Goal: Task Accomplishment & Management: Use online tool/utility

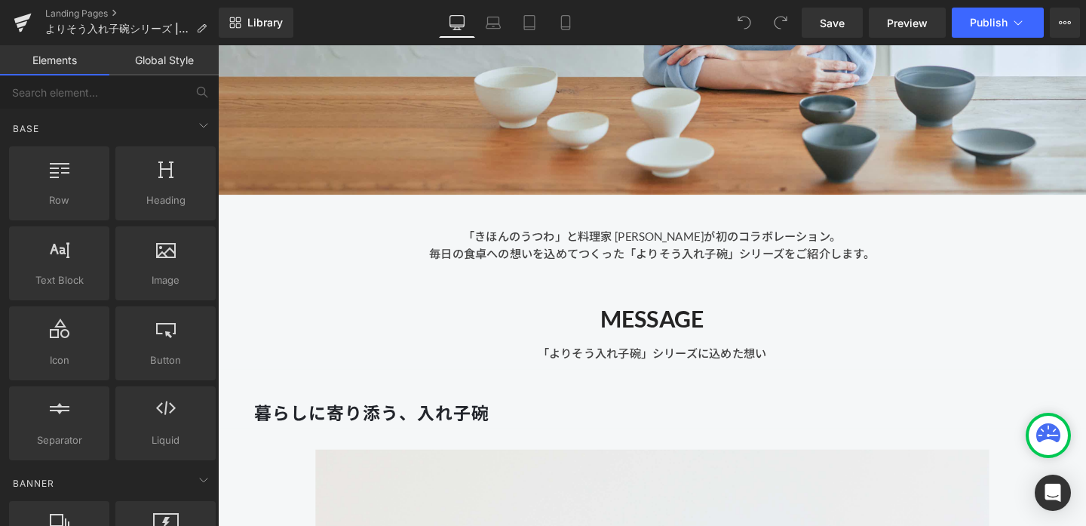
scroll to position [422, 0]
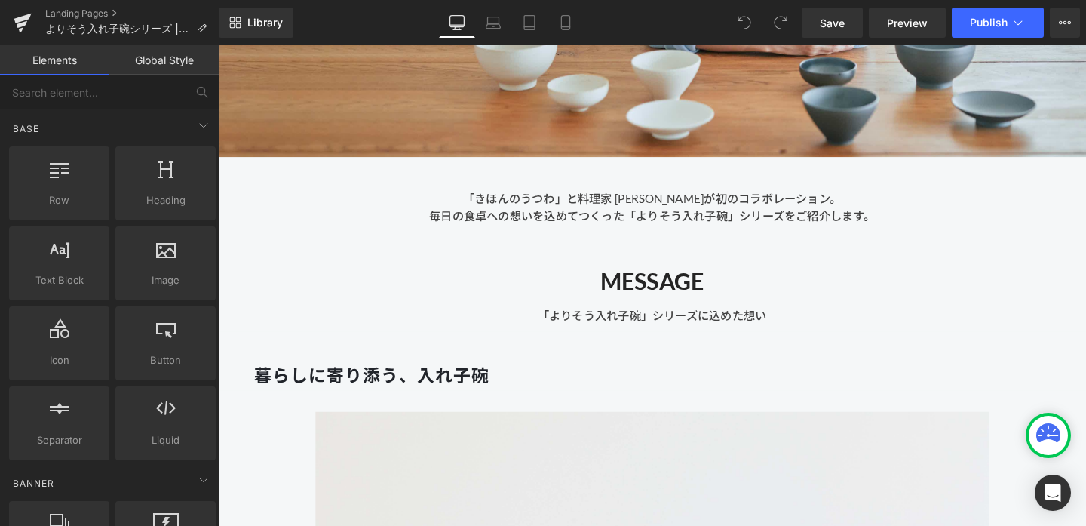
click at [527, 257] on div "MESSAGE Heading 「よりそう入れ子碗」シリーズに込めた想い Text Block" at bounding box center [674, 297] width 913 height 81
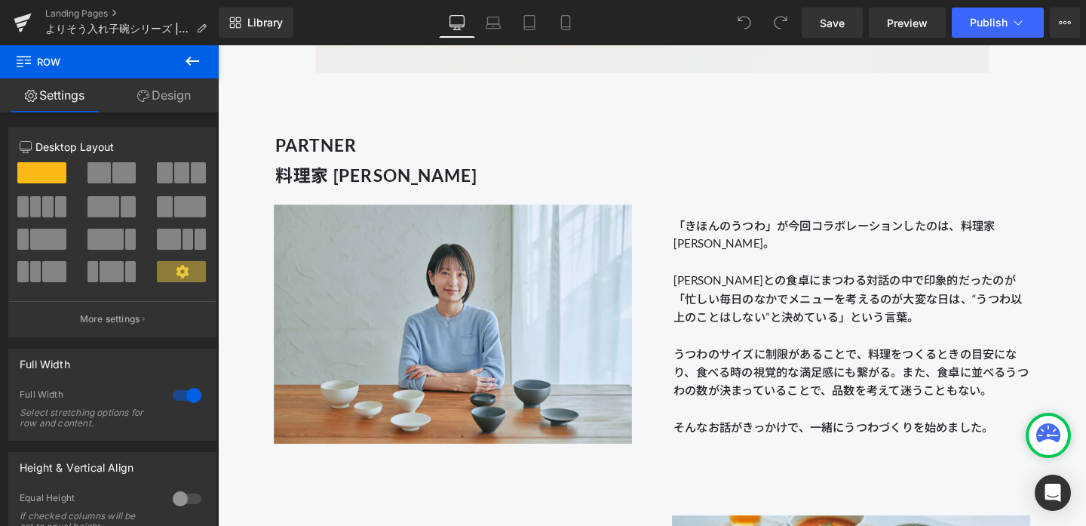
scroll to position [1254, 0]
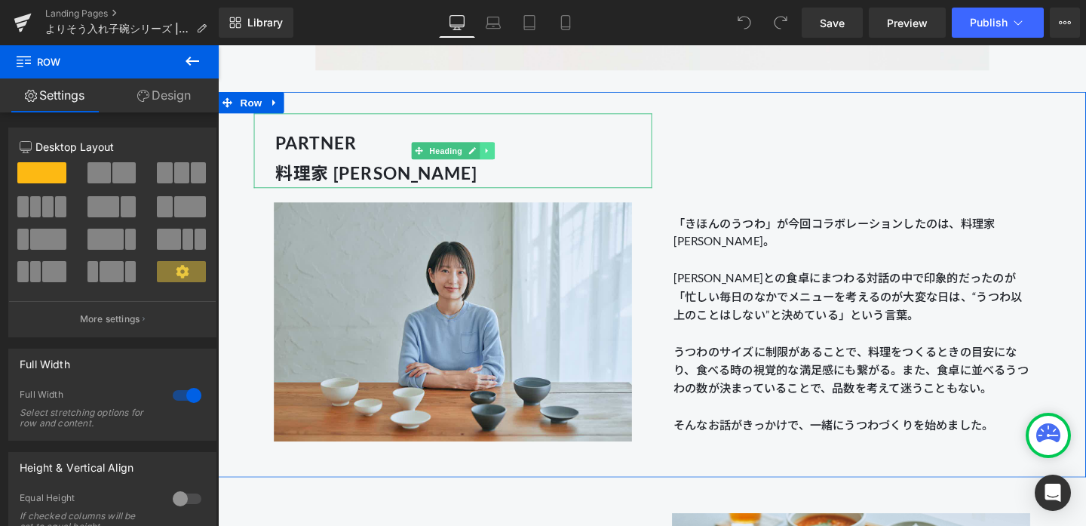
click at [496, 158] on link at bounding box center [501, 156] width 16 height 18
click at [510, 159] on icon at bounding box center [509, 156] width 8 height 8
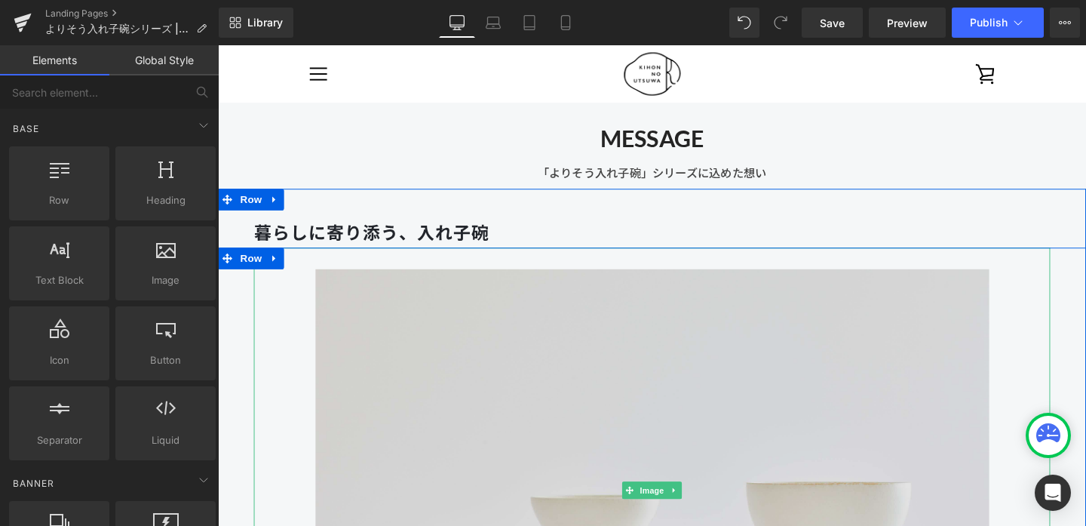
click at [509, 336] on img at bounding box center [675, 513] width 754 height 510
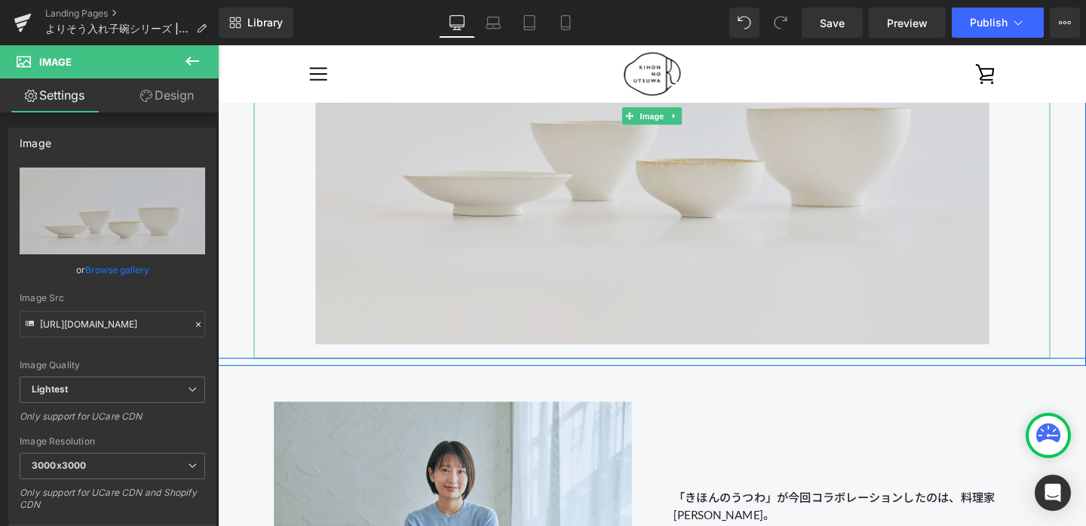
scroll to position [960, 0]
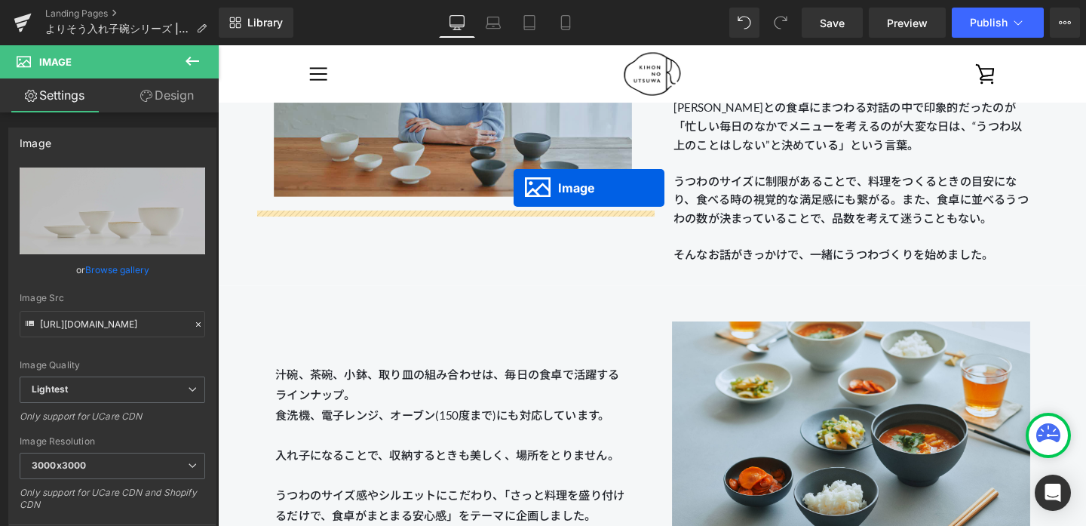
drag, startPoint x: 647, startPoint y: 124, endPoint x: 529, endPoint y: 197, distance: 138.2
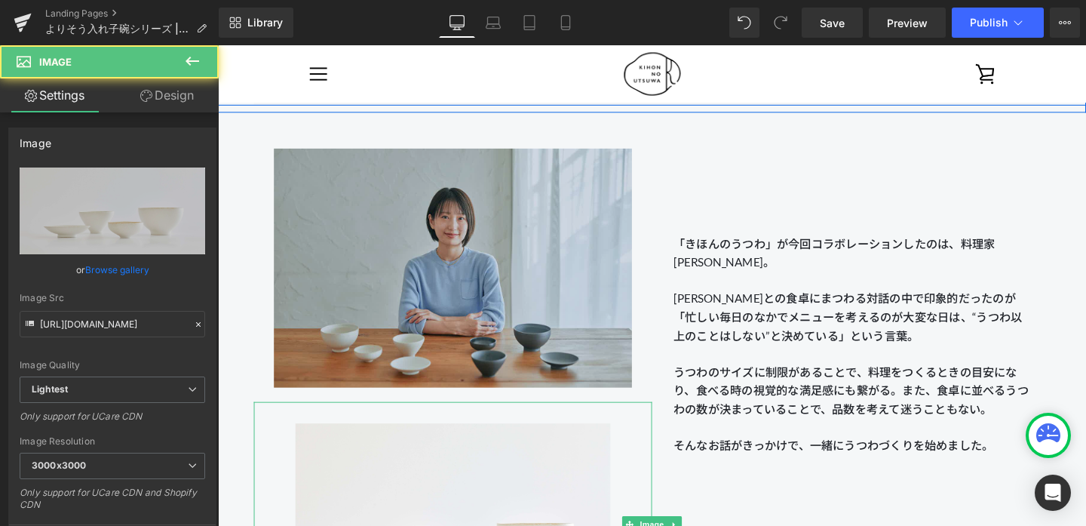
scroll to position [730, 0]
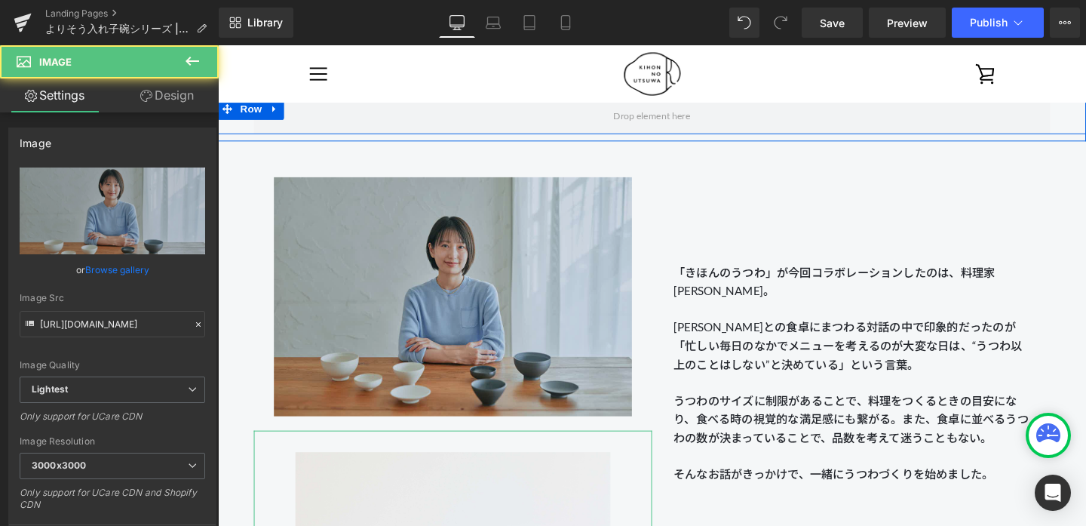
click at [514, 262] on img at bounding box center [465, 309] width 377 height 281
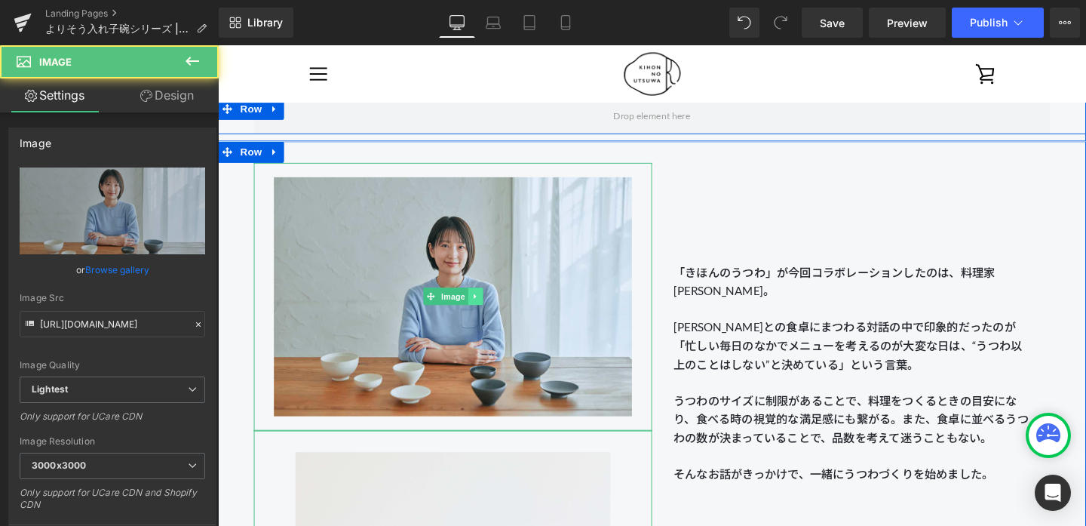
click at [490, 305] on icon at bounding box center [488, 309] width 8 height 9
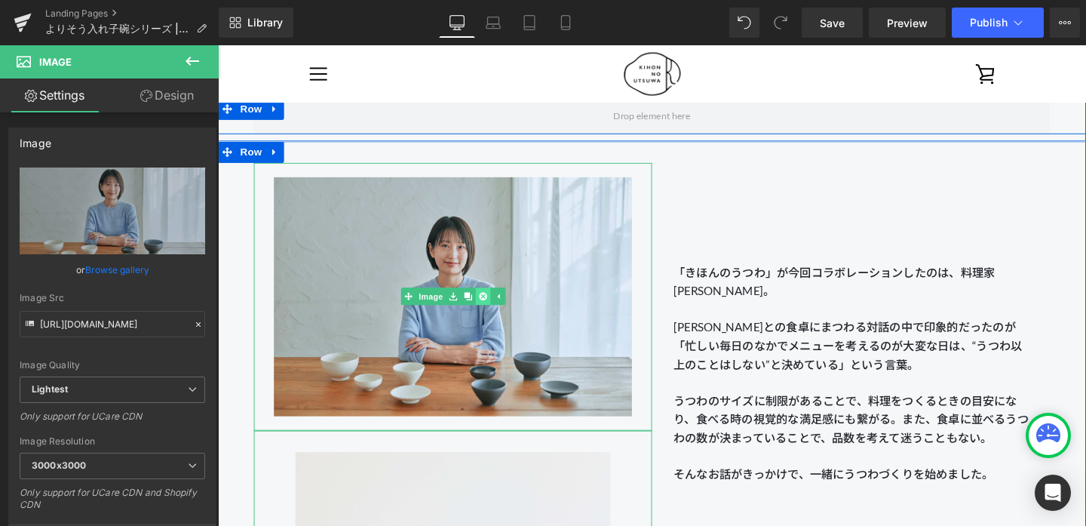
click at [499, 310] on icon at bounding box center [496, 310] width 8 height 8
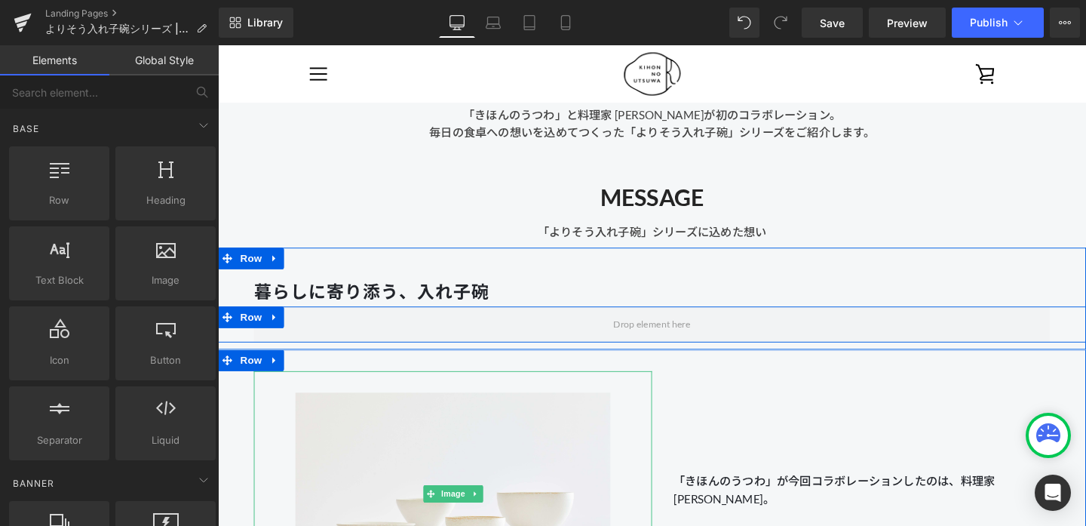
scroll to position [508, 0]
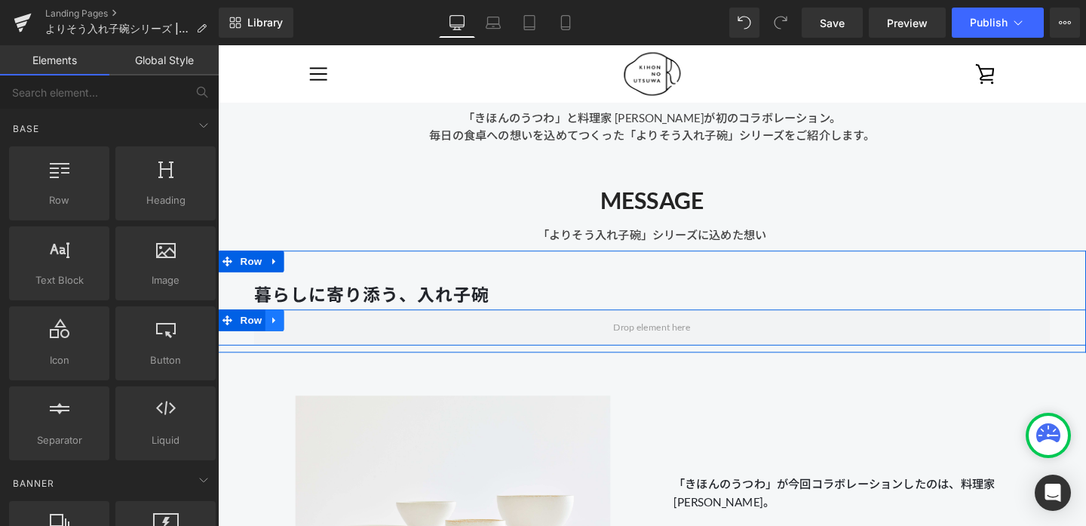
click at [283, 330] on icon at bounding box center [277, 333] width 11 height 11
click at [320, 336] on icon at bounding box center [317, 334] width 11 height 11
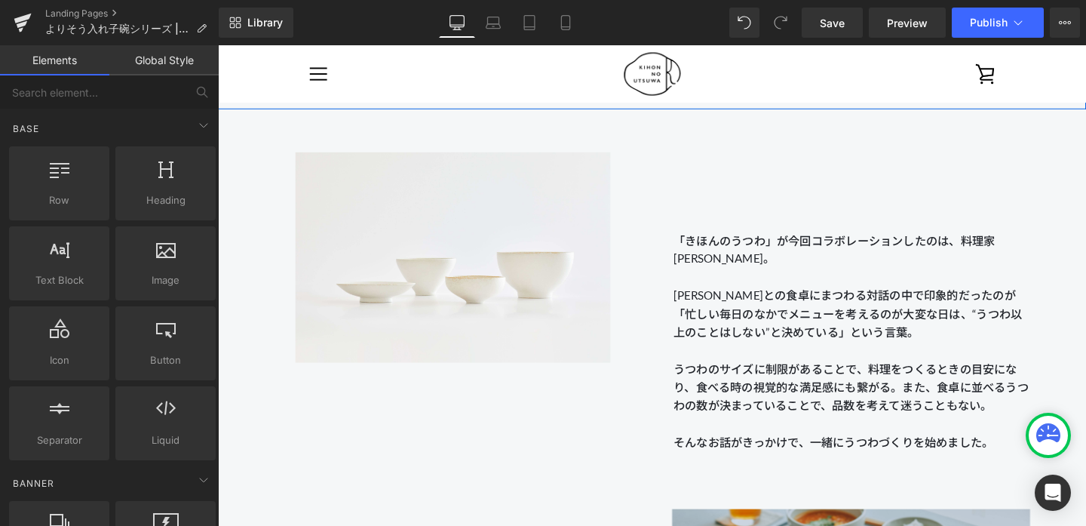
scroll to position [725, 0]
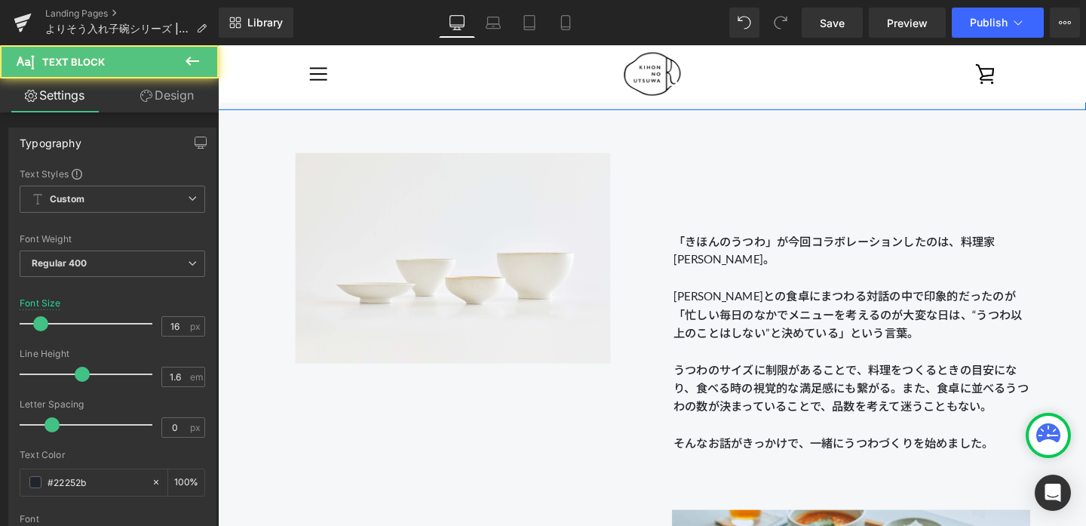
click at [737, 250] on p "「きほんのうつわ」が今回コラボレーションしたのは、料理家 [PERSON_NAME]。" at bounding box center [883, 260] width 373 height 38
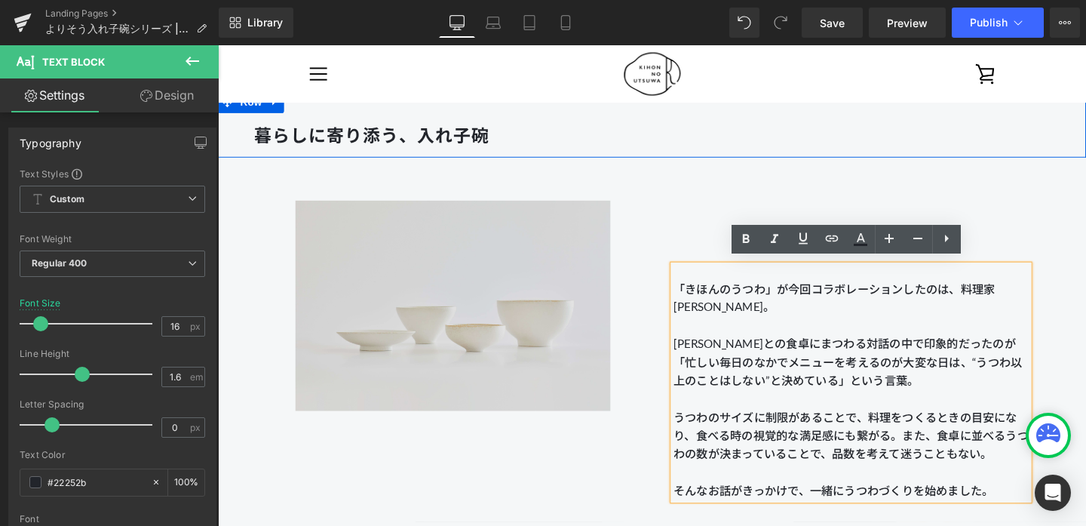
scroll to position [667, 0]
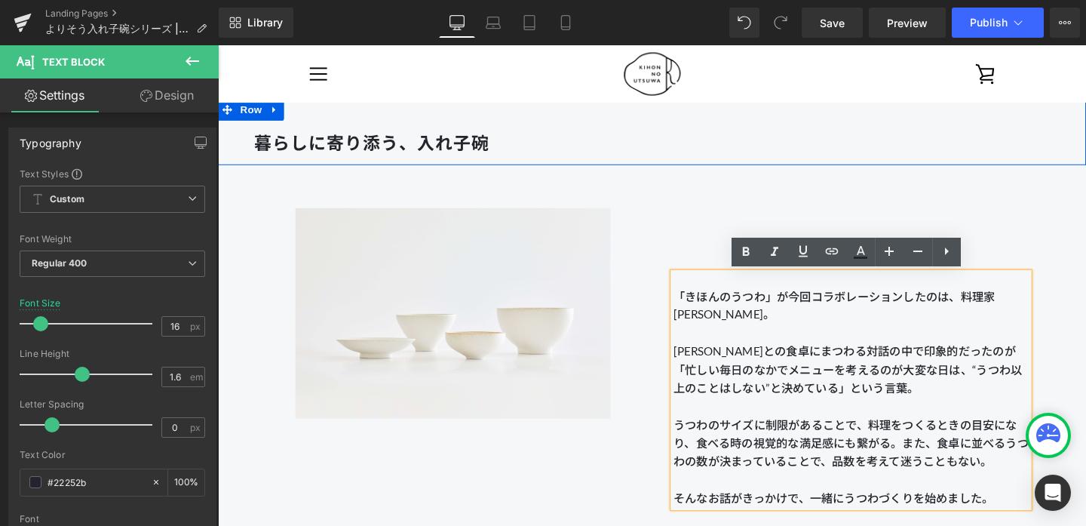
click at [857, 361] on p "[PERSON_NAME]との食卓にまつわる対話の中で印象的だったのが「忙しい毎日のなかでメニューを考えるのが大変な日は、“うつわ以上のことはしない”と決めて…" at bounding box center [883, 386] width 373 height 58
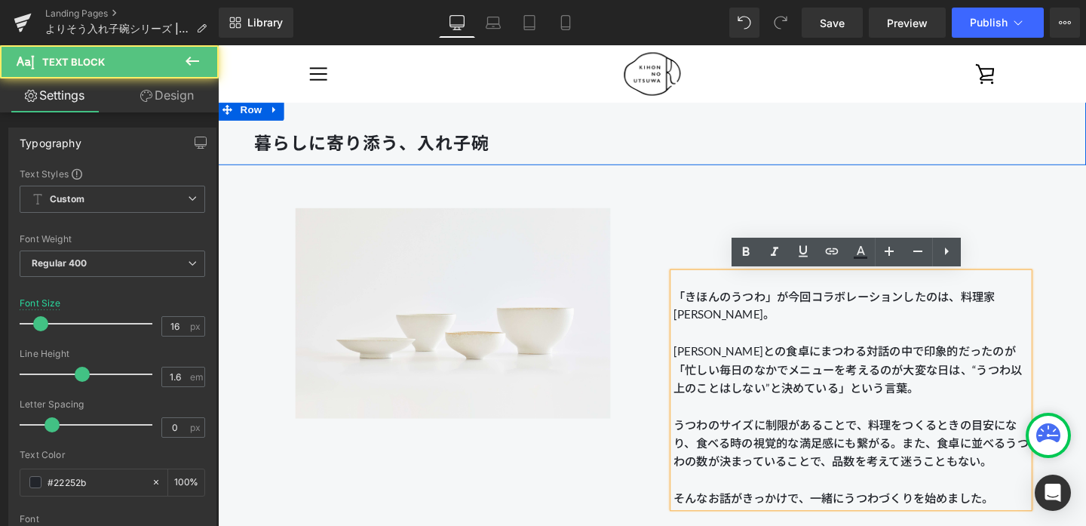
click at [725, 207] on div "「きほんのうつわ」が今回コラボレーションしたのは、料理家 [PERSON_NAME]。 [PERSON_NAME]との食卓にまつわる対話の中で印象的だったのが…" at bounding box center [883, 362] width 419 height 337
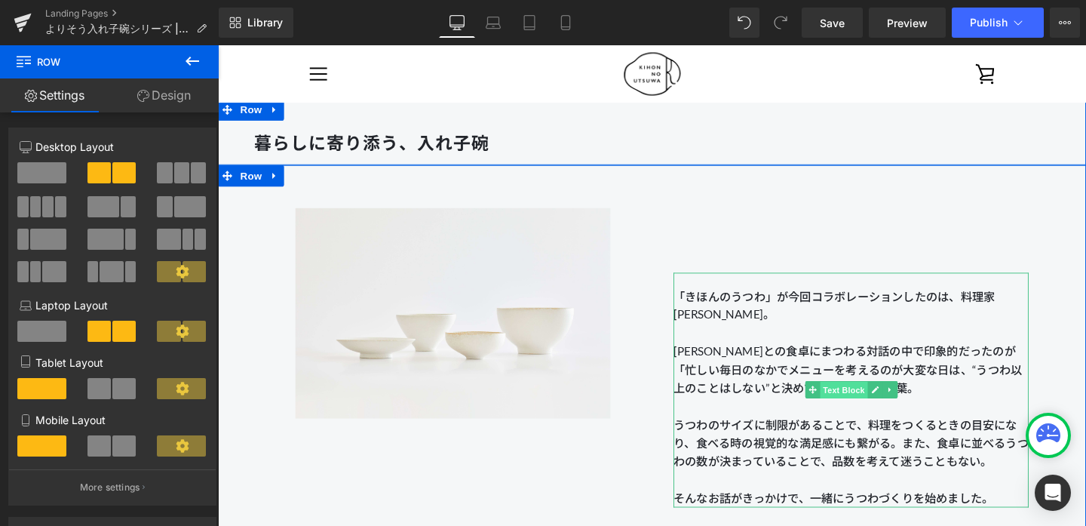
click at [868, 413] on span "Text Block" at bounding box center [876, 408] width 50 height 18
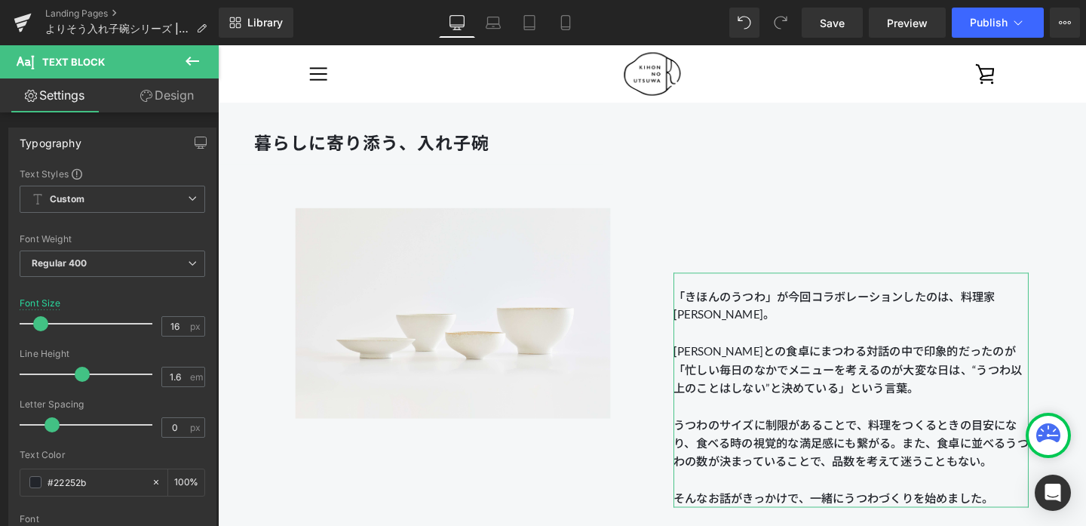
click at [183, 101] on link "Design" at bounding box center [166, 95] width 109 height 34
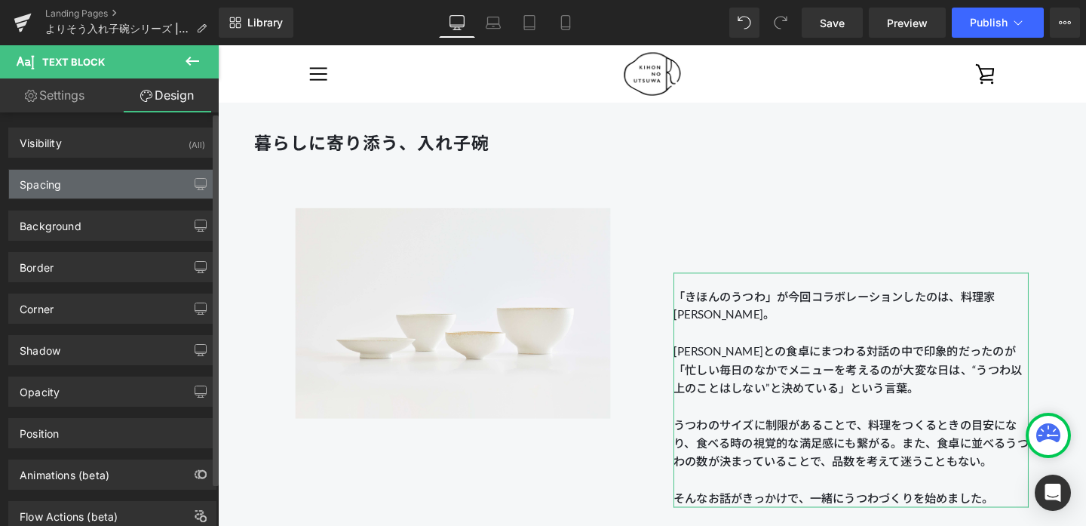
click at [91, 183] on div "Spacing" at bounding box center [112, 184] width 207 height 29
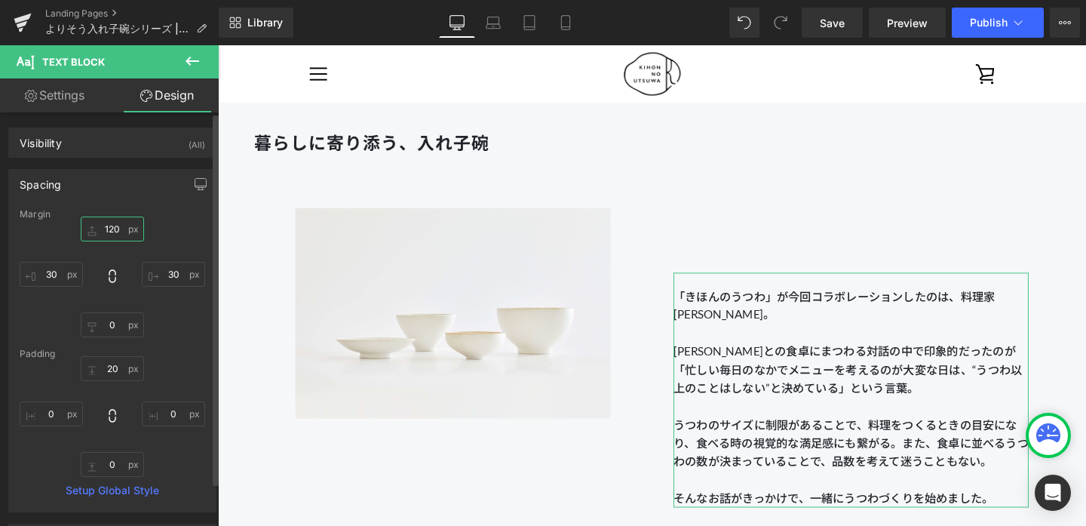
click at [115, 228] on input "120" at bounding box center [112, 229] width 63 height 25
click at [109, 228] on input "120" at bounding box center [112, 229] width 63 height 25
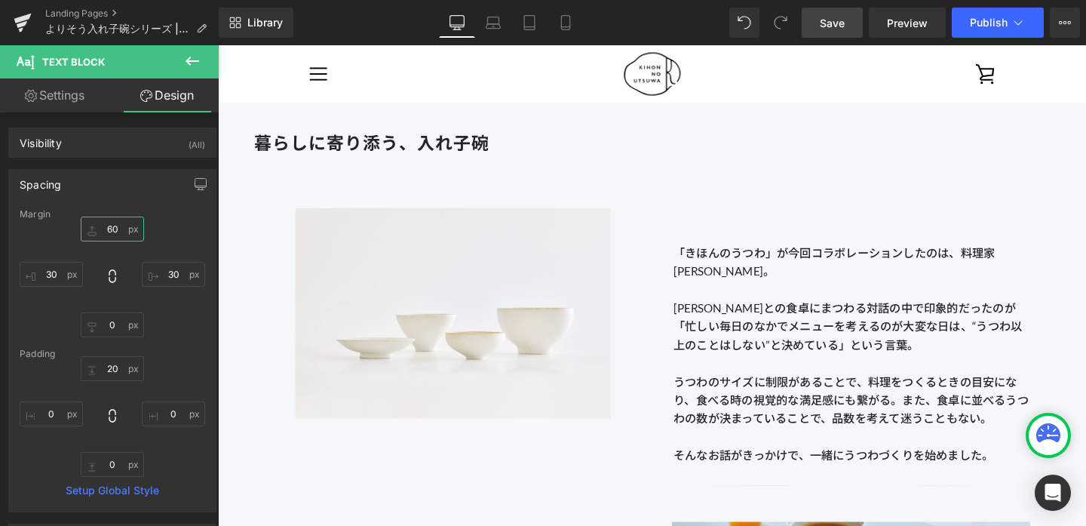
type input "60"
click at [838, 30] on link "Save" at bounding box center [832, 23] width 61 height 30
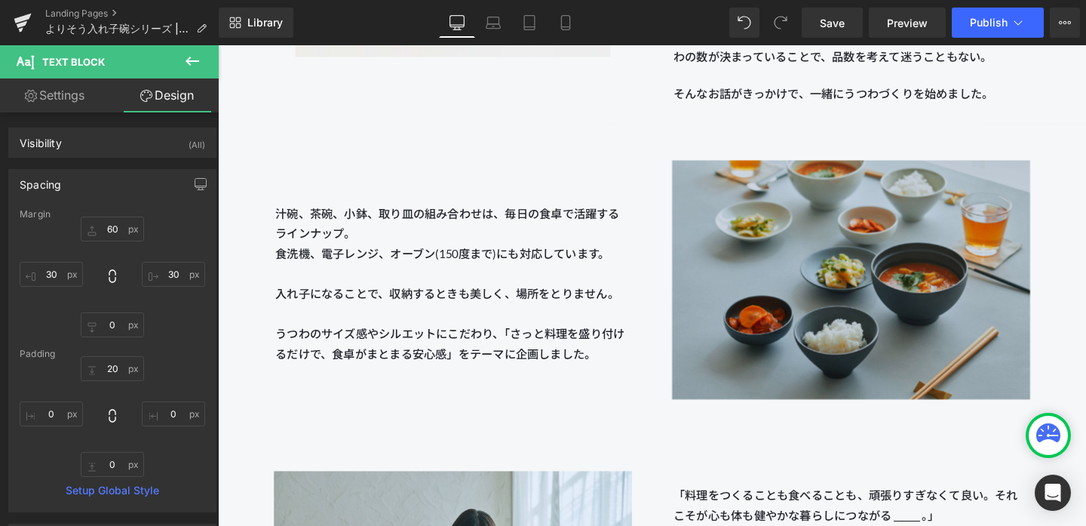
scroll to position [1195, 0]
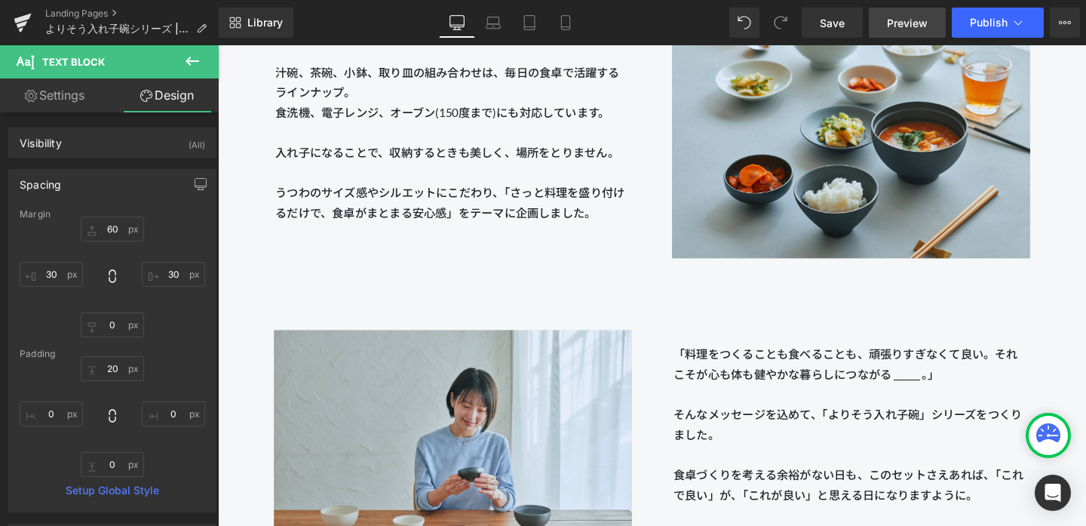
click at [907, 27] on span "Preview" at bounding box center [907, 23] width 41 height 16
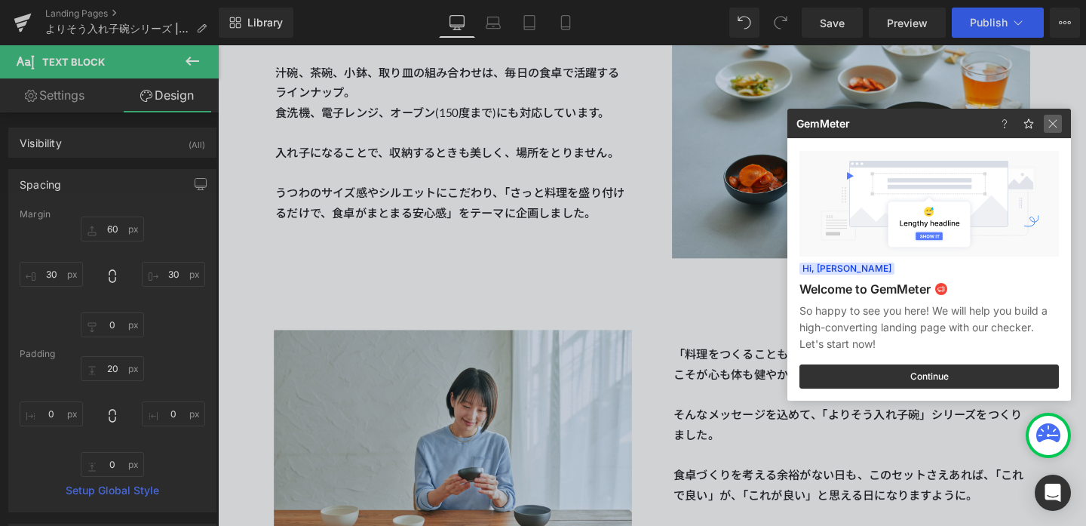
click at [0, 0] on img at bounding box center [0, 0] width 0 height 0
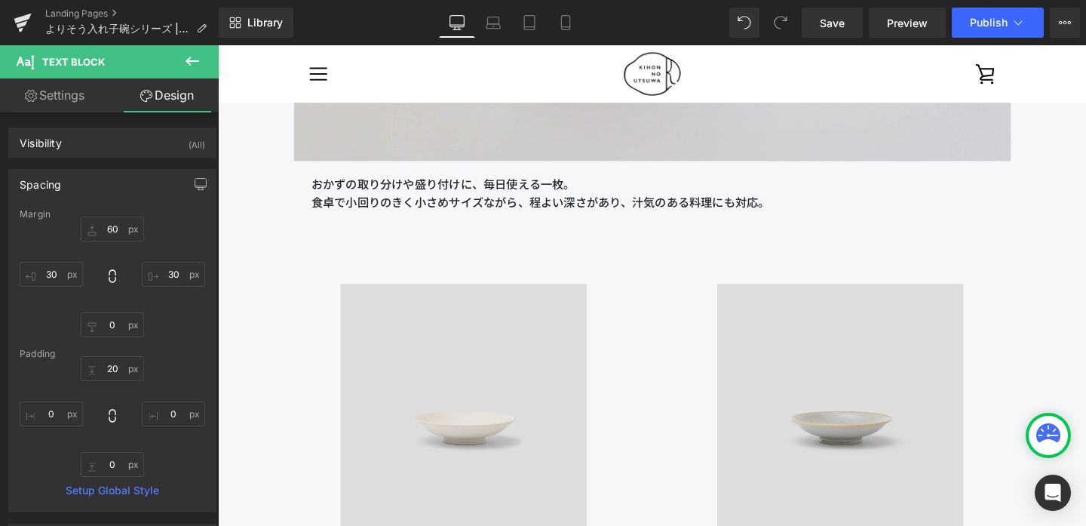
scroll to position [11497, 0]
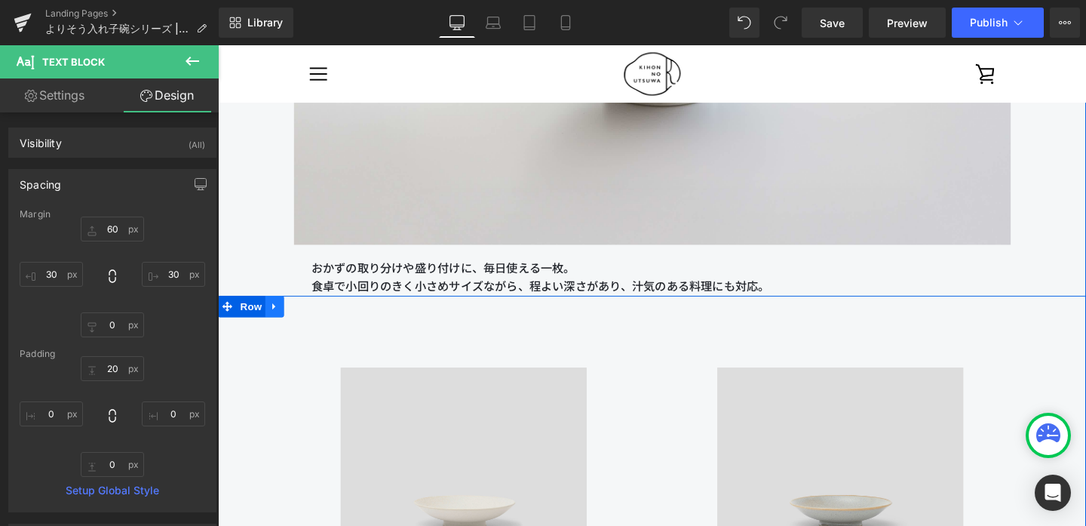
click at [280, 321] on icon at bounding box center [277, 319] width 11 height 11
click at [319, 320] on icon at bounding box center [317, 320] width 11 height 11
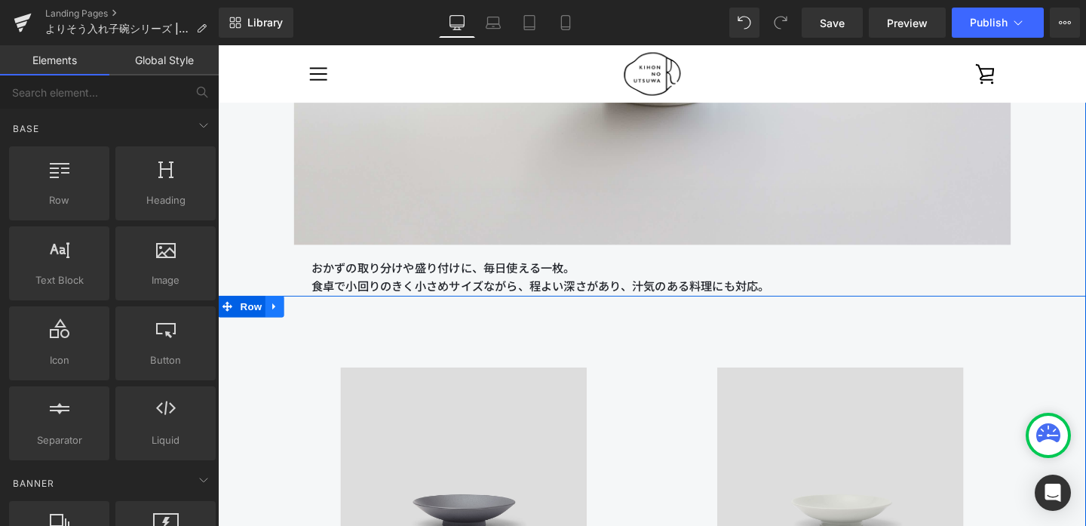
click at [284, 319] on link at bounding box center [278, 320] width 20 height 23
click at [320, 319] on icon at bounding box center [317, 320] width 11 height 11
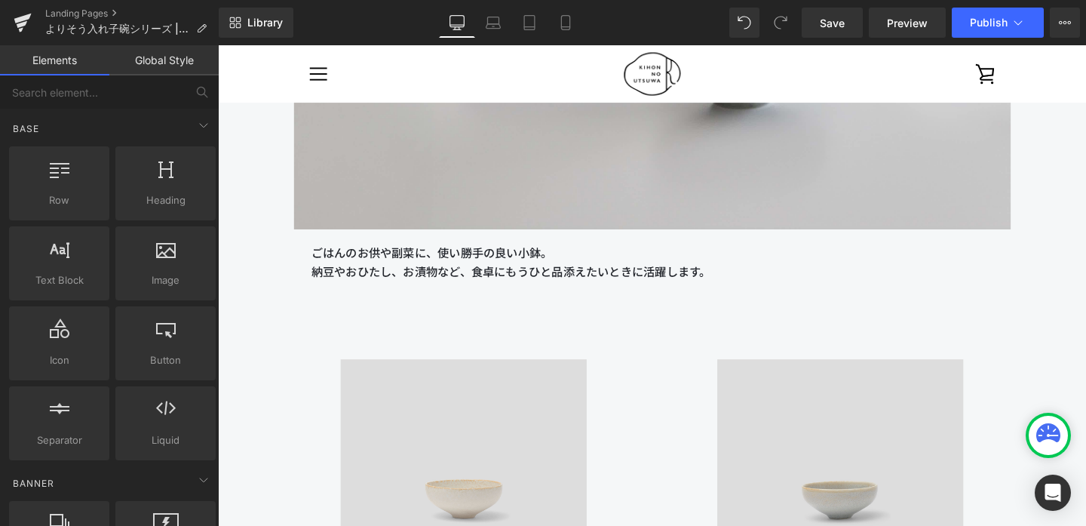
scroll to position [9923, 0]
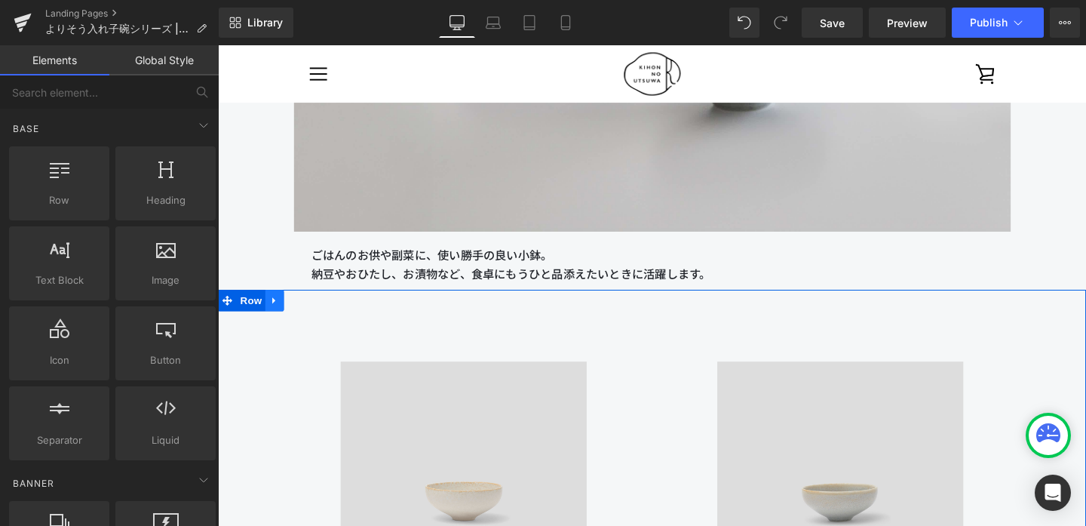
click at [283, 314] on icon at bounding box center [277, 314] width 11 height 11
click at [325, 317] on link at bounding box center [317, 314] width 20 height 23
click at [281, 310] on icon at bounding box center [277, 314] width 11 height 11
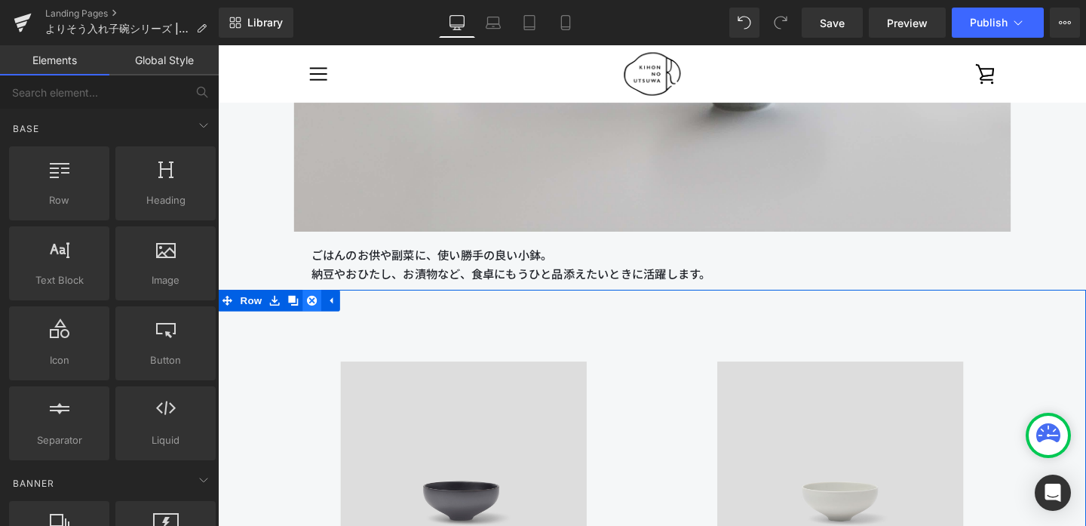
click at [320, 312] on icon at bounding box center [317, 314] width 11 height 11
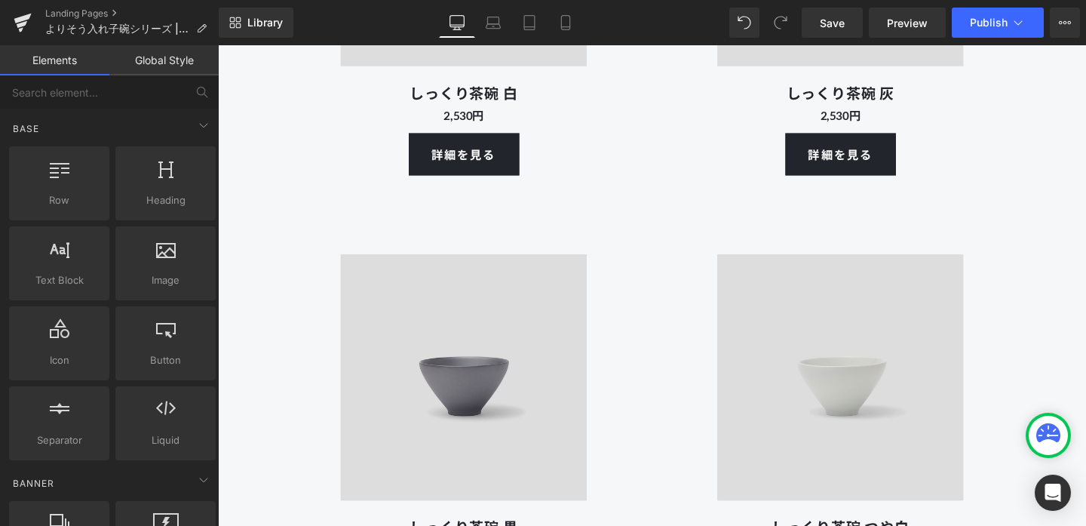
scroll to position [8924, 0]
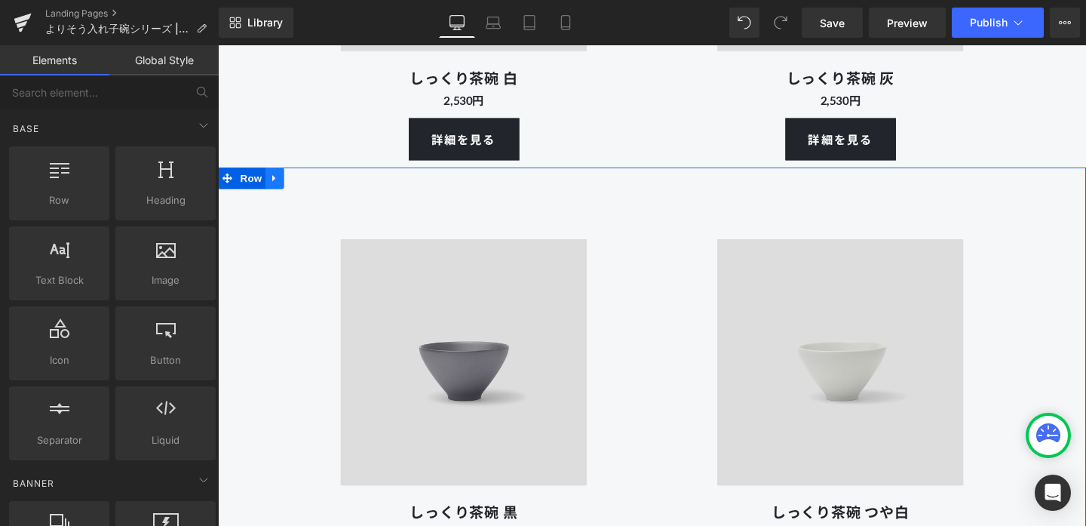
click at [281, 186] on icon at bounding box center [277, 185] width 11 height 11
click at [321, 190] on icon at bounding box center [317, 185] width 11 height 11
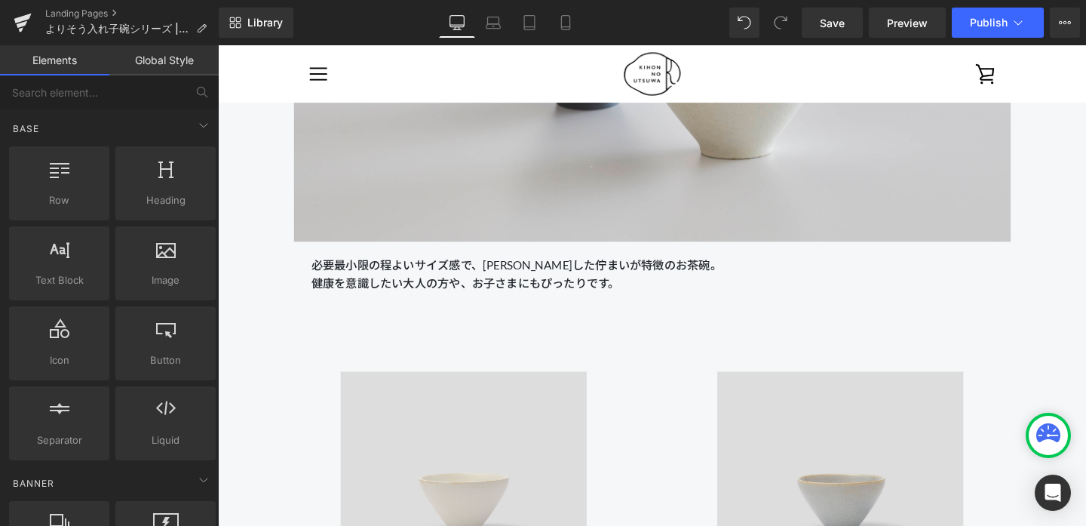
scroll to position [8318, 0]
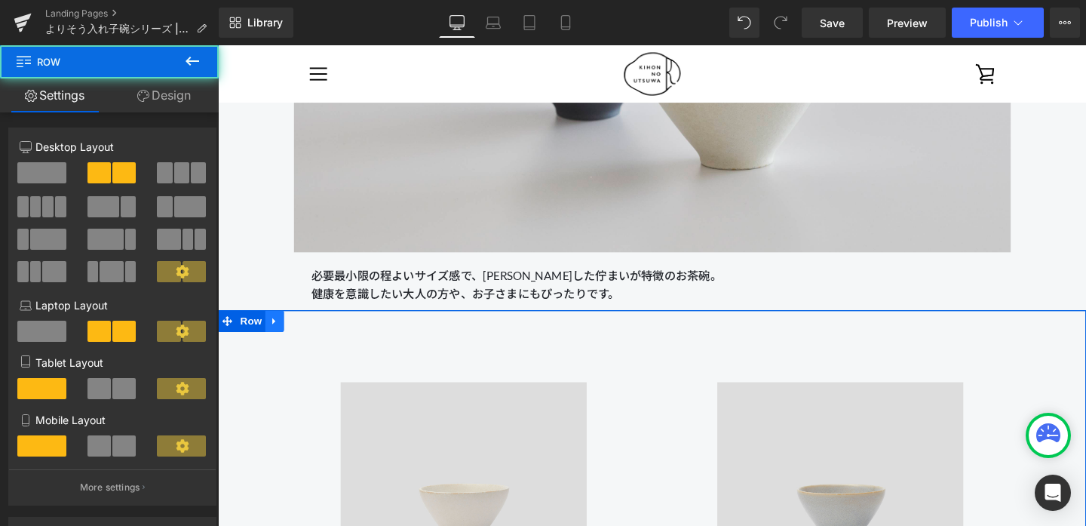
click at [272, 324] on link at bounding box center [278, 335] width 20 height 23
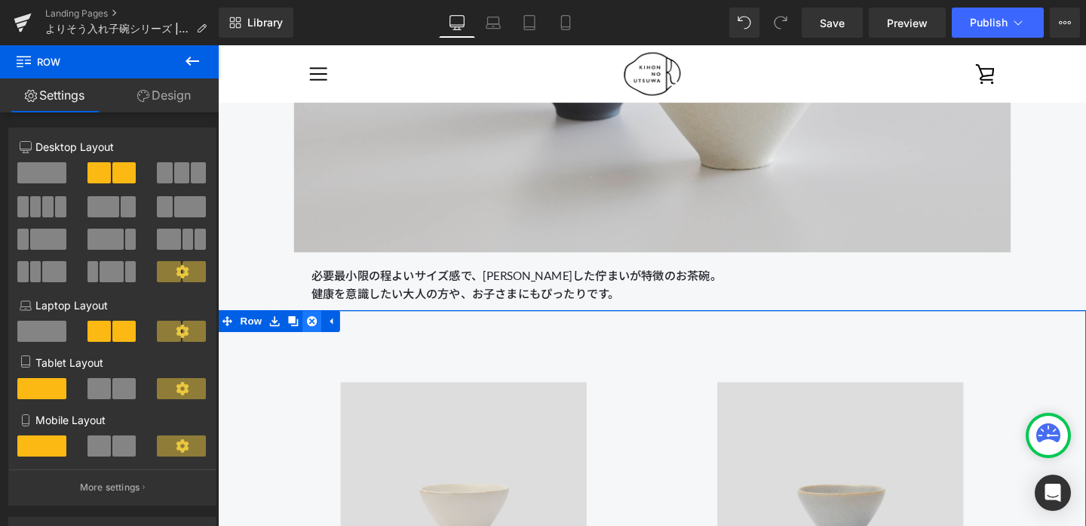
click at [319, 327] on link at bounding box center [317, 335] width 20 height 23
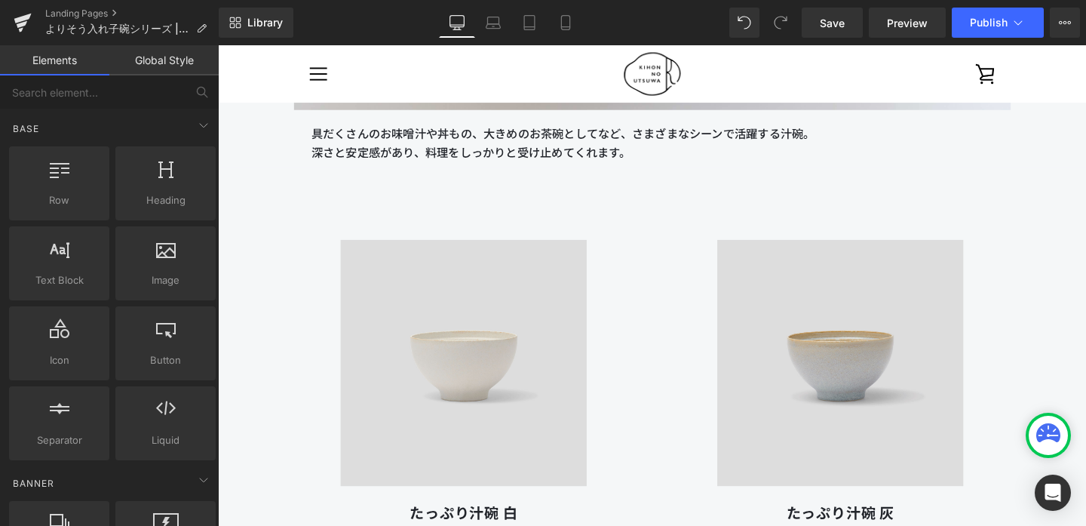
scroll to position [6792, 0]
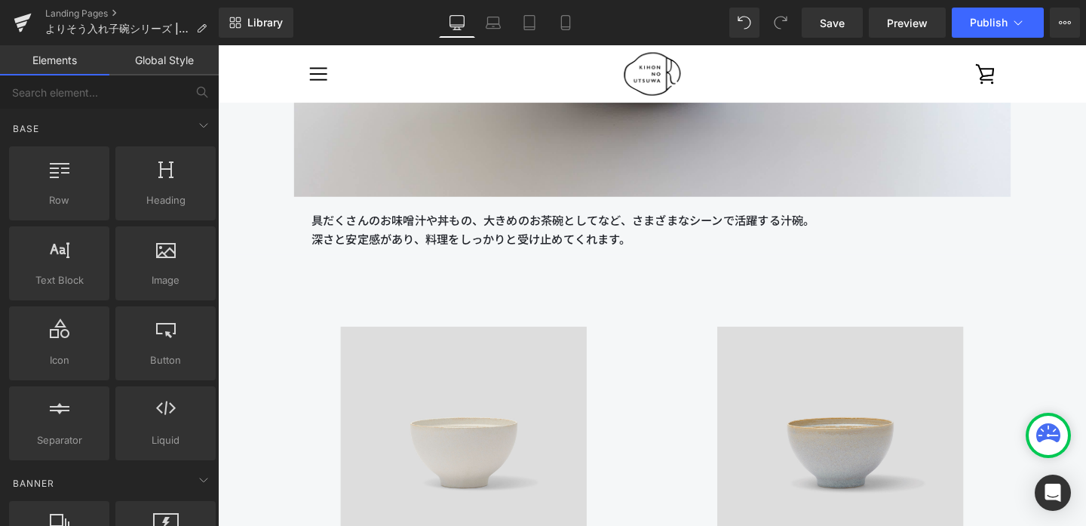
click at [269, 334] on div "Image たっぷり汁碗 白 Heading 3,080円 Text Block 詳細を見る Button Image たっぷり汁碗 灰 Heading 3,…" at bounding box center [674, 494] width 913 height 456
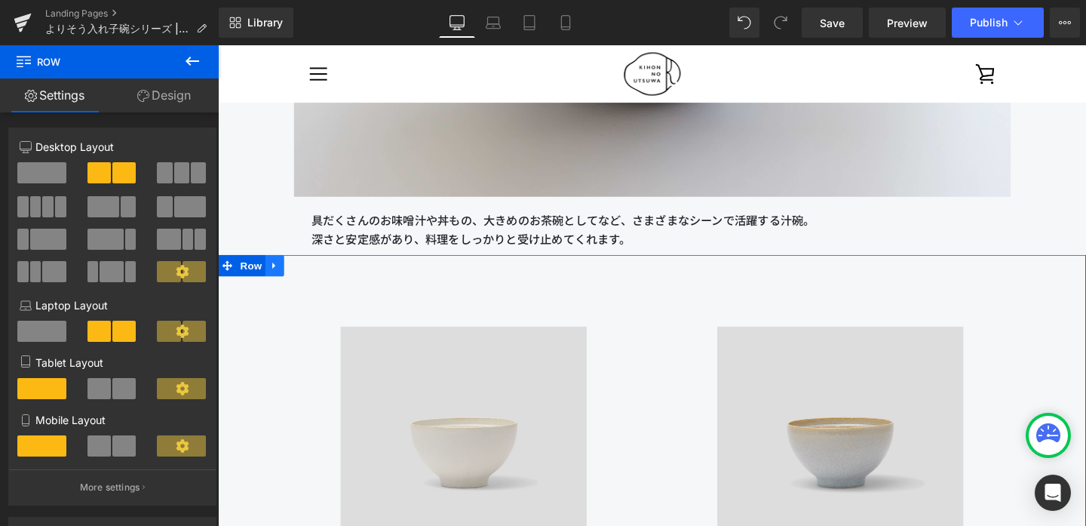
click at [278, 277] on icon at bounding box center [276, 277] width 3 height 7
click at [337, 278] on icon at bounding box center [337, 277] width 3 height 7
click at [282, 278] on icon at bounding box center [277, 277] width 11 height 11
click at [321, 275] on icon at bounding box center [317, 277] width 11 height 11
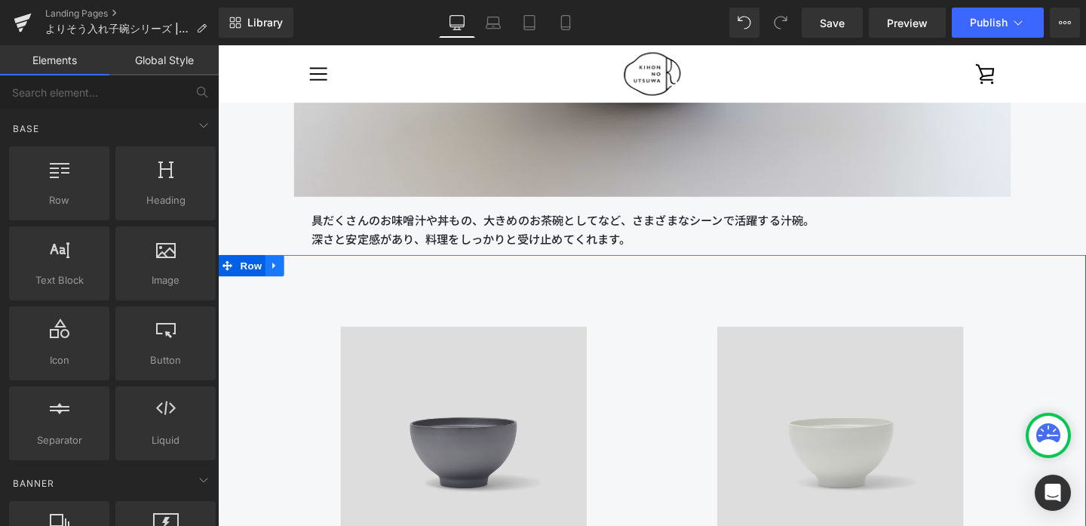
click at [276, 275] on icon at bounding box center [276, 277] width 3 height 7
click at [317, 276] on icon at bounding box center [317, 277] width 11 height 11
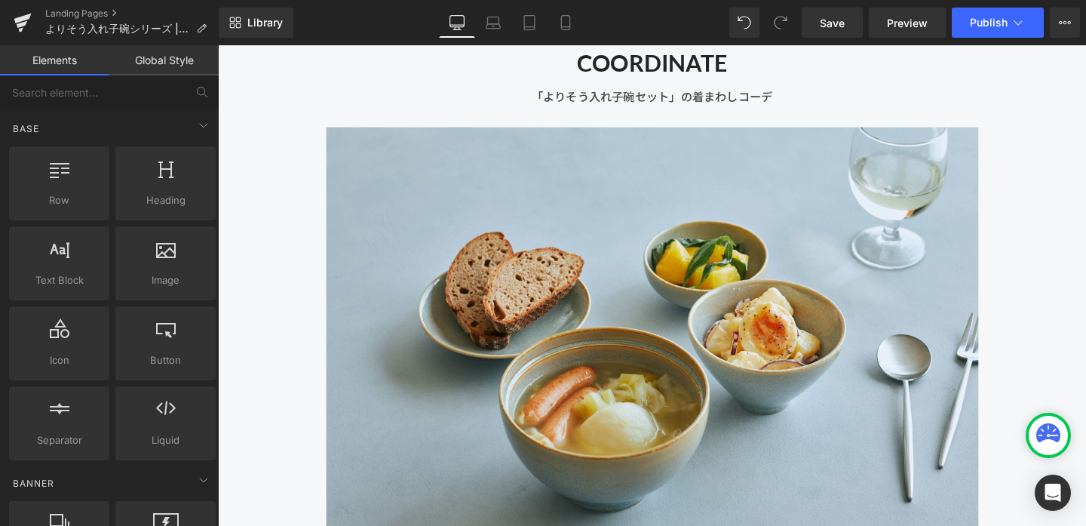
scroll to position [9075, 0]
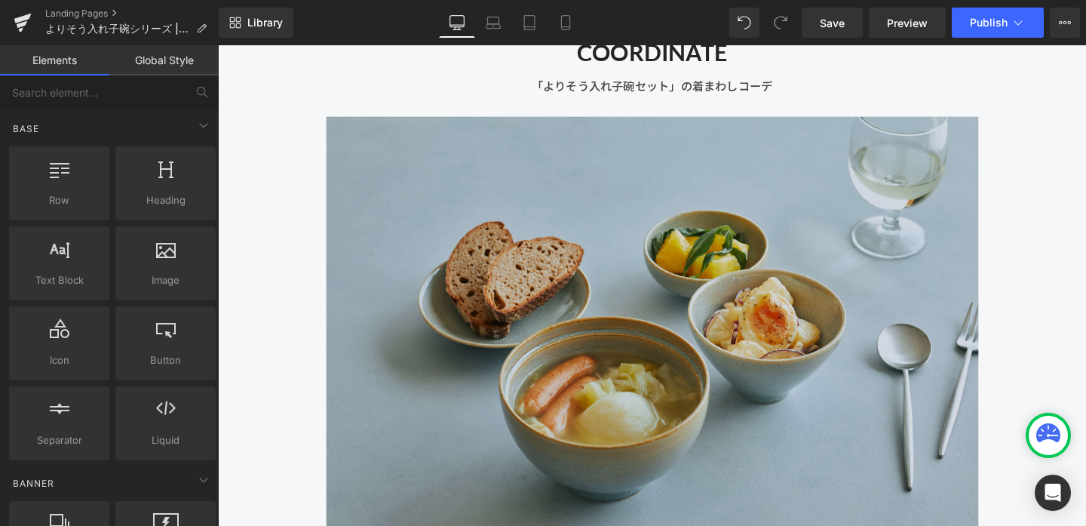
click at [355, 332] on img at bounding box center [675, 348] width 686 height 457
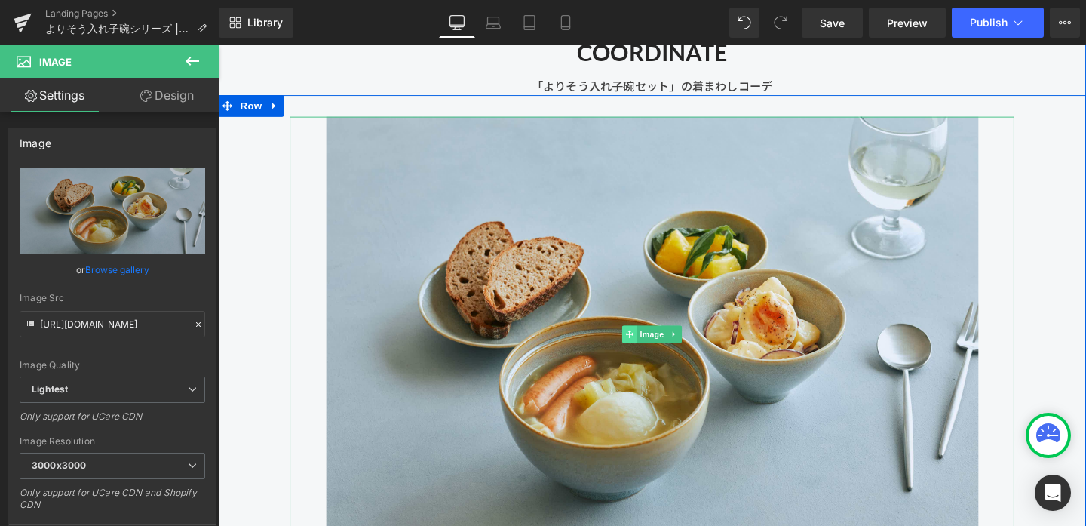
click at [656, 342] on span at bounding box center [651, 348] width 16 height 18
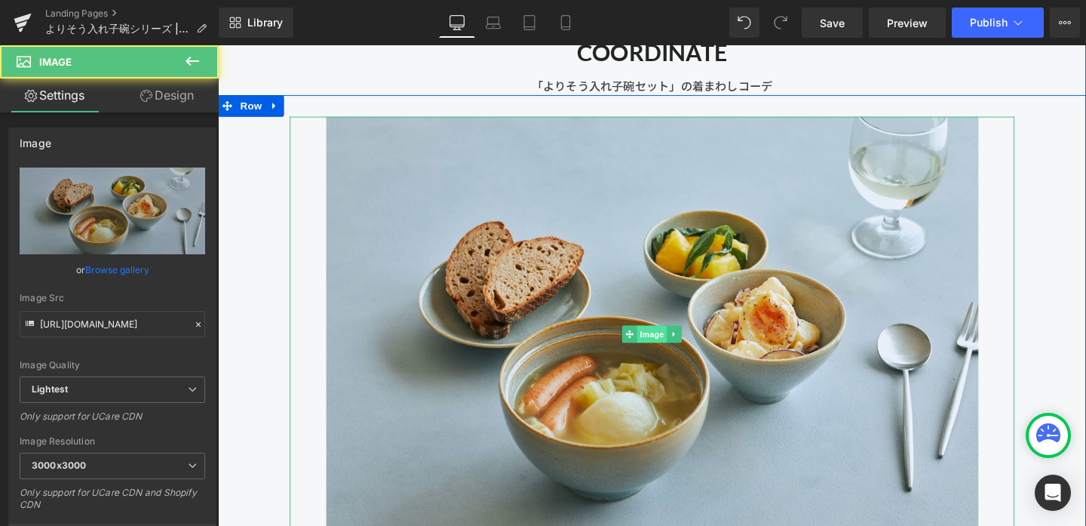
click at [659, 346] on span "Image" at bounding box center [675, 348] width 32 height 18
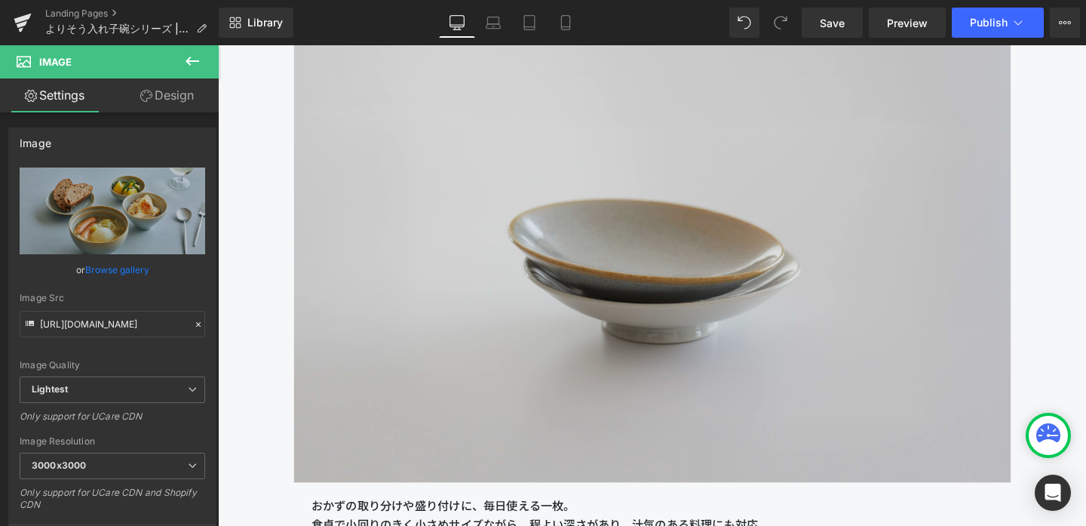
scroll to position [8534, 0]
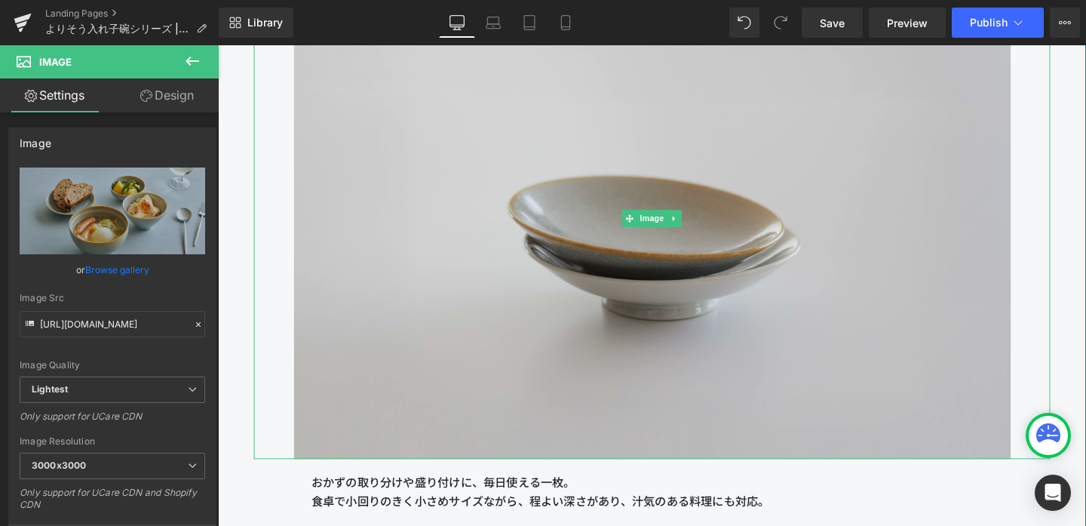
click at [576, 284] on img at bounding box center [675, 226] width 754 height 505
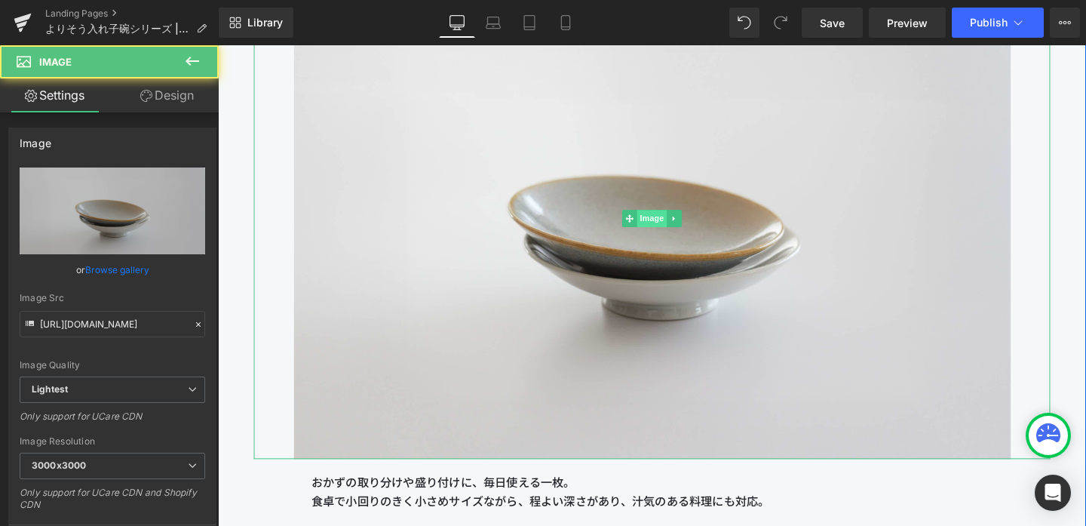
click at [665, 226] on span "Image" at bounding box center [675, 227] width 32 height 18
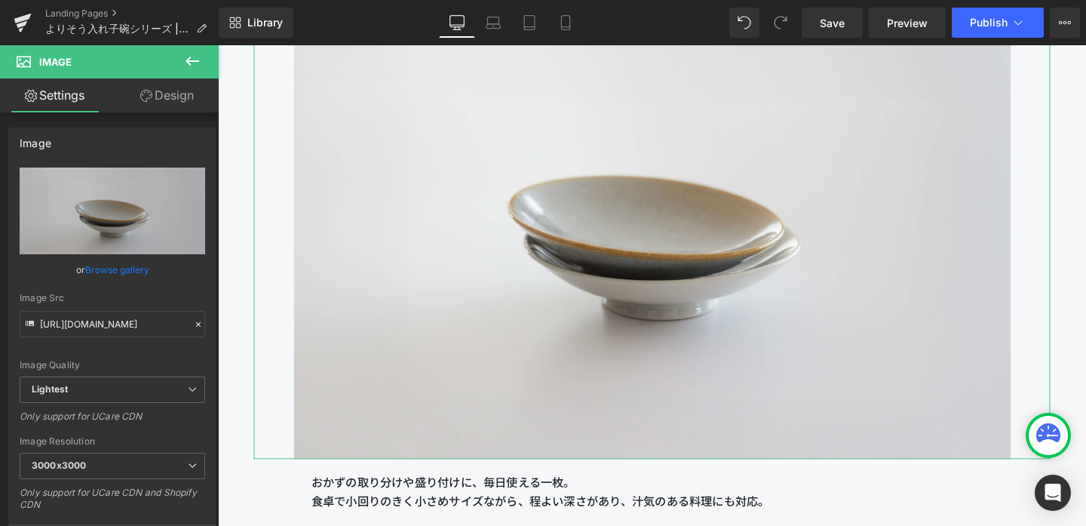
click at [176, 93] on link "Design" at bounding box center [166, 95] width 109 height 34
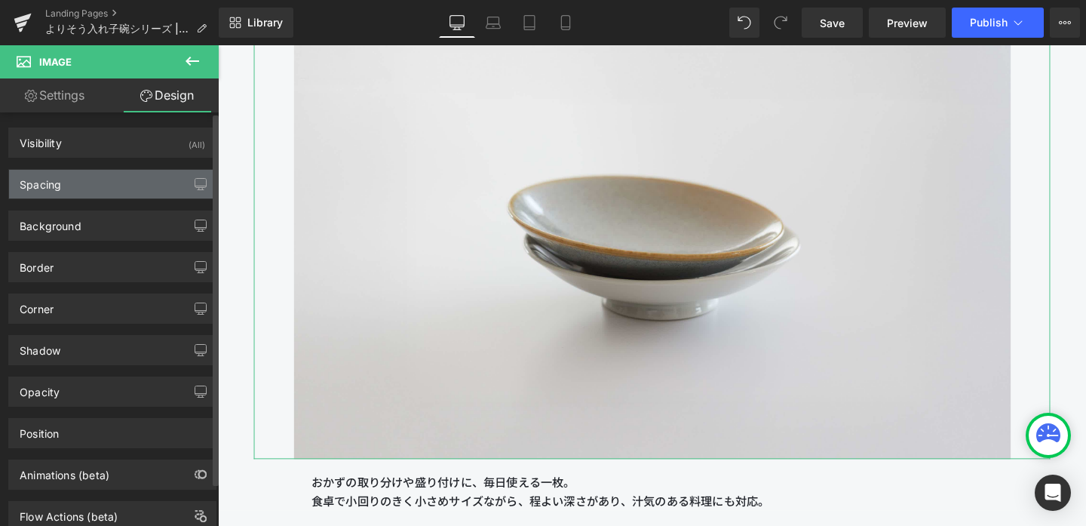
click at [127, 193] on div "Spacing" at bounding box center [112, 184] width 207 height 29
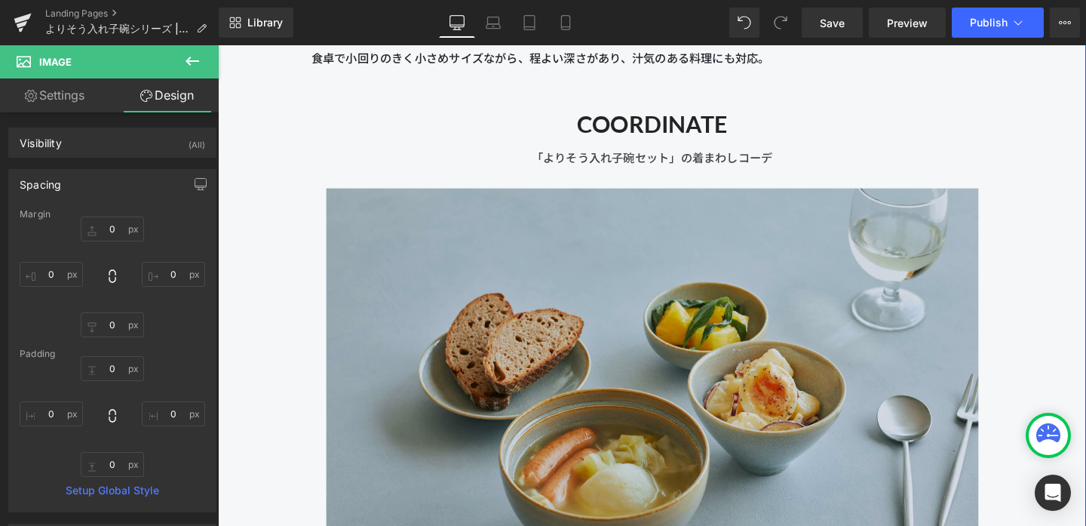
scroll to position [9088, 0]
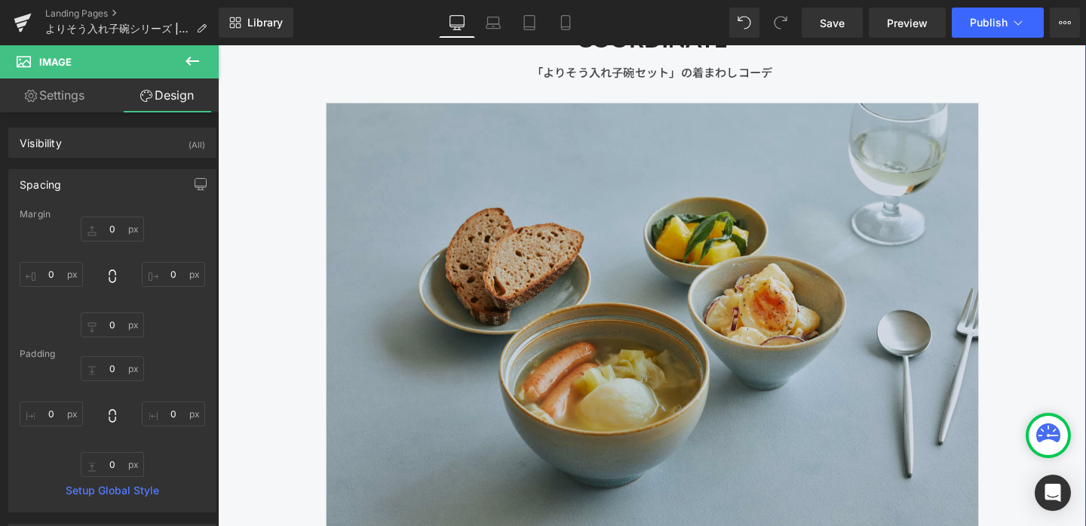
click at [395, 351] on img at bounding box center [675, 334] width 686 height 457
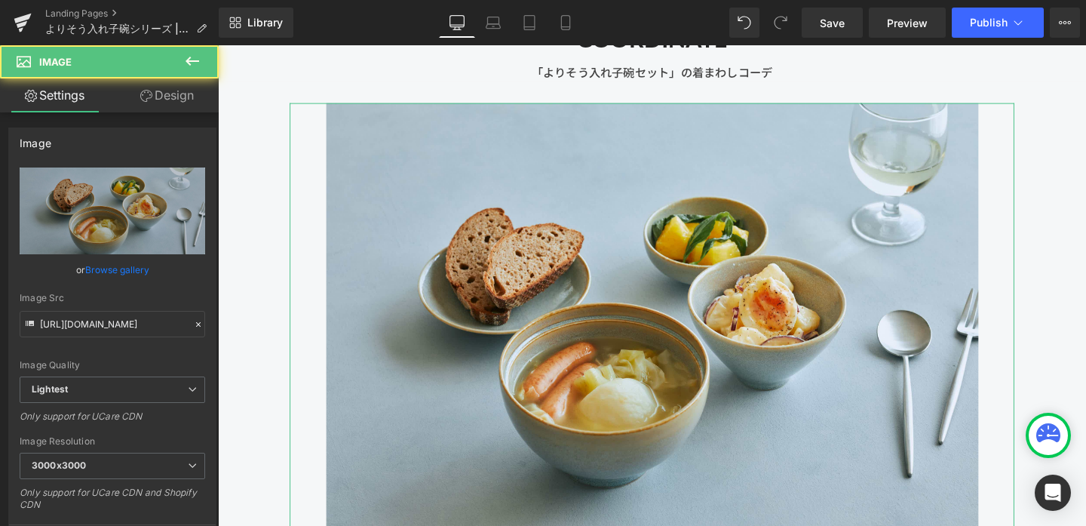
click at [169, 92] on link "Design" at bounding box center [166, 95] width 109 height 34
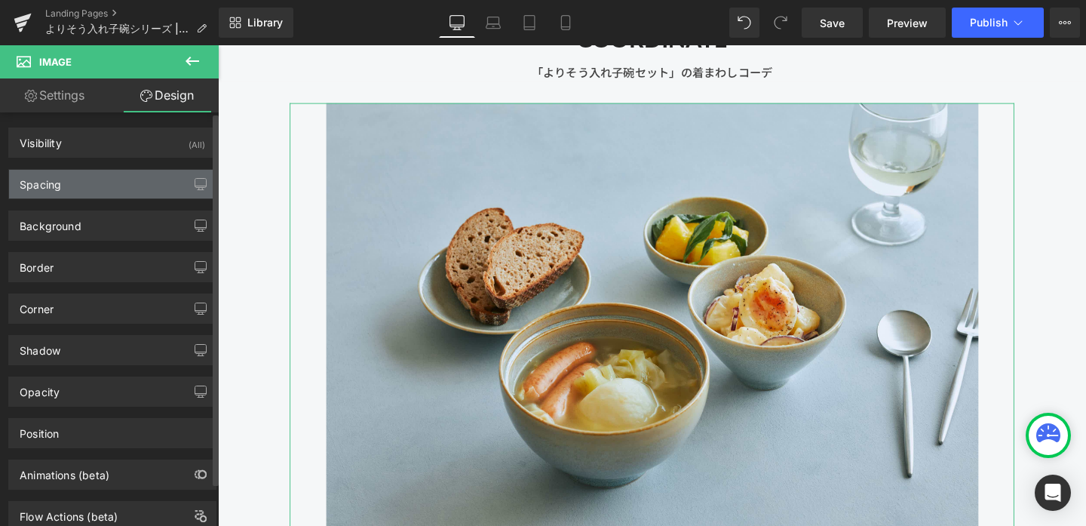
click at [137, 186] on div "Spacing" at bounding box center [112, 184] width 207 height 29
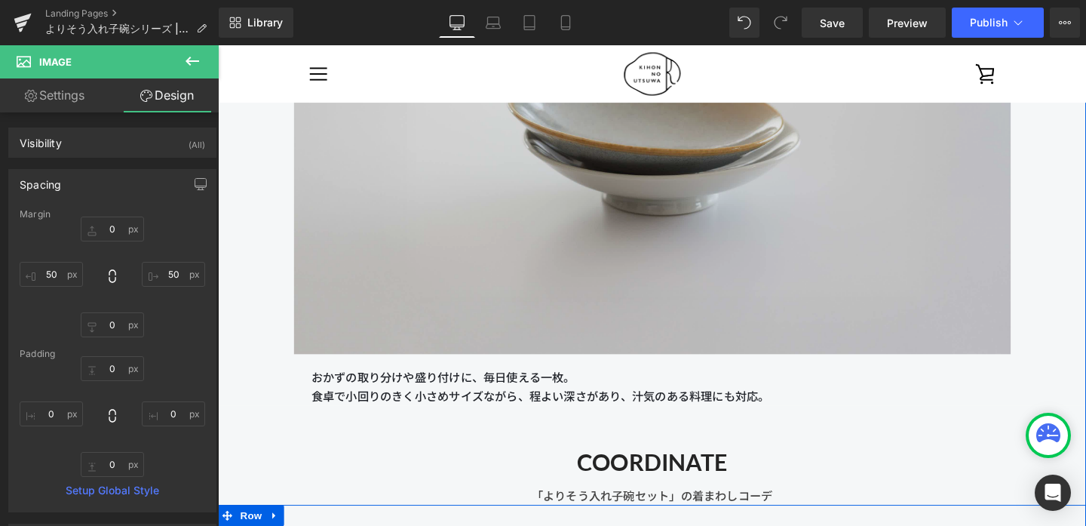
scroll to position [8609, 0]
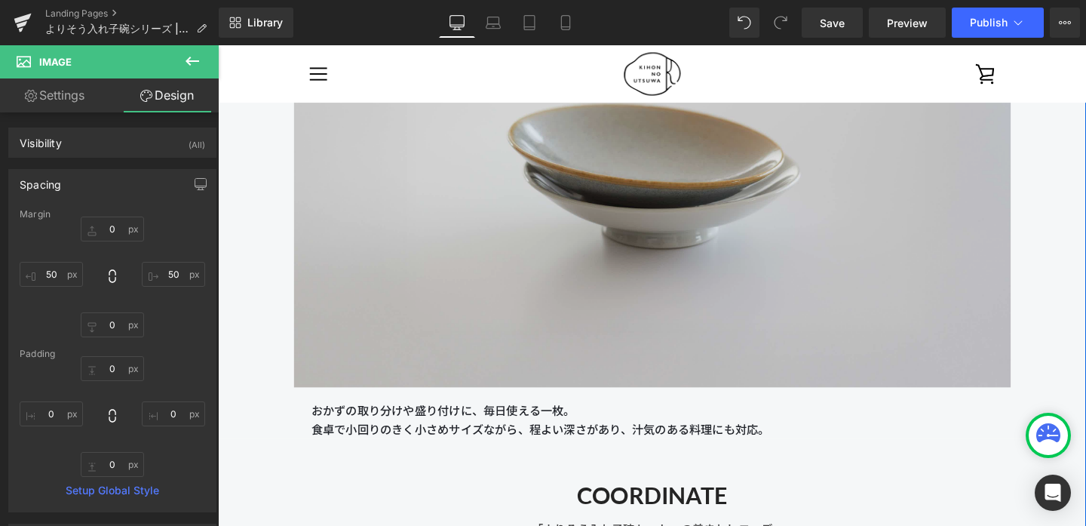
click at [407, 281] on img at bounding box center [675, 152] width 754 height 505
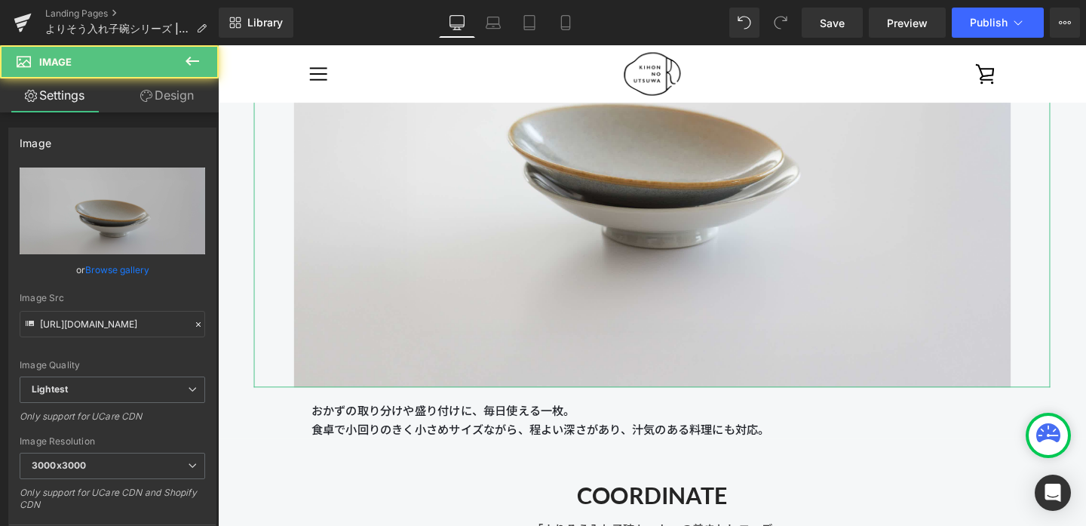
click at [172, 98] on link "Design" at bounding box center [166, 95] width 109 height 34
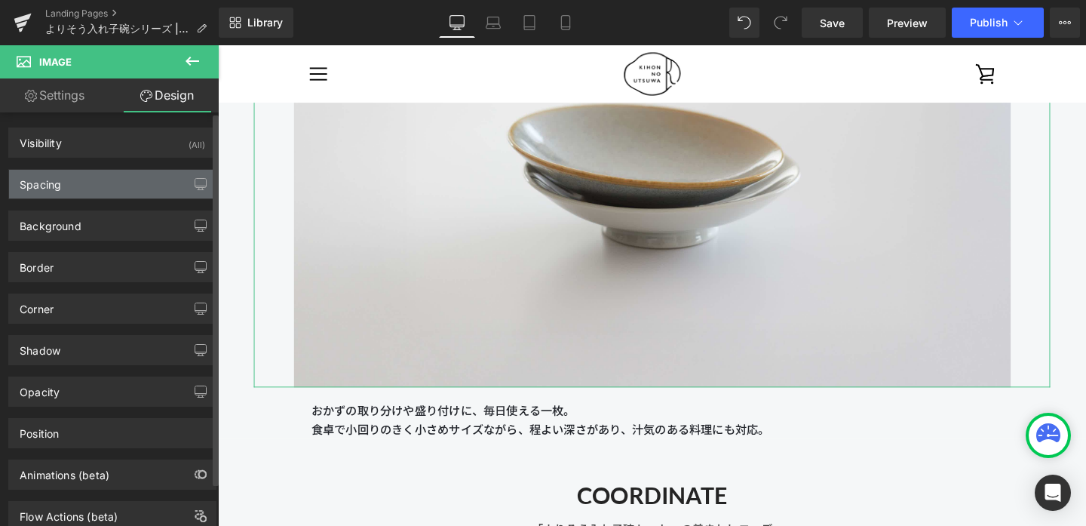
click at [131, 193] on div "Spacing" at bounding box center [112, 184] width 207 height 29
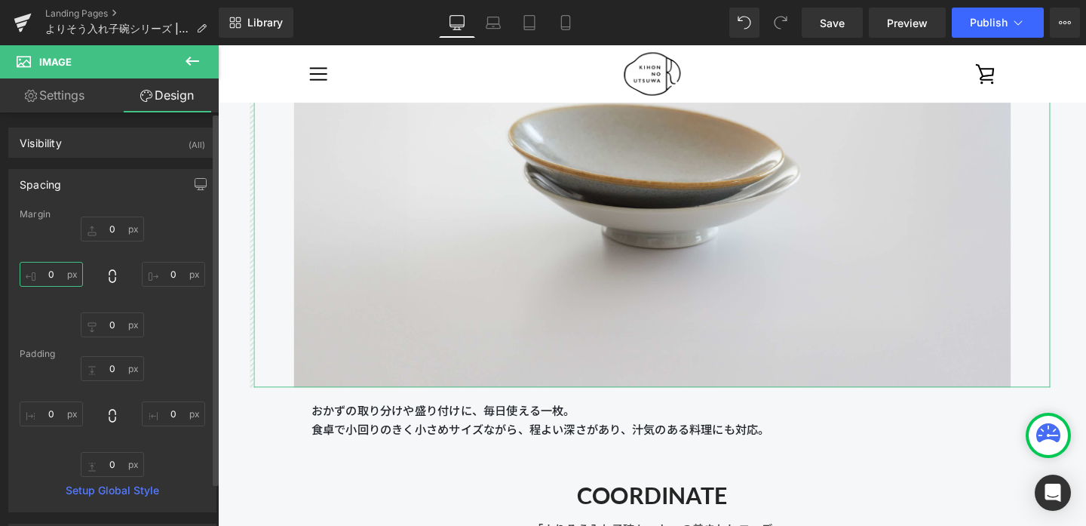
click at [69, 277] on input "0" at bounding box center [51, 274] width 63 height 25
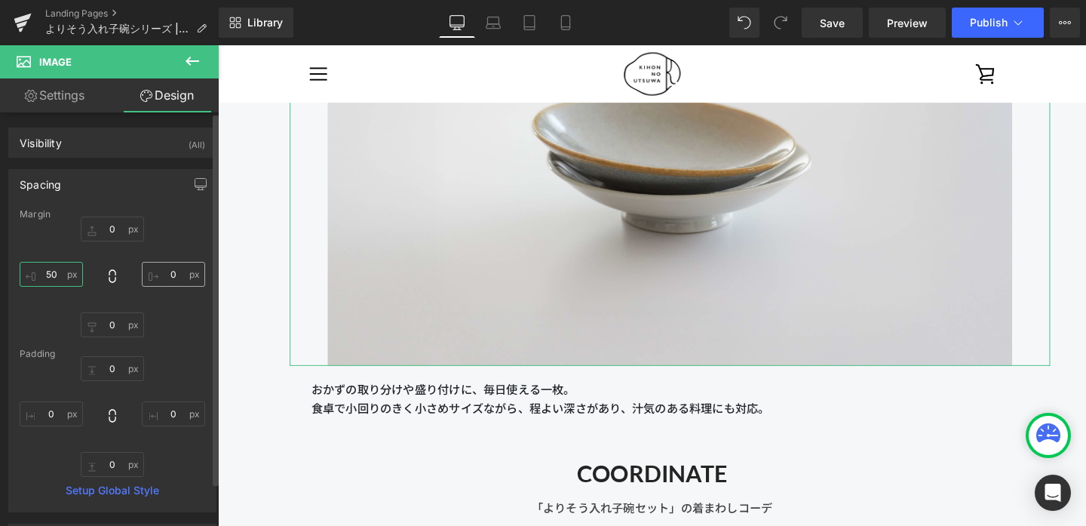
type input "50"
click at [167, 278] on input "0" at bounding box center [173, 274] width 63 height 25
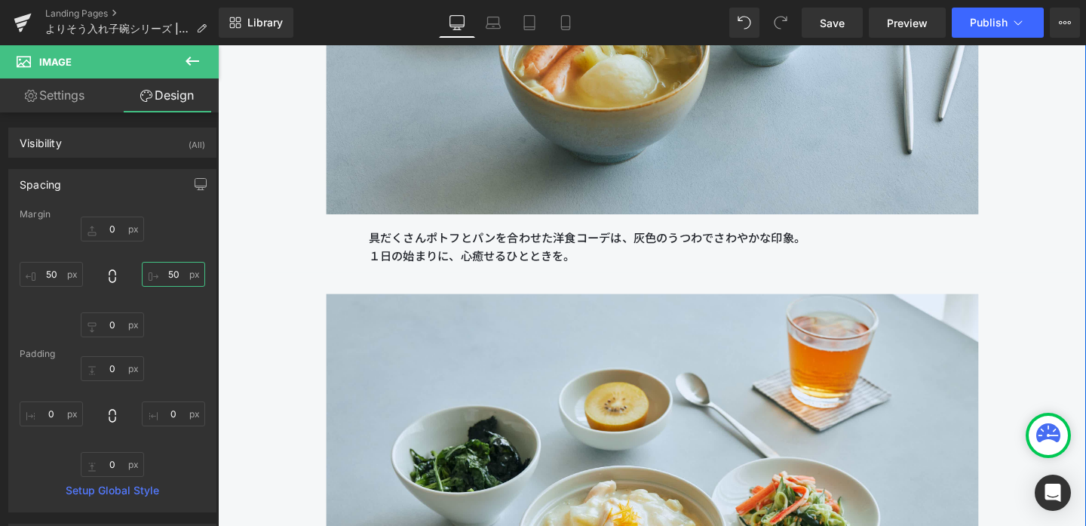
scroll to position [9404, 0]
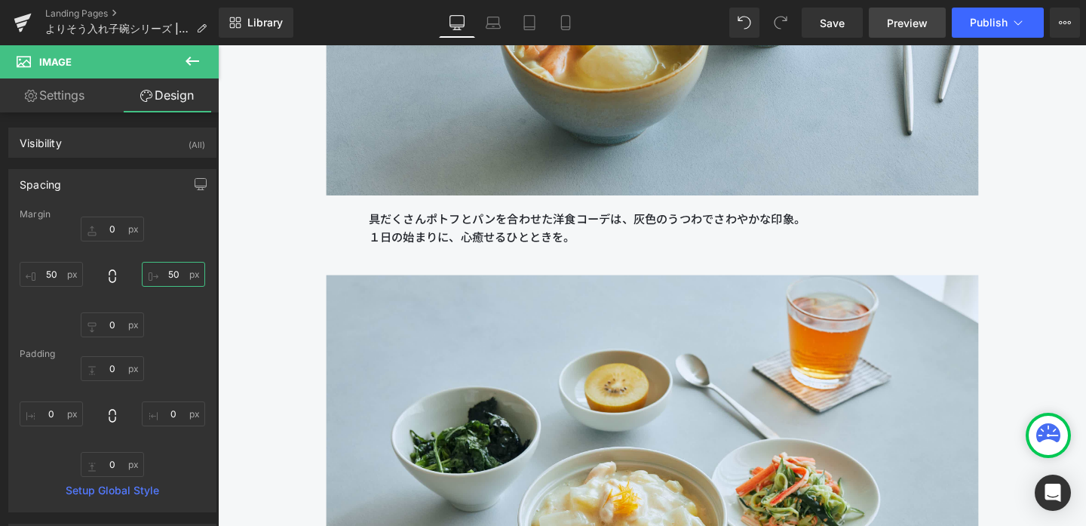
type input "50"
click at [906, 19] on span "Preview" at bounding box center [907, 23] width 41 height 16
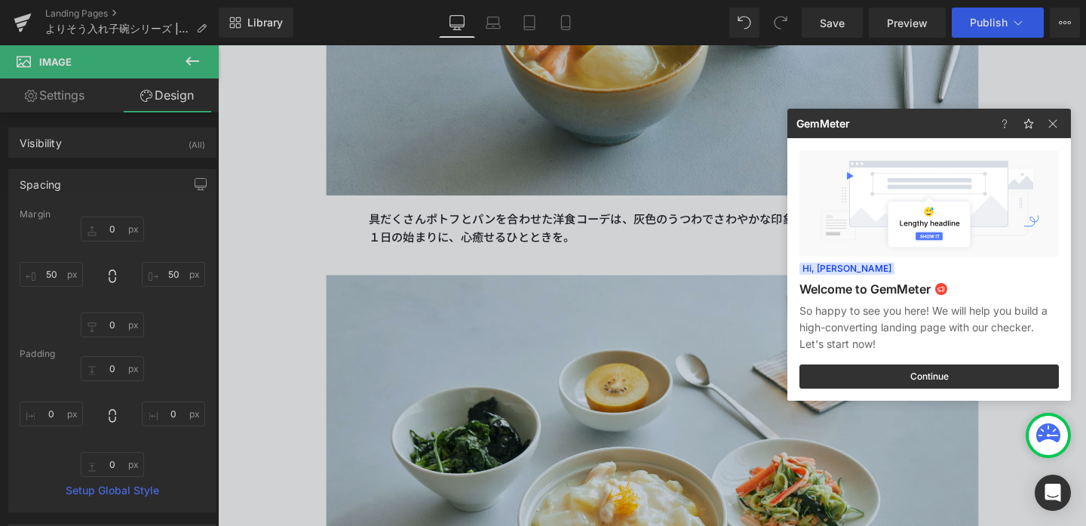
click at [352, 259] on div at bounding box center [543, 263] width 1086 height 526
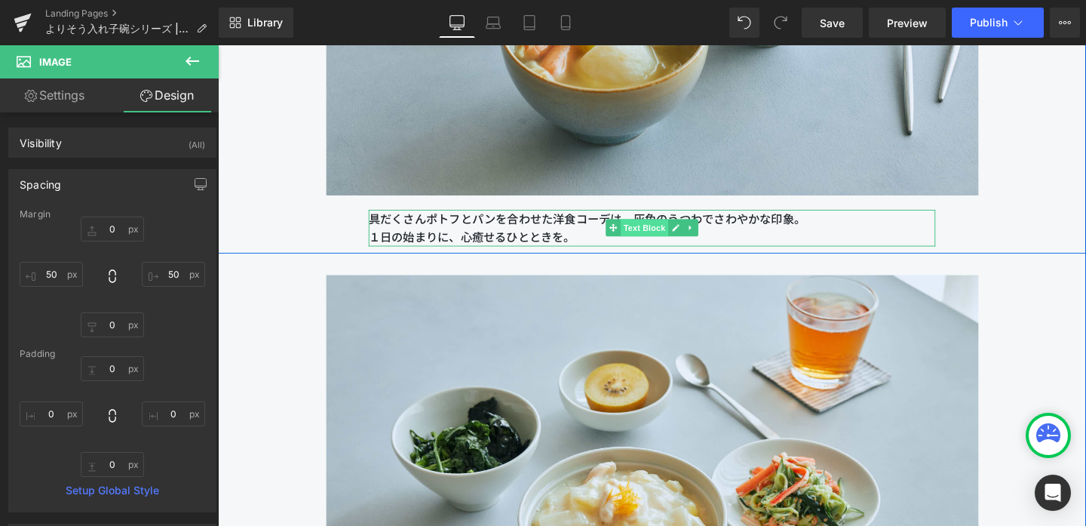
click at [668, 242] on span "Text Block" at bounding box center [666, 237] width 50 height 18
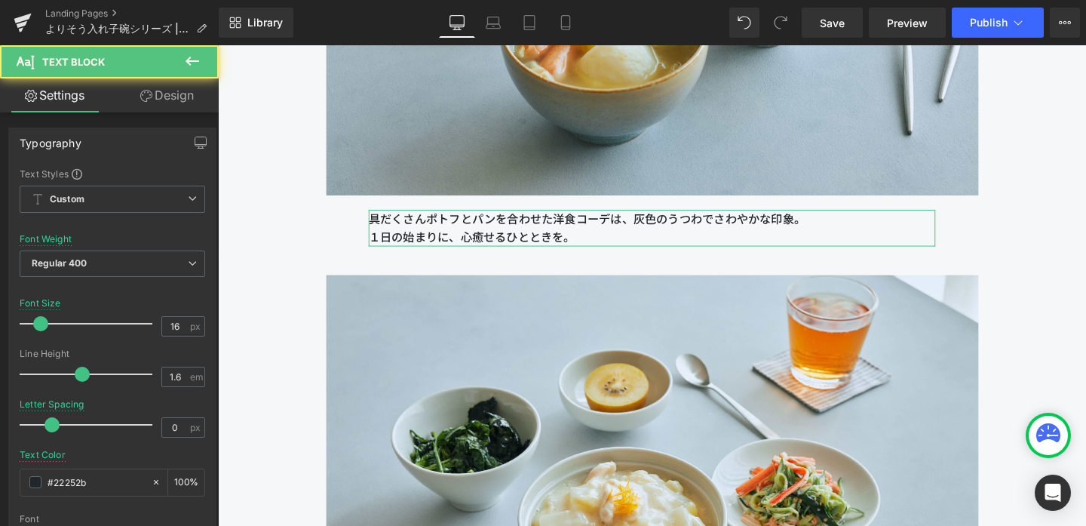
click at [184, 103] on link "Design" at bounding box center [166, 95] width 109 height 34
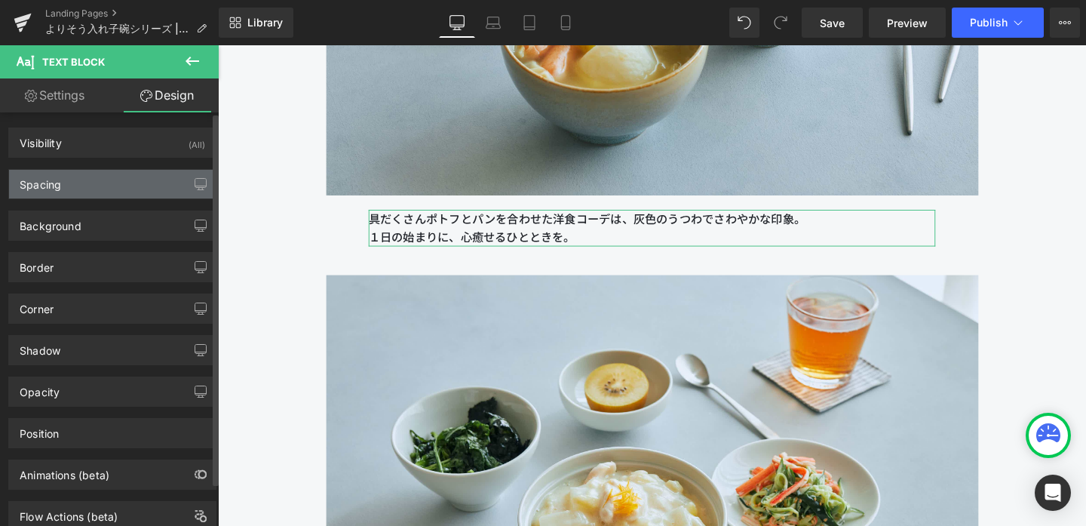
click at [152, 176] on div "Spacing" at bounding box center [112, 184] width 207 height 29
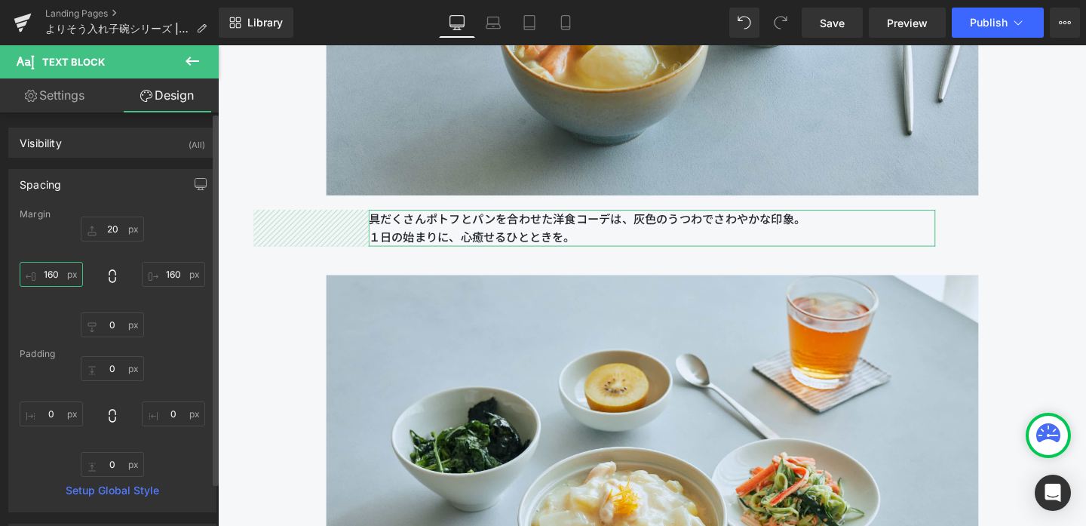
click at [51, 273] on input "text" at bounding box center [51, 274] width 63 height 25
click at [54, 273] on input "text" at bounding box center [51, 274] width 63 height 25
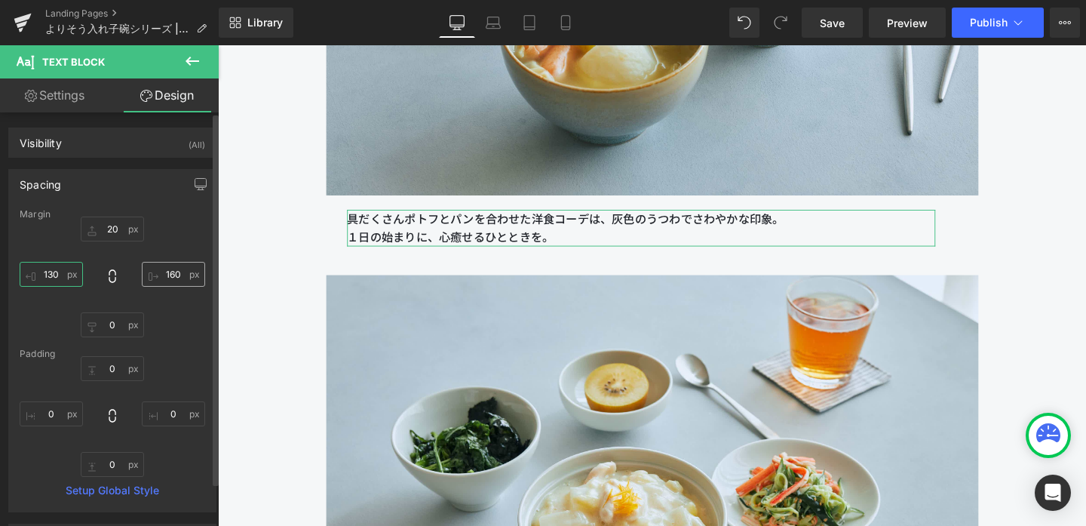
type input "130"
click at [173, 278] on input "text" at bounding box center [173, 274] width 63 height 25
click at [165, 276] on input "text" at bounding box center [173, 274] width 63 height 25
type input "130"
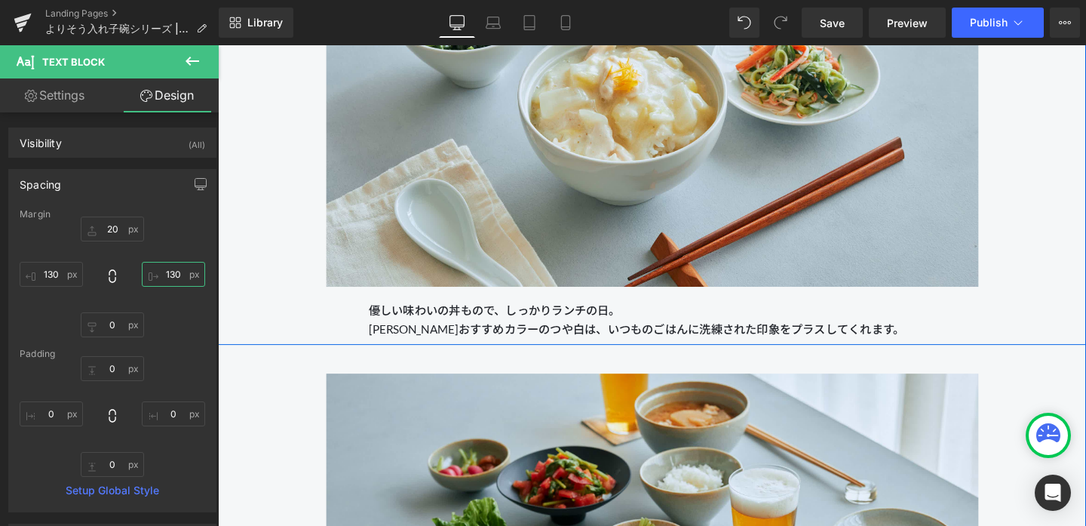
scroll to position [9867, 0]
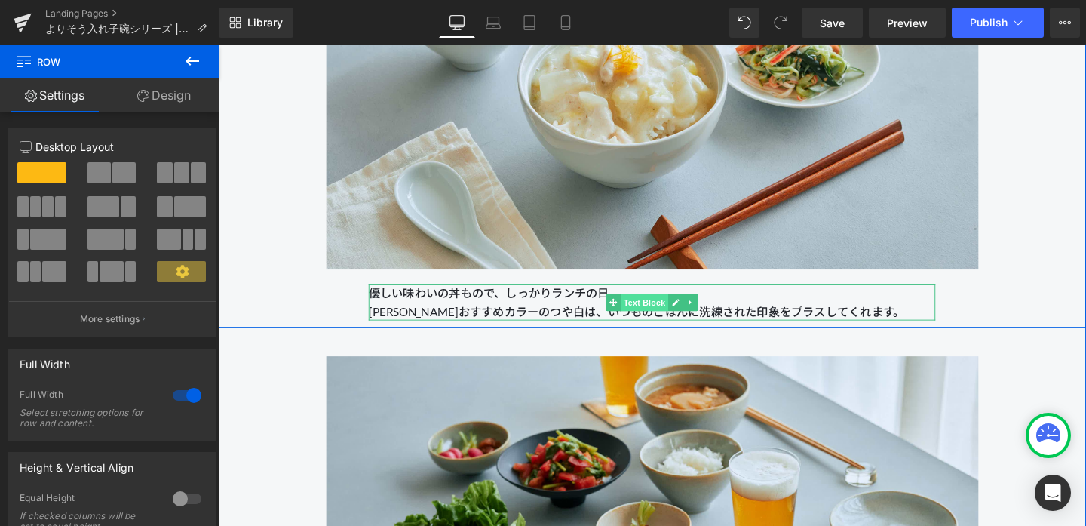
click at [659, 311] on span "Text Block" at bounding box center [666, 315] width 50 height 18
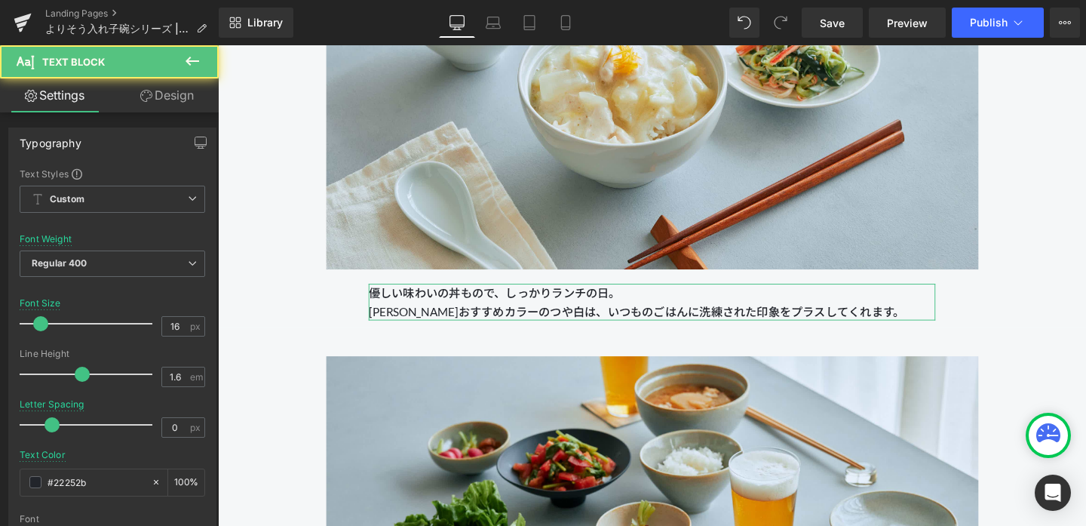
click at [174, 89] on link "Design" at bounding box center [166, 95] width 109 height 34
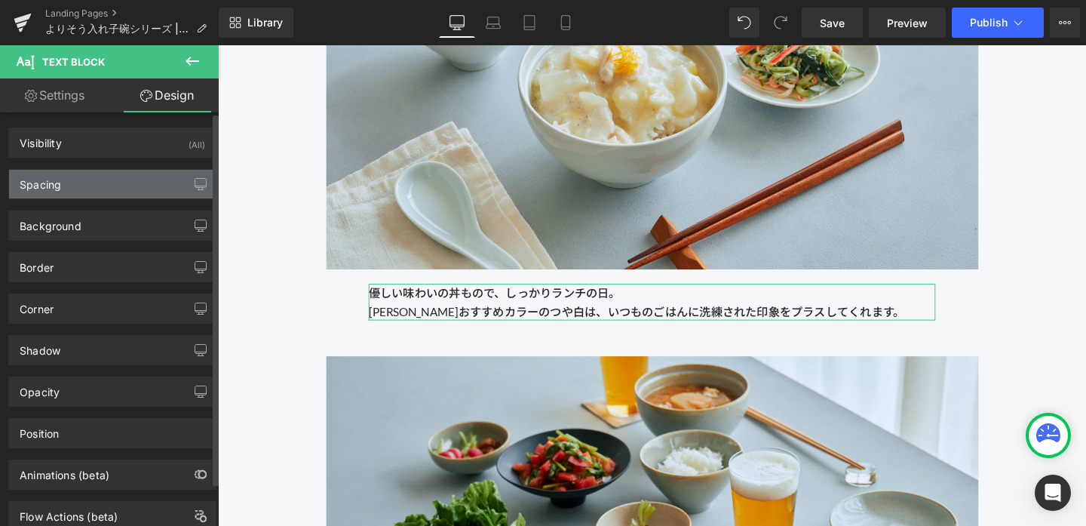
click at [111, 180] on div "Spacing" at bounding box center [112, 184] width 207 height 29
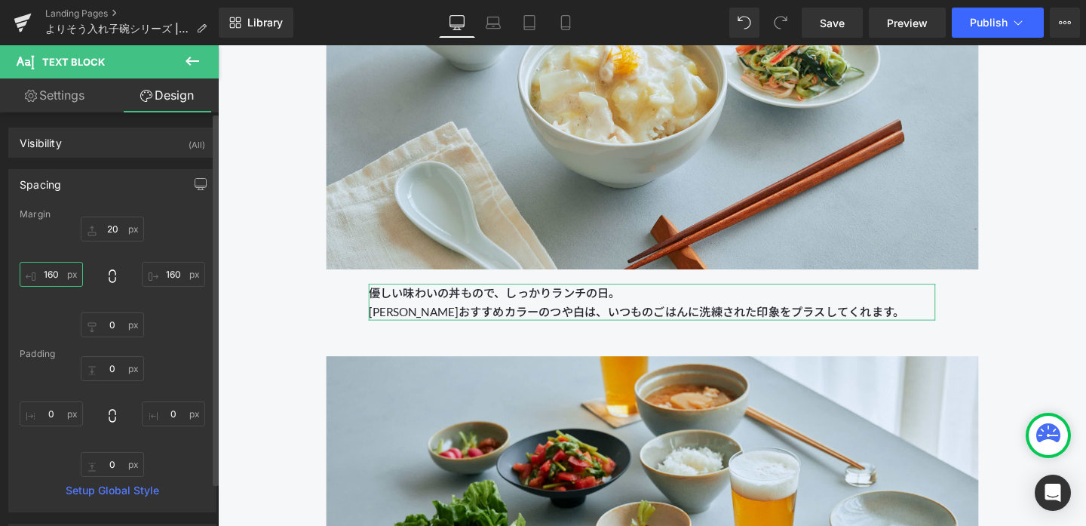
click at [57, 273] on input "160" at bounding box center [51, 274] width 63 height 25
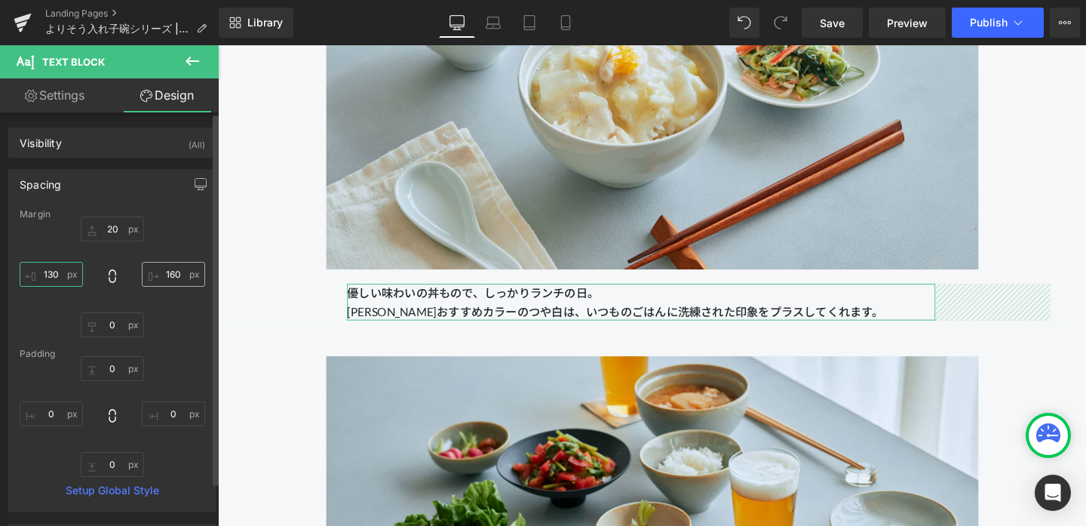
type input "130"
click at [173, 276] on input "160" at bounding box center [173, 274] width 63 height 25
type input "130"
click at [186, 309] on div "20 130 0 130" at bounding box center [113, 277] width 186 height 121
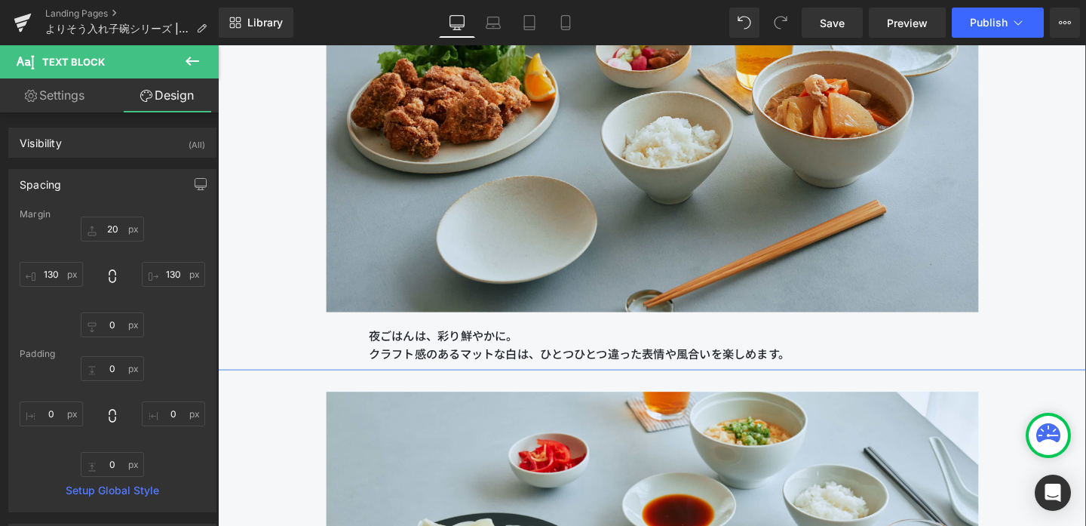
scroll to position [10397, 0]
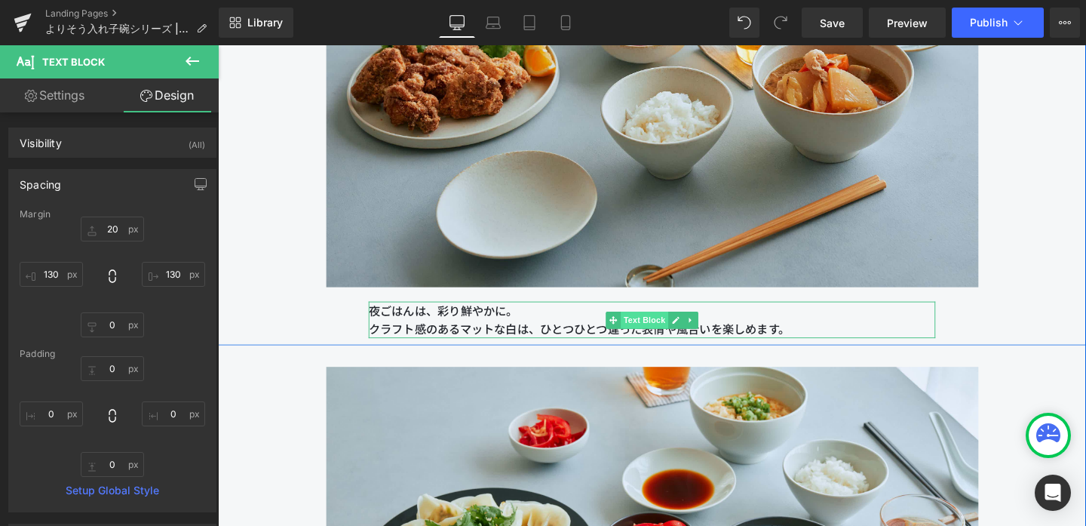
click at [658, 337] on span "Text Block" at bounding box center [666, 334] width 50 height 18
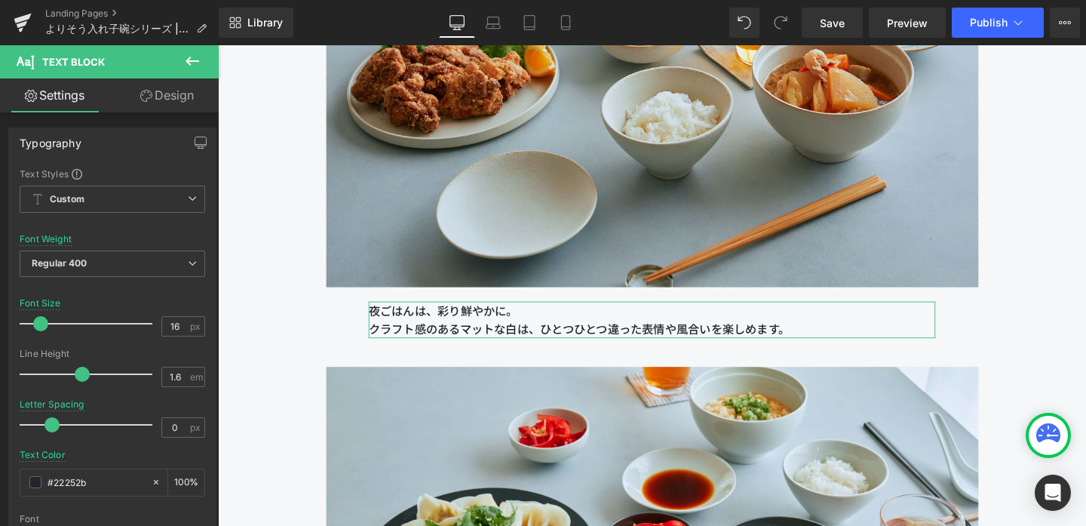
click at [159, 79] on link "Design" at bounding box center [166, 95] width 109 height 34
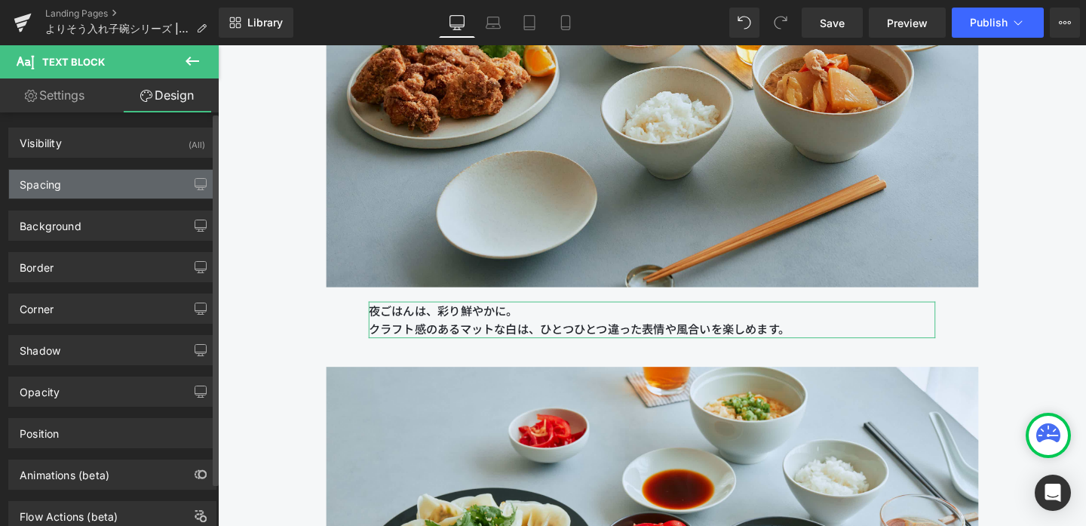
click at [124, 174] on div "Spacing" at bounding box center [112, 184] width 207 height 29
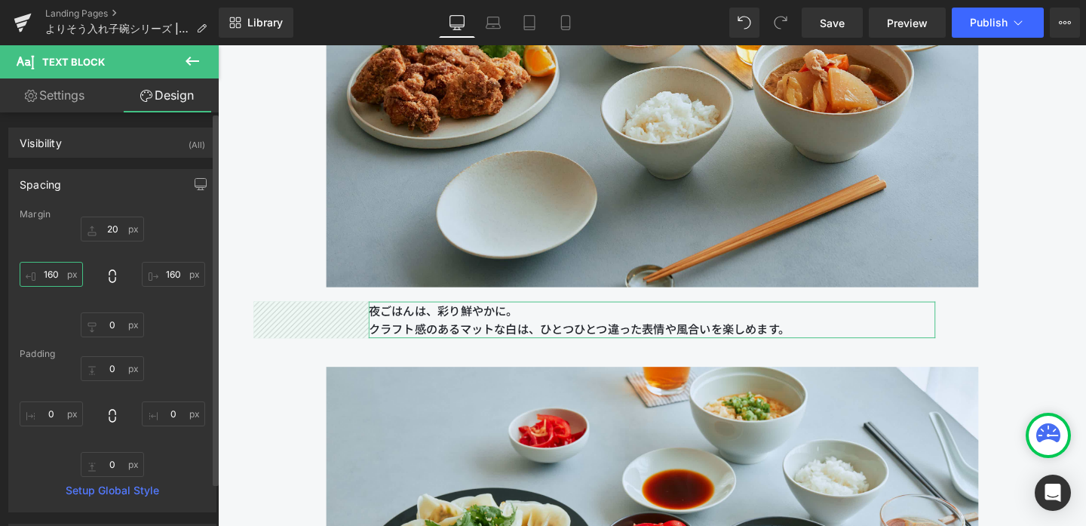
click at [58, 275] on input "160" at bounding box center [51, 274] width 63 height 25
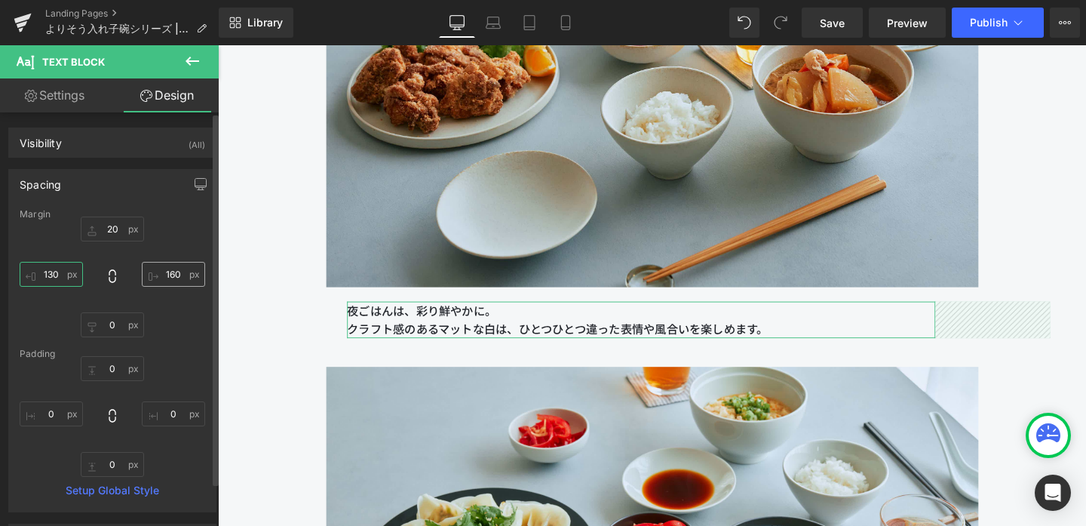
type input "130"
click at [174, 271] on input "160" at bounding box center [173, 274] width 63 height 25
type input "130"
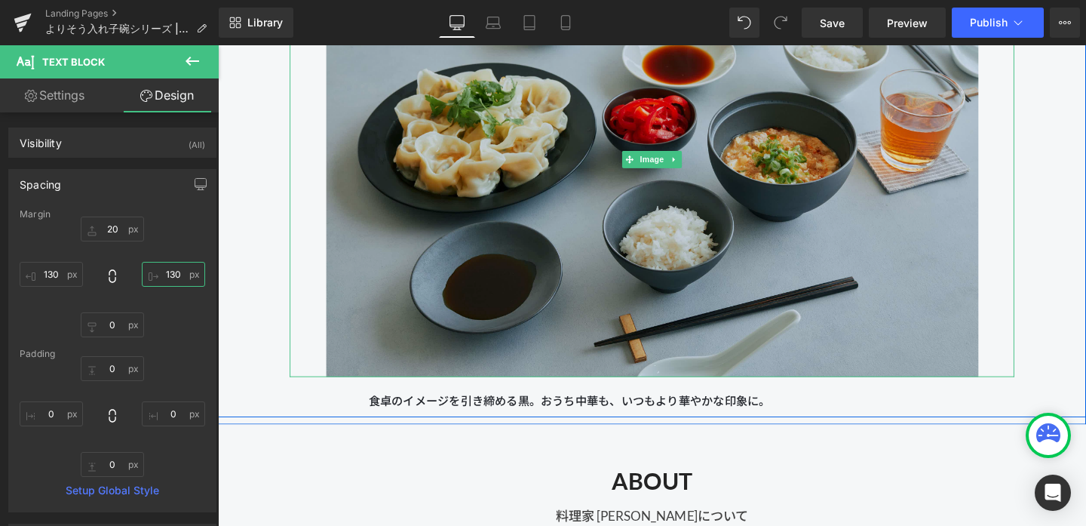
scroll to position [10905, 0]
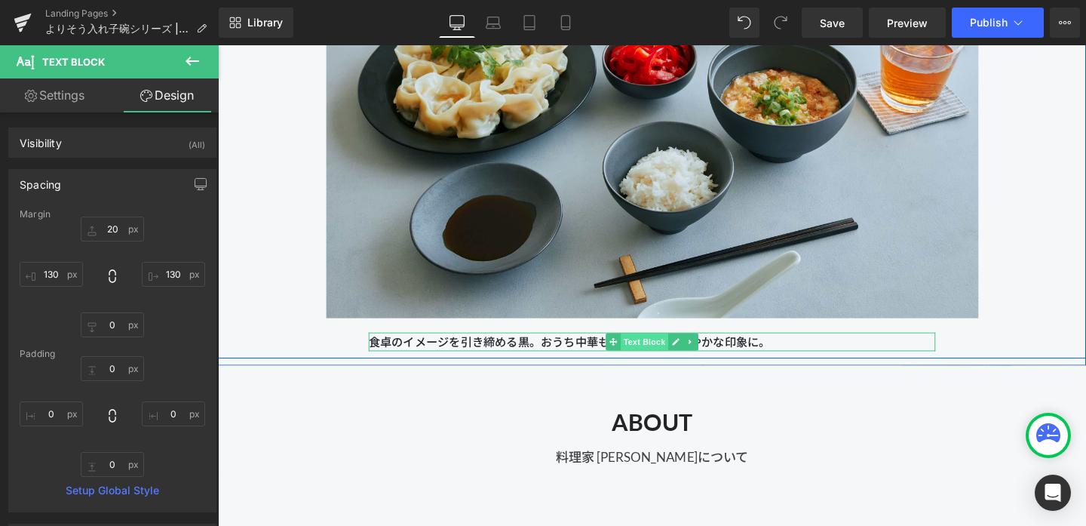
click at [666, 354] on span "Text Block" at bounding box center [666, 357] width 50 height 18
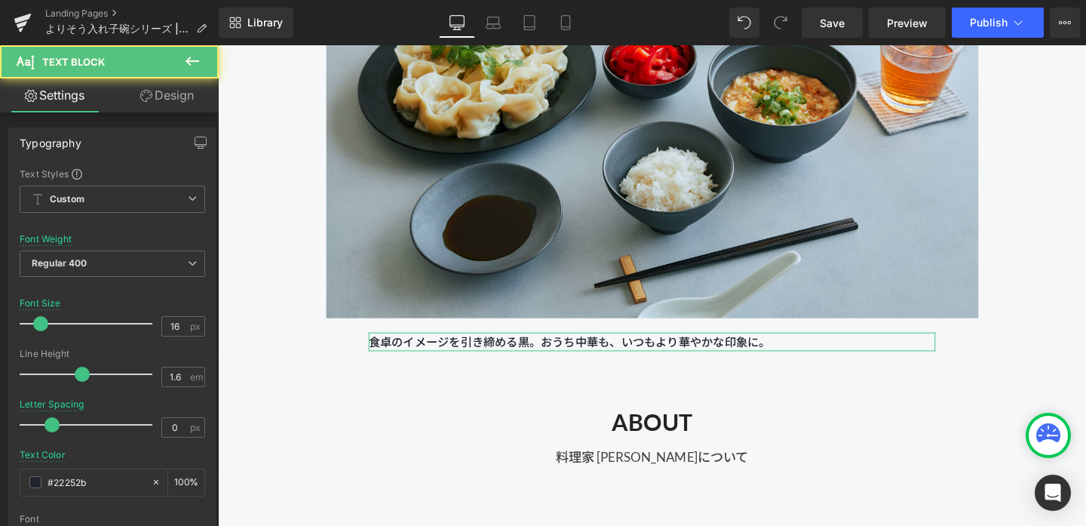
click at [179, 91] on link "Design" at bounding box center [166, 95] width 109 height 34
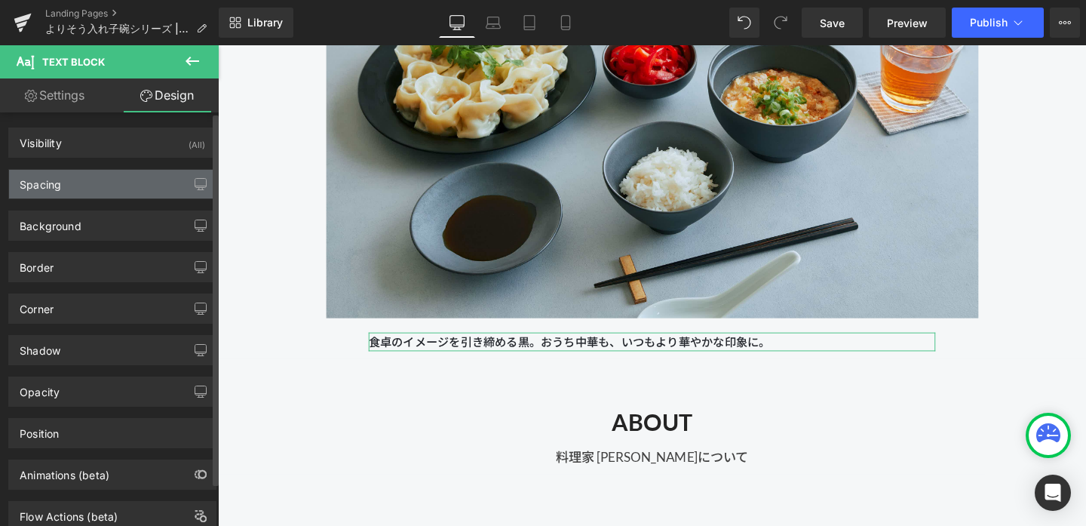
click at [110, 185] on div "Spacing" at bounding box center [112, 184] width 207 height 29
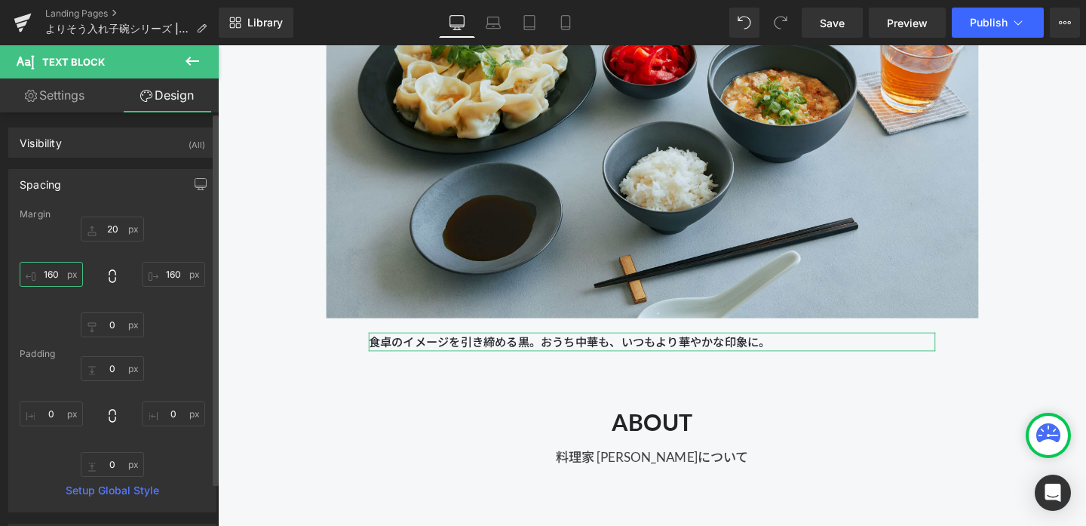
click at [63, 277] on input "160" at bounding box center [51, 274] width 63 height 25
type input "130"
click at [178, 270] on input "160" at bounding box center [173, 274] width 63 height 25
type input "130"
click at [183, 329] on div "20 130 0 130" at bounding box center [113, 277] width 186 height 121
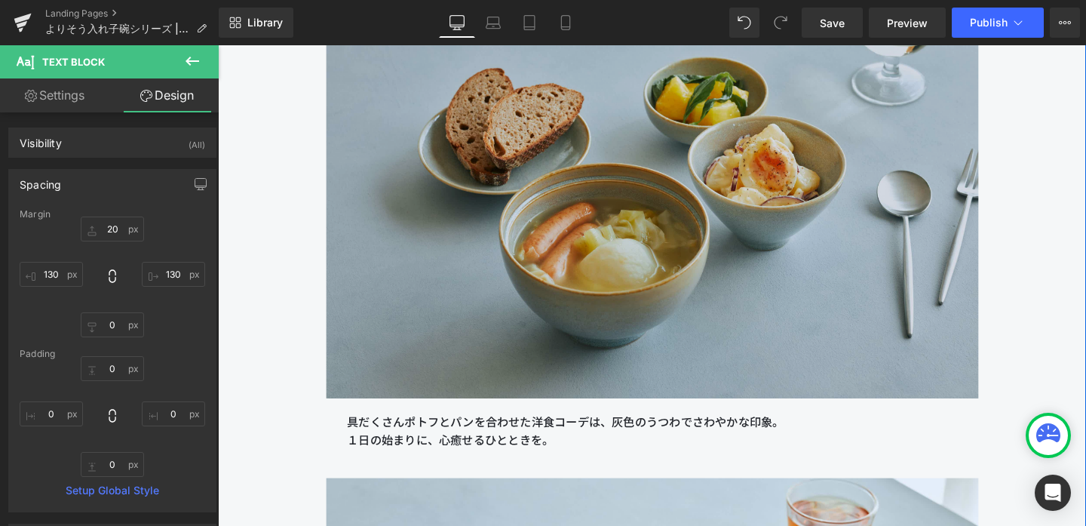
scroll to position [9328, 0]
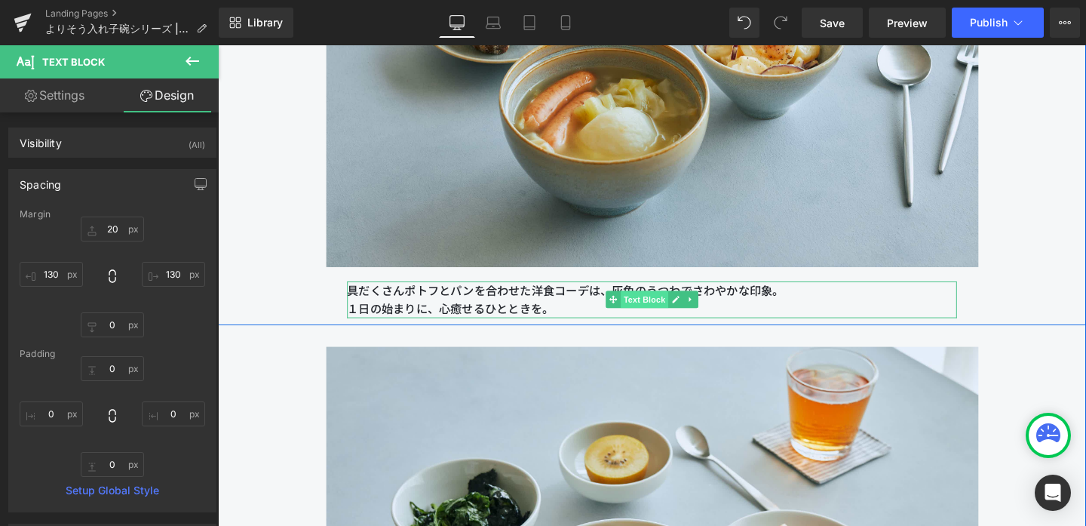
click at [653, 312] on span "Text Block" at bounding box center [666, 312] width 50 height 18
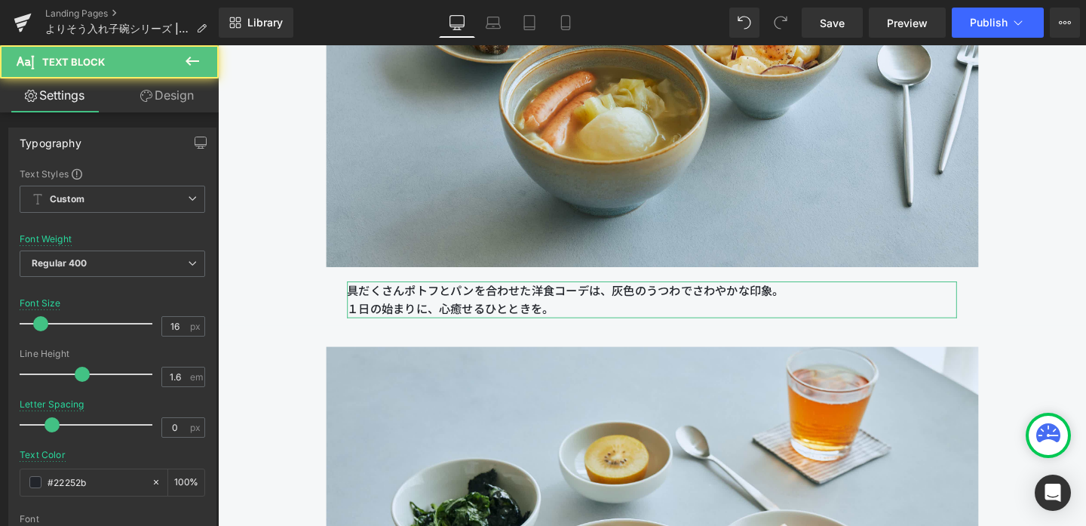
click at [149, 97] on icon at bounding box center [146, 96] width 12 height 12
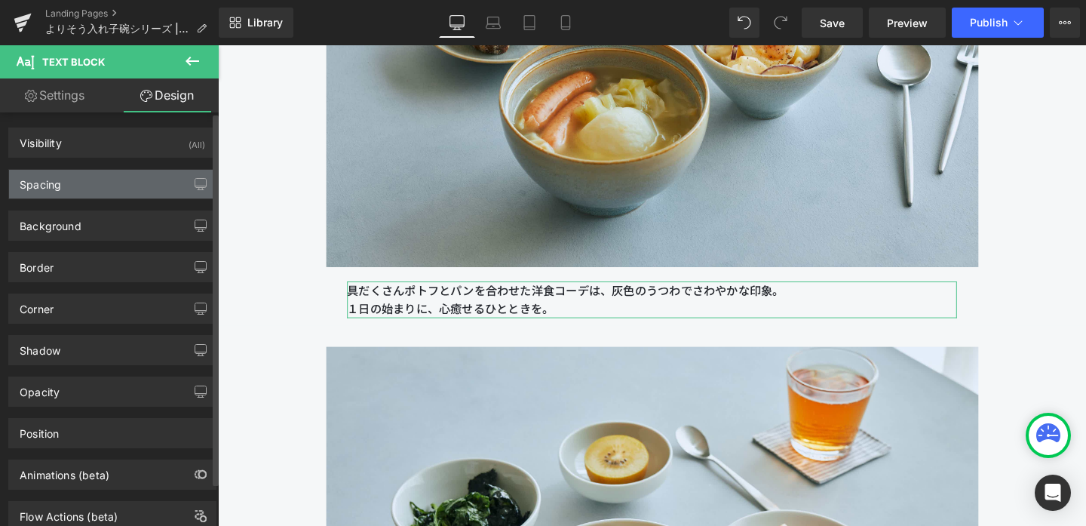
click at [111, 187] on div "Spacing" at bounding box center [112, 184] width 207 height 29
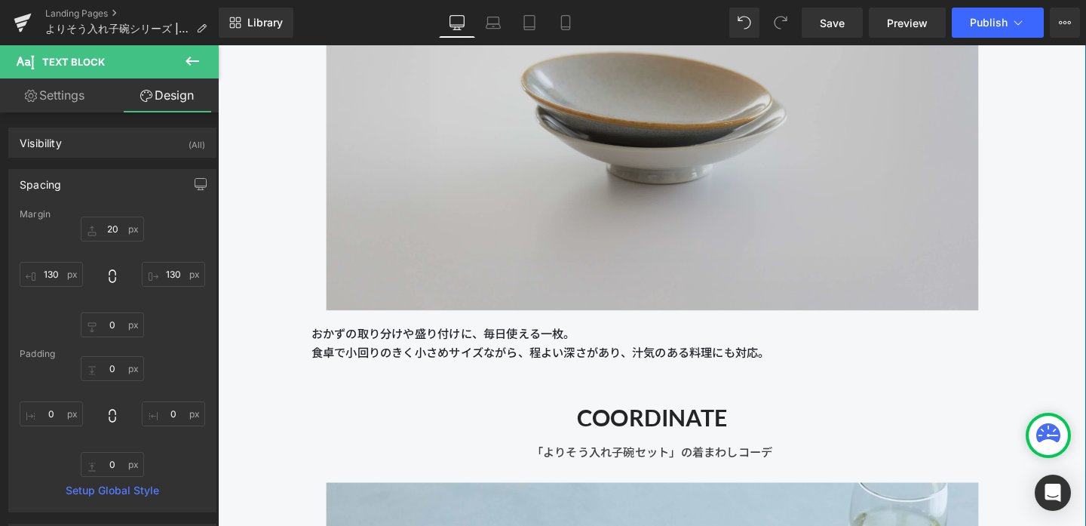
scroll to position [8667, 0]
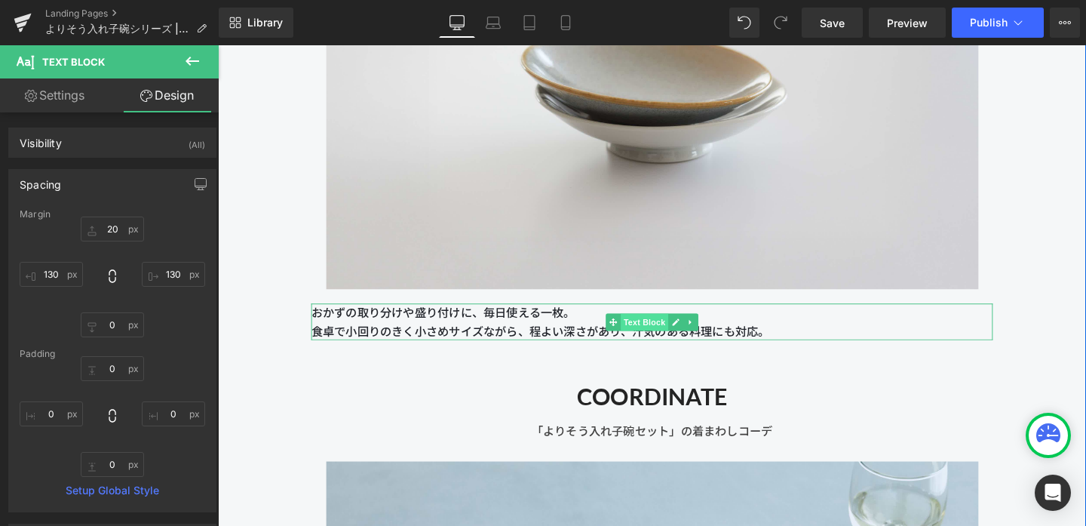
click at [658, 335] on span "Text Block" at bounding box center [666, 336] width 50 height 18
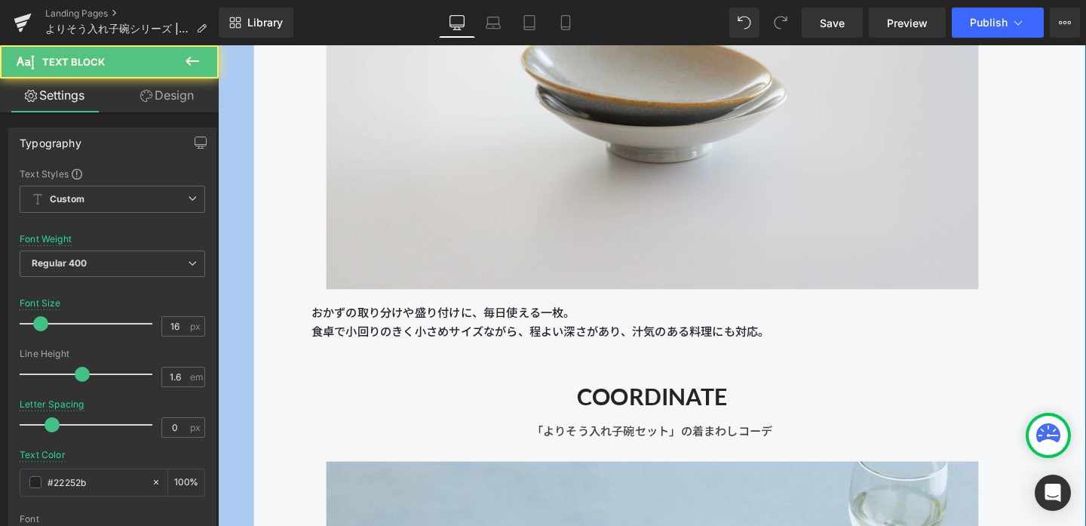
click at [201, 100] on link "Design" at bounding box center [166, 95] width 109 height 34
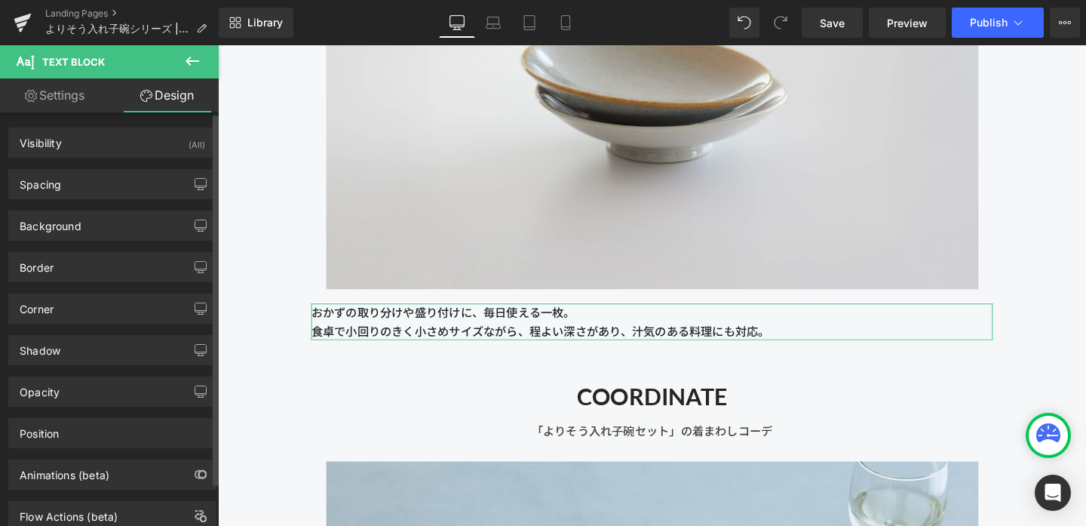
click at [116, 204] on div "Background Color & Image color Color transparent 0 % Image Replace Image Upload…" at bounding box center [113, 219] width 226 height 41
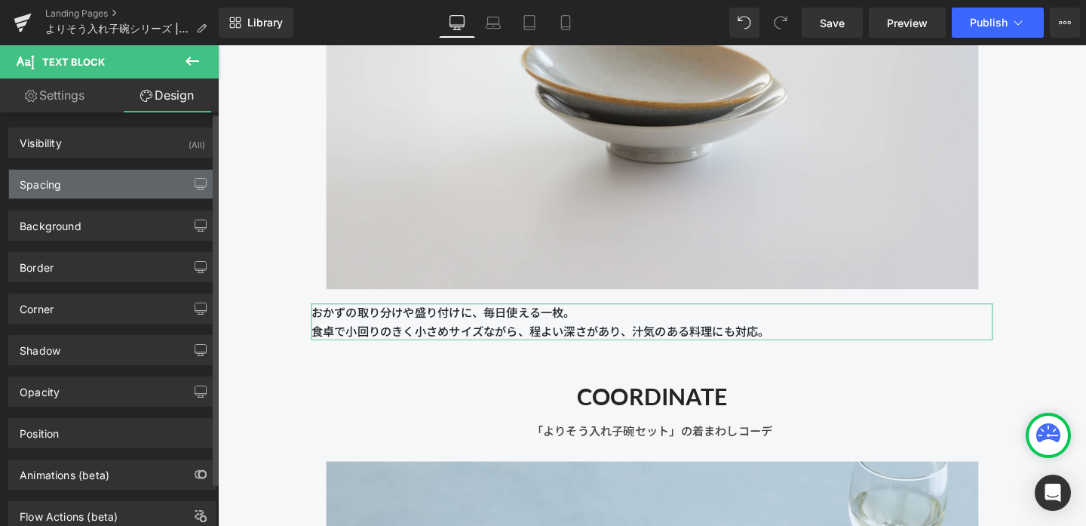
click at [116, 184] on div "Spacing" at bounding box center [112, 184] width 207 height 29
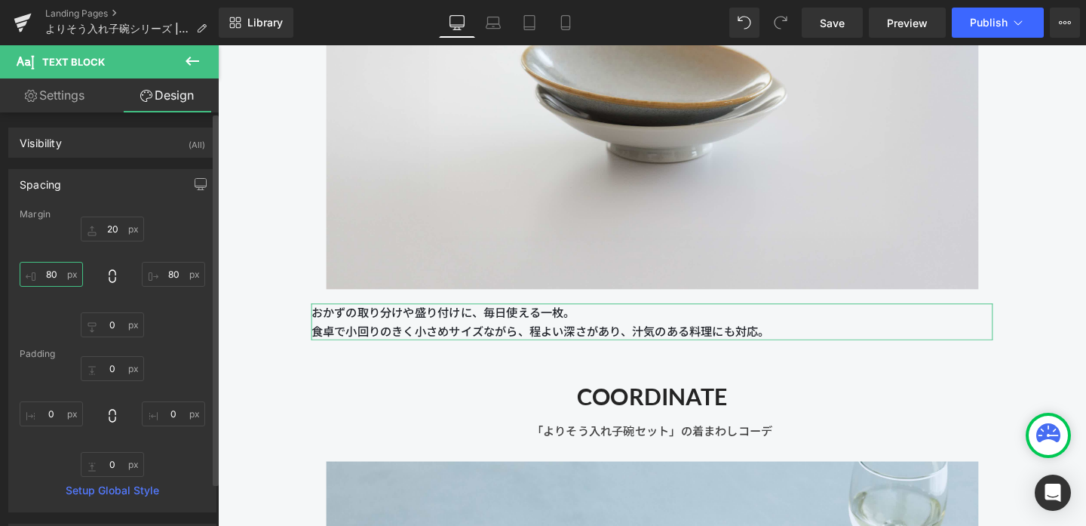
click at [61, 266] on input "80" at bounding box center [51, 274] width 63 height 25
type input "8"
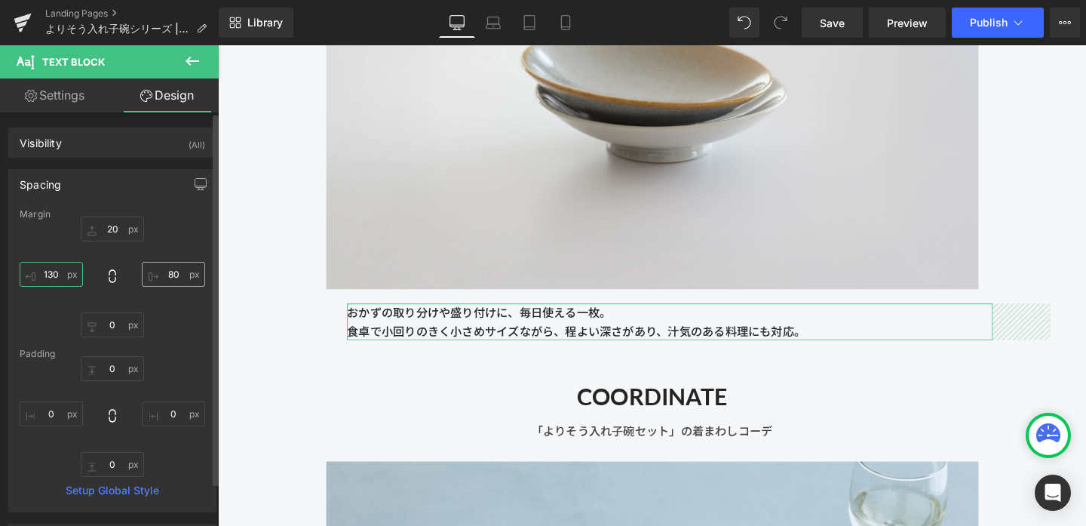
type input "130"
click at [170, 272] on input "80" at bounding box center [173, 274] width 63 height 25
type input "130"
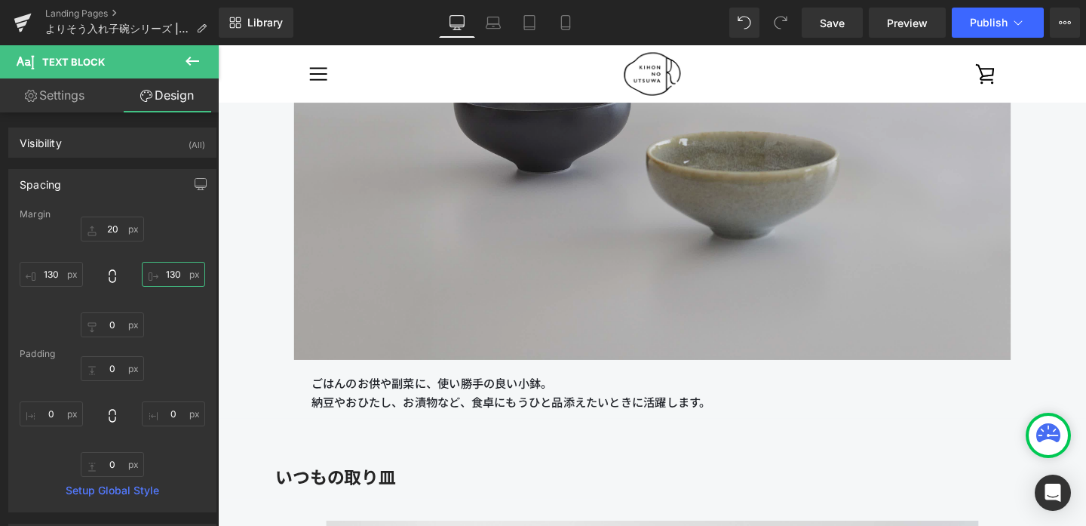
scroll to position [7945, 0]
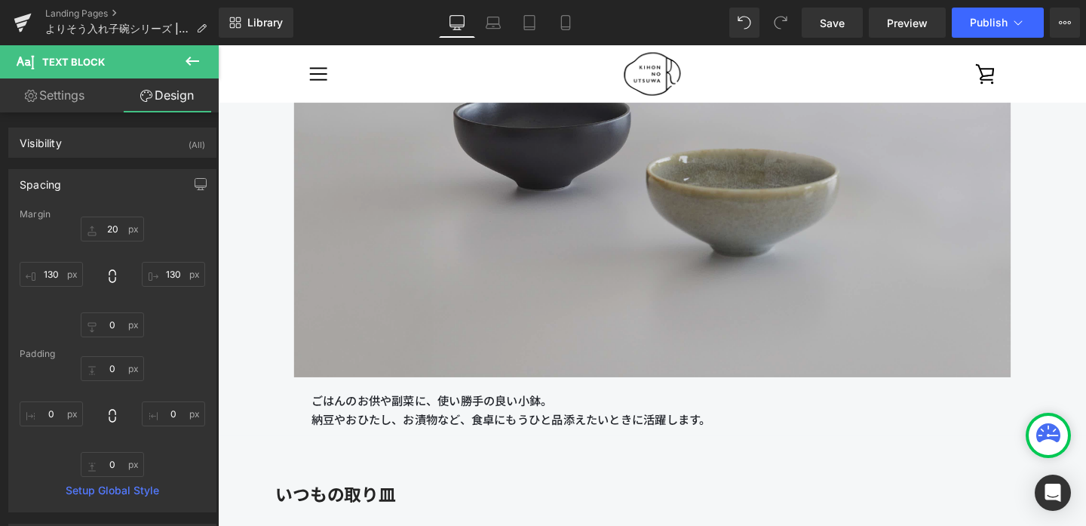
click at [485, 238] on img at bounding box center [675, 142] width 754 height 502
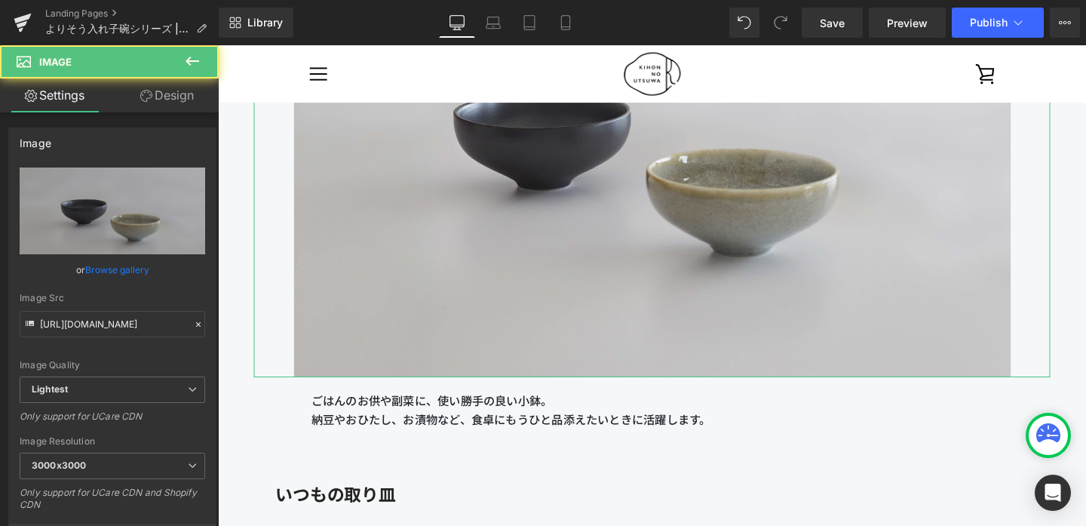
click at [192, 94] on link "Design" at bounding box center [166, 95] width 109 height 34
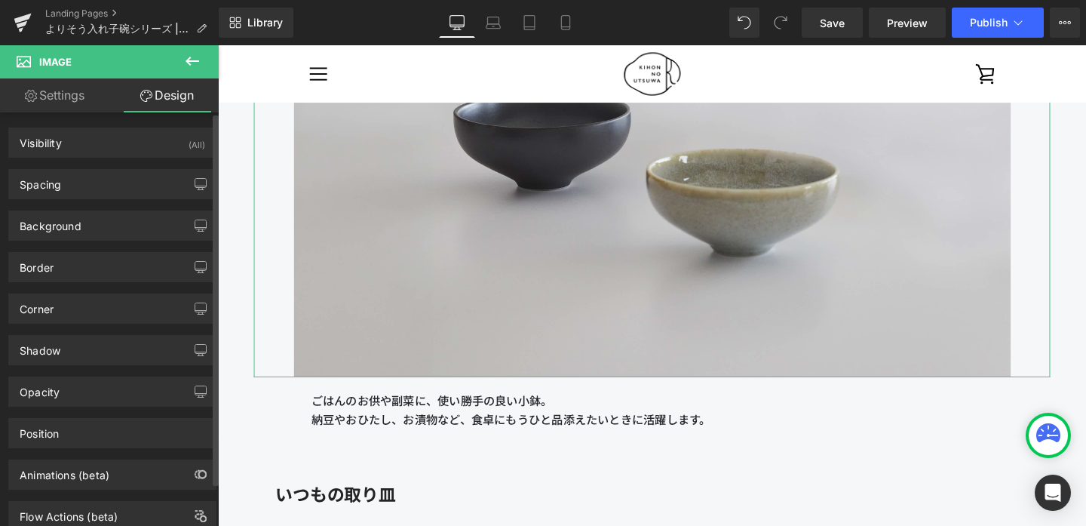
click at [118, 164] on div "Spacing [GEOGRAPHIC_DATA] 0 0 0 0 [GEOGRAPHIC_DATA] 0 0 0 0 Setup Global Style" at bounding box center [113, 178] width 226 height 41
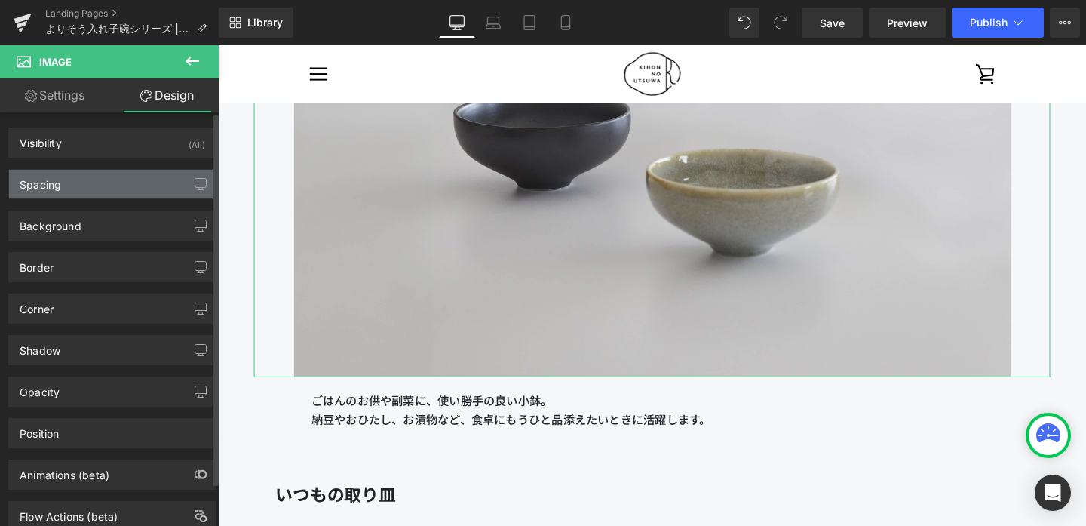
click at [116, 175] on div "Spacing" at bounding box center [112, 184] width 207 height 29
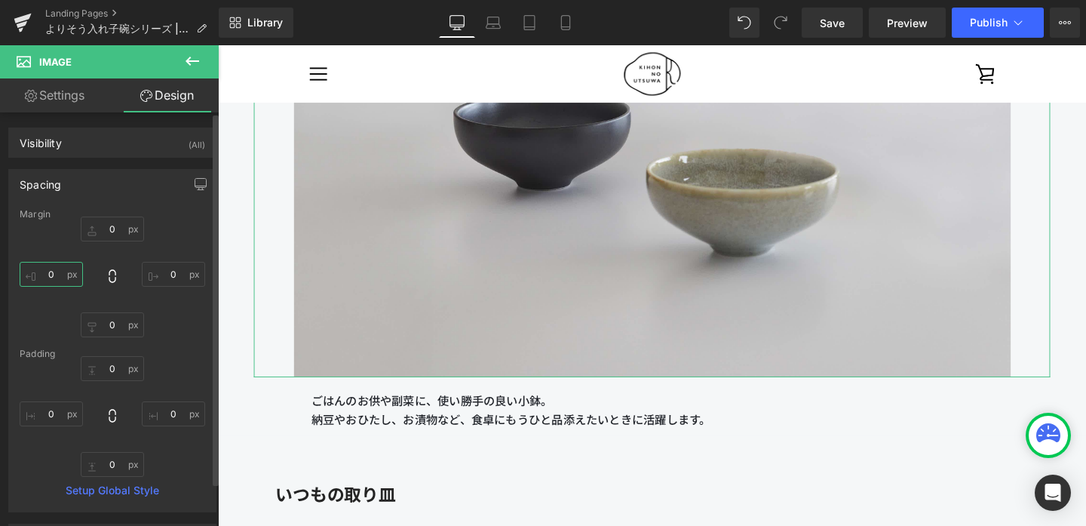
click at [59, 275] on input "0" at bounding box center [51, 274] width 63 height 25
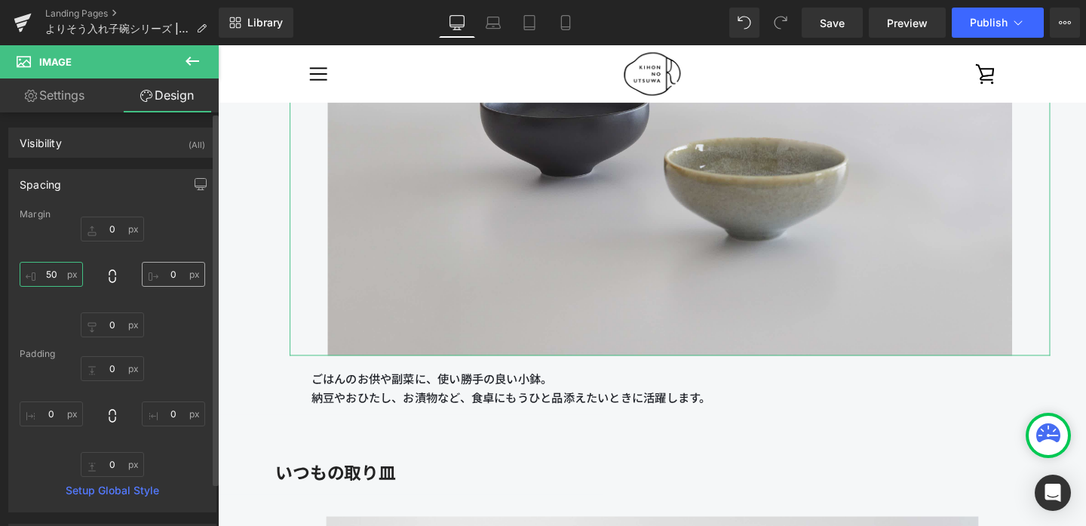
type input "50"
click at [176, 277] on input "0" at bounding box center [173, 274] width 63 height 25
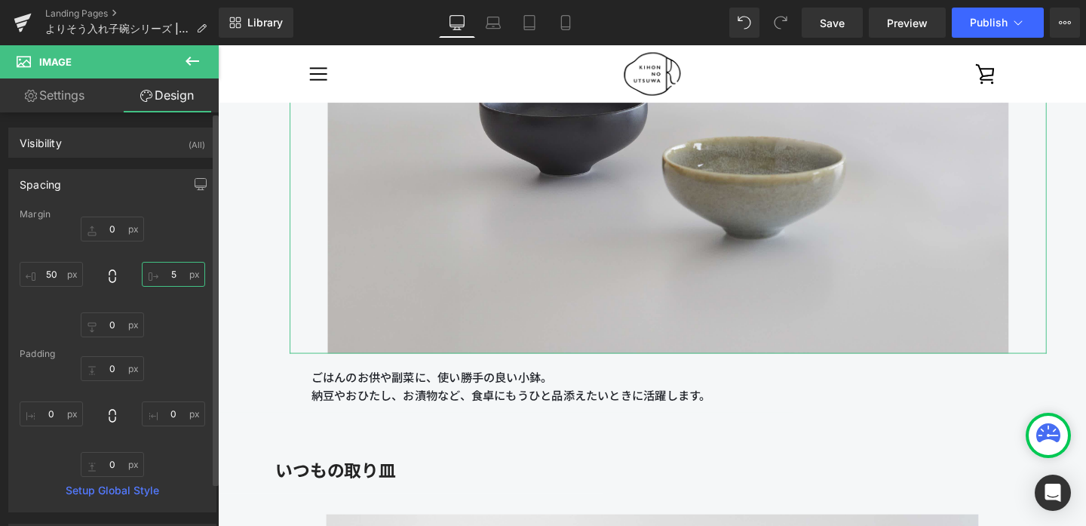
type input "50"
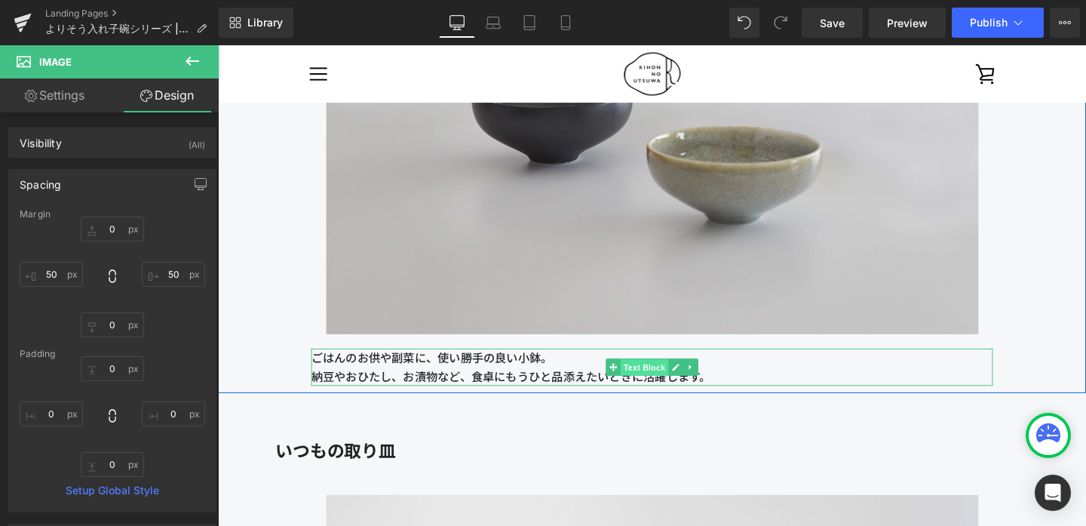
click at [664, 382] on span "Text Block" at bounding box center [666, 384] width 50 height 18
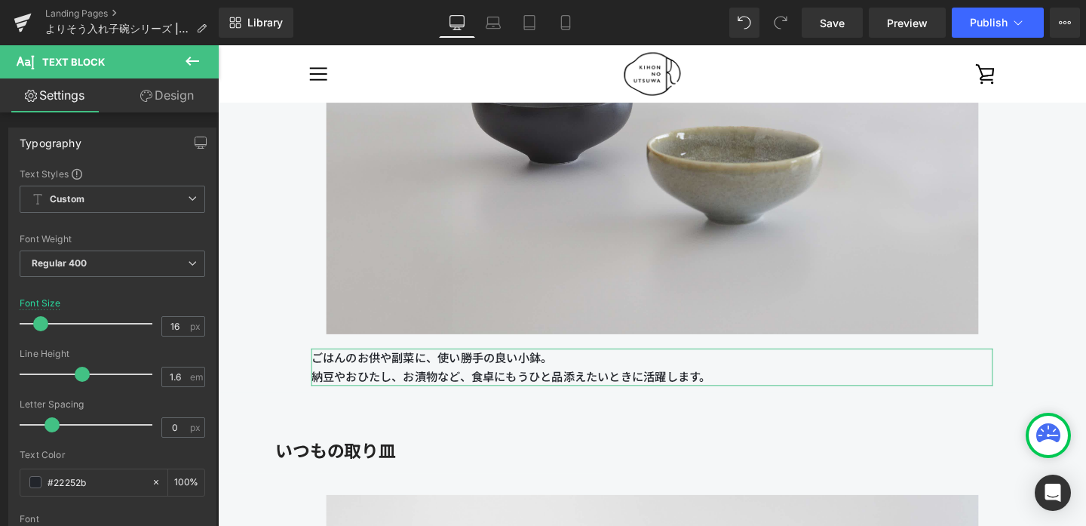
click at [170, 106] on link "Design" at bounding box center [166, 95] width 109 height 34
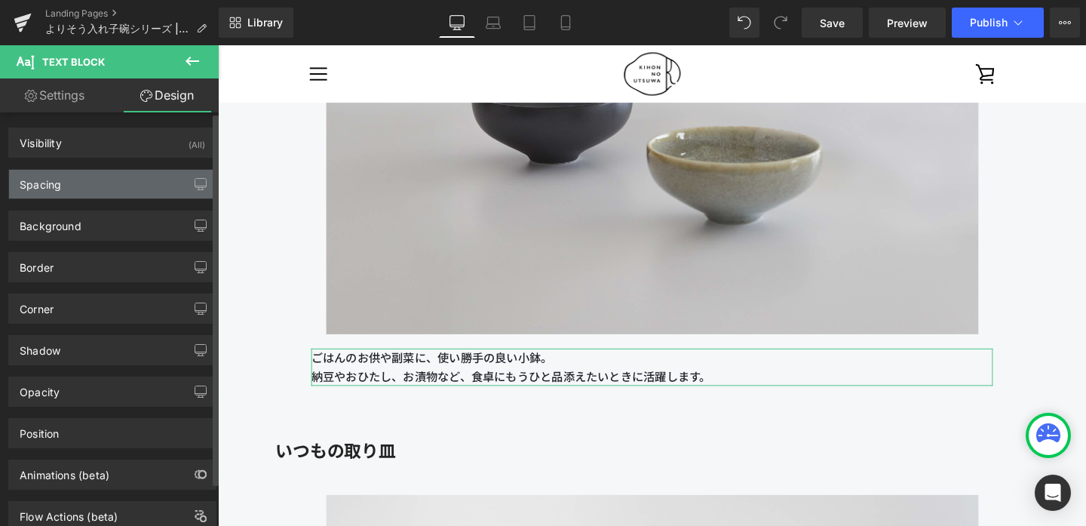
click at [109, 188] on div "Spacing" at bounding box center [112, 184] width 207 height 29
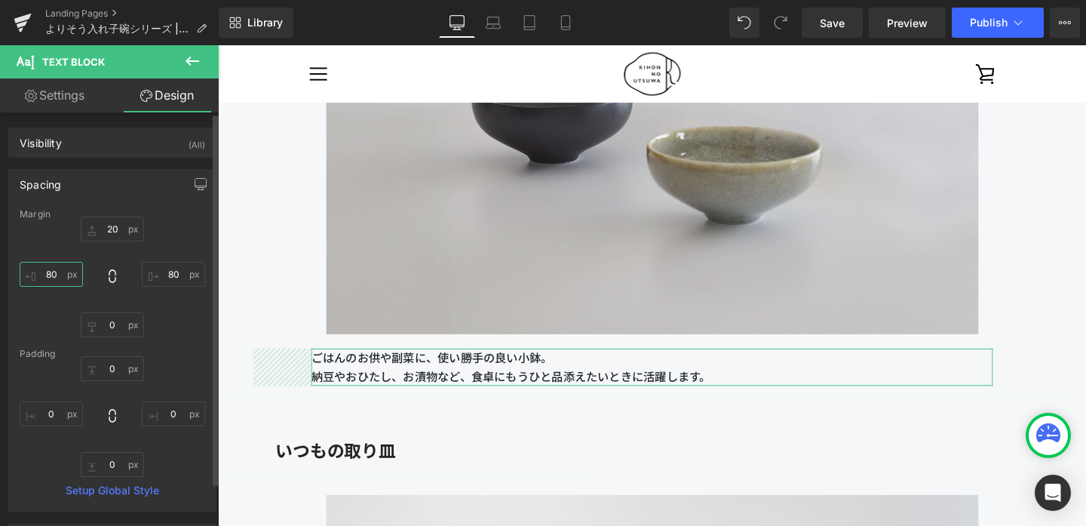
click at [58, 275] on input "80" at bounding box center [51, 274] width 63 height 25
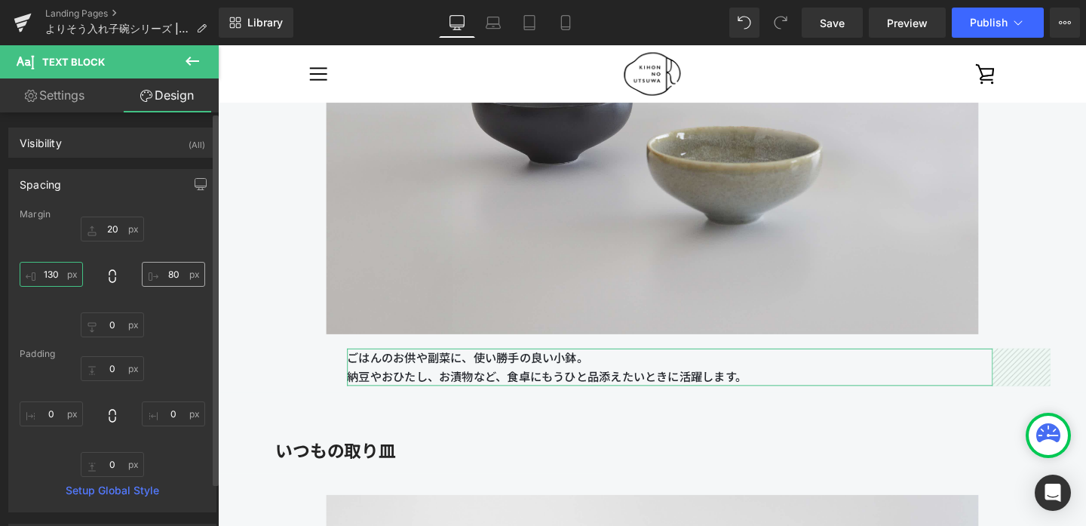
type input "130"
click at [172, 276] on input "80" at bounding box center [173, 274] width 63 height 25
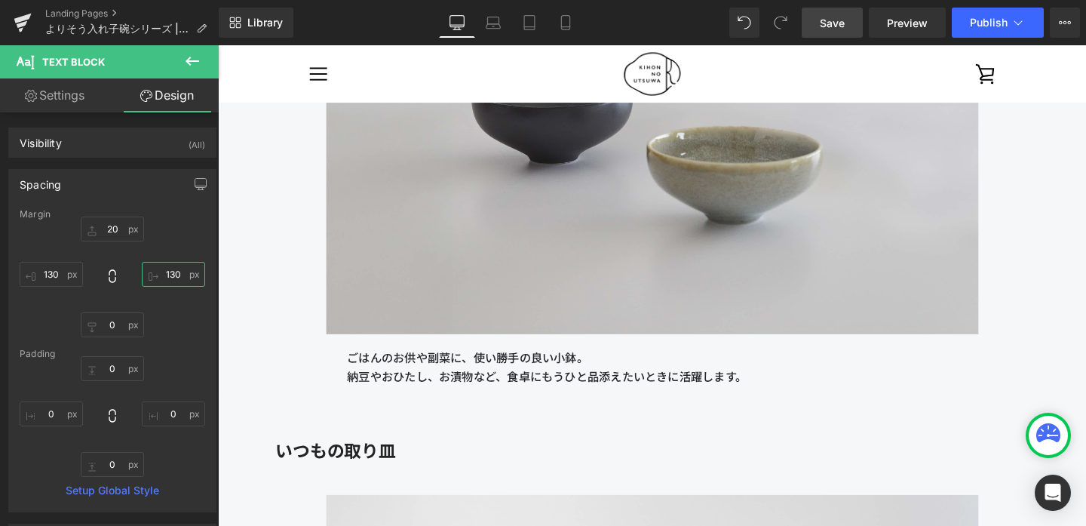
type input "130"
click at [833, 21] on span "Save" at bounding box center [832, 23] width 25 height 16
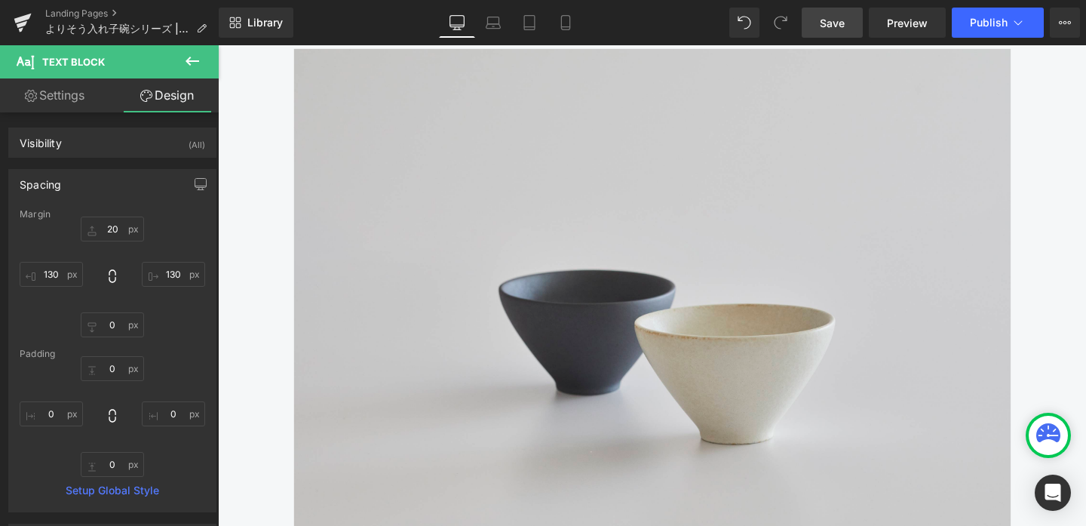
scroll to position [7230, 0]
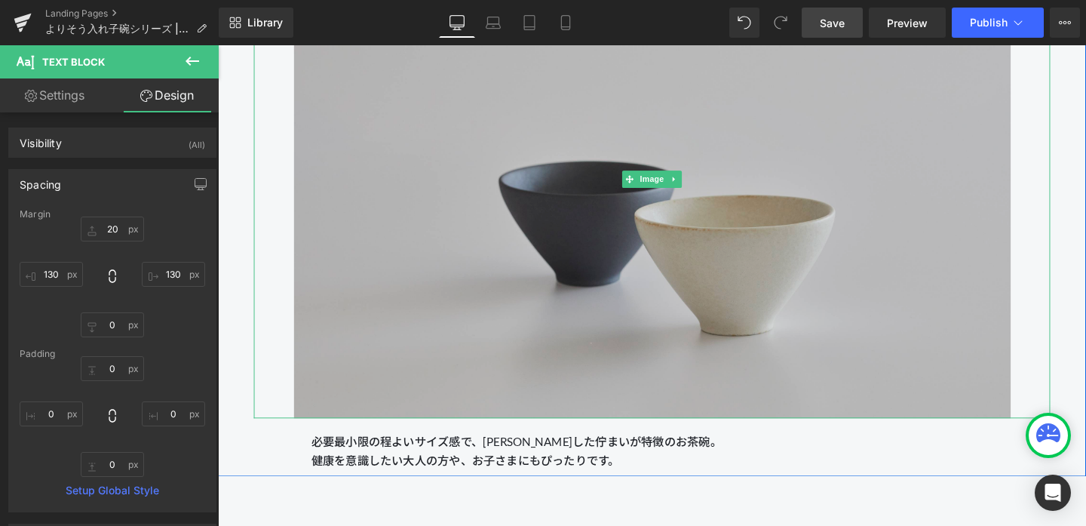
click at [625, 343] on img at bounding box center [675, 186] width 754 height 502
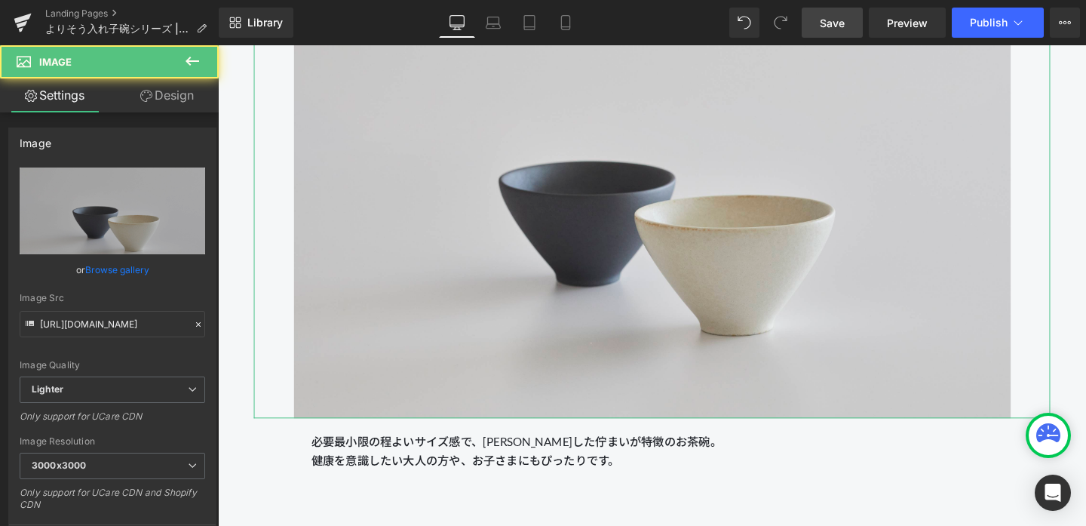
click at [190, 94] on link "Design" at bounding box center [166, 95] width 109 height 34
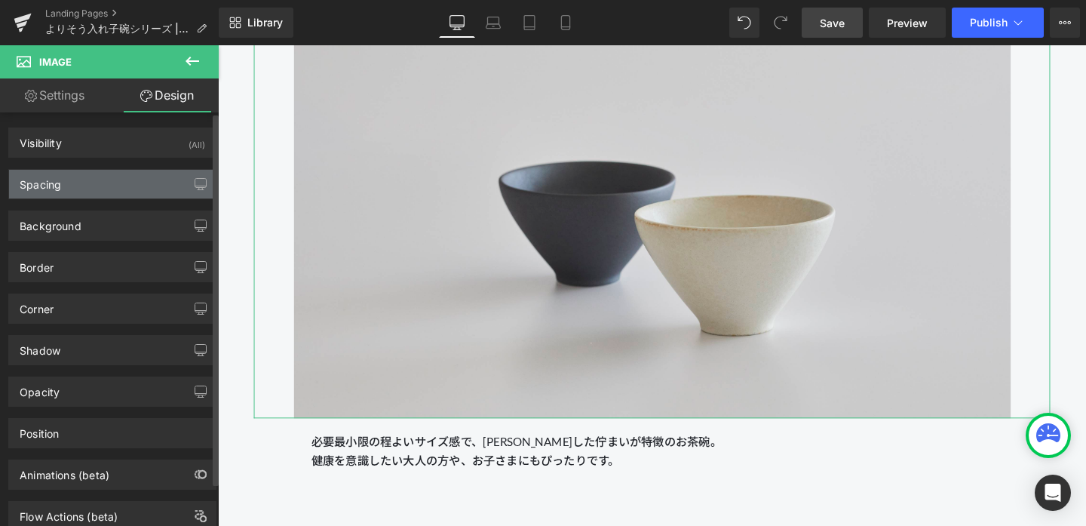
click at [141, 174] on div "Spacing" at bounding box center [112, 184] width 207 height 29
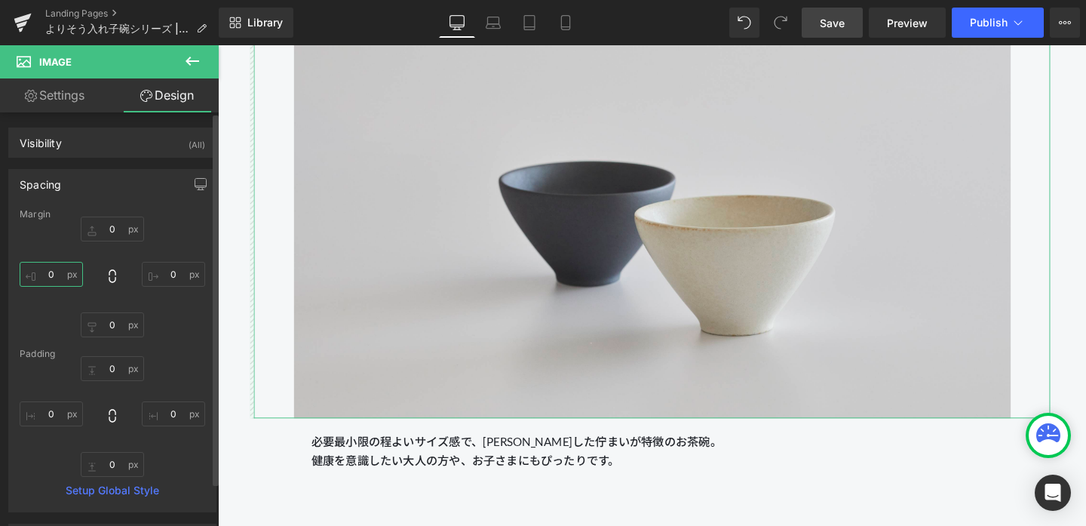
click at [55, 277] on input "0" at bounding box center [51, 274] width 63 height 25
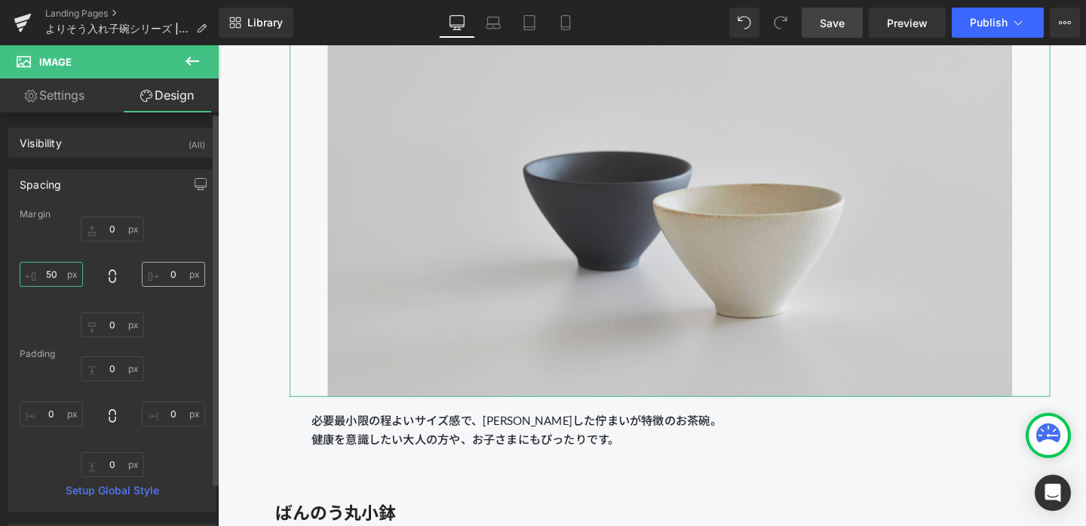
type input "50"
click at [167, 278] on input "0" at bounding box center [173, 274] width 63 height 25
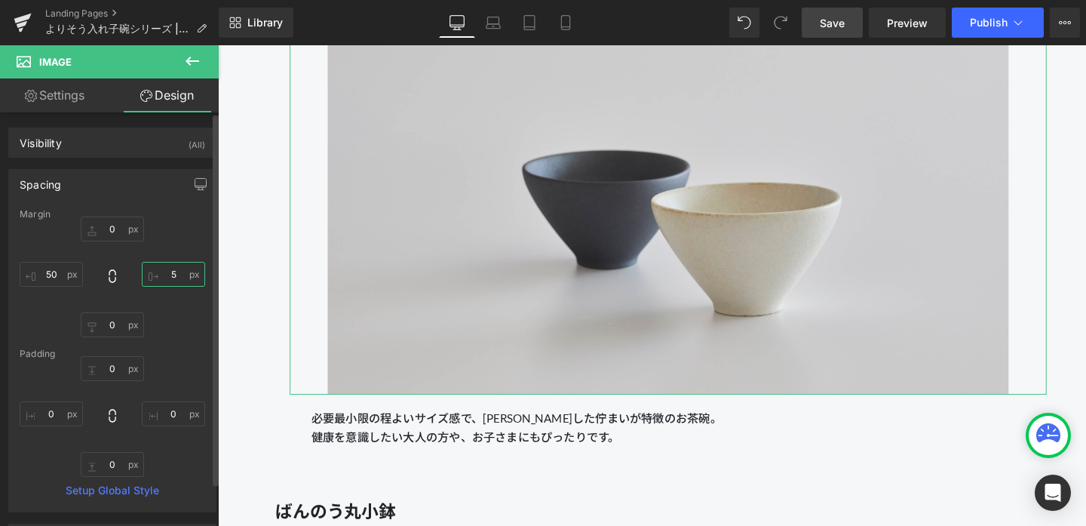
type input "50"
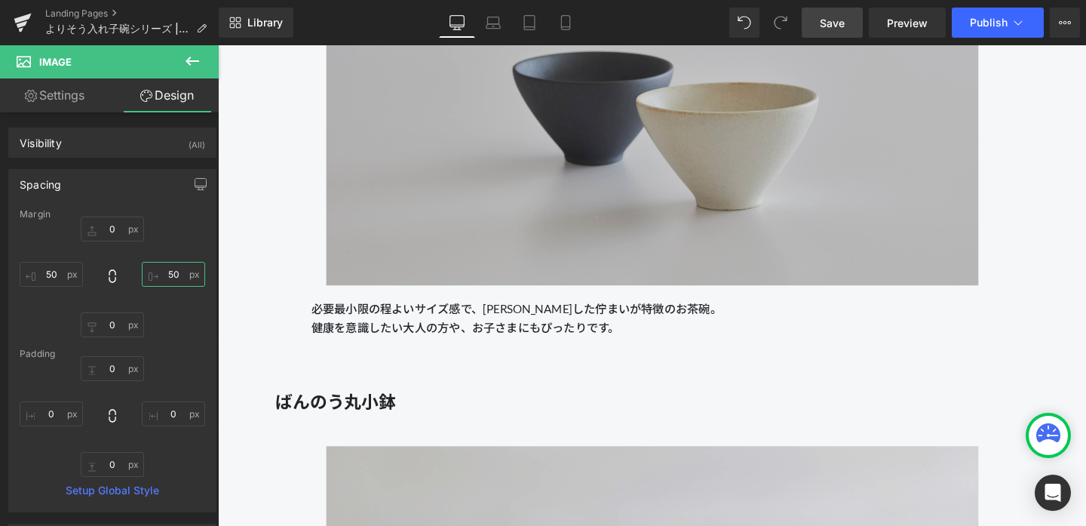
scroll to position [7380, 0]
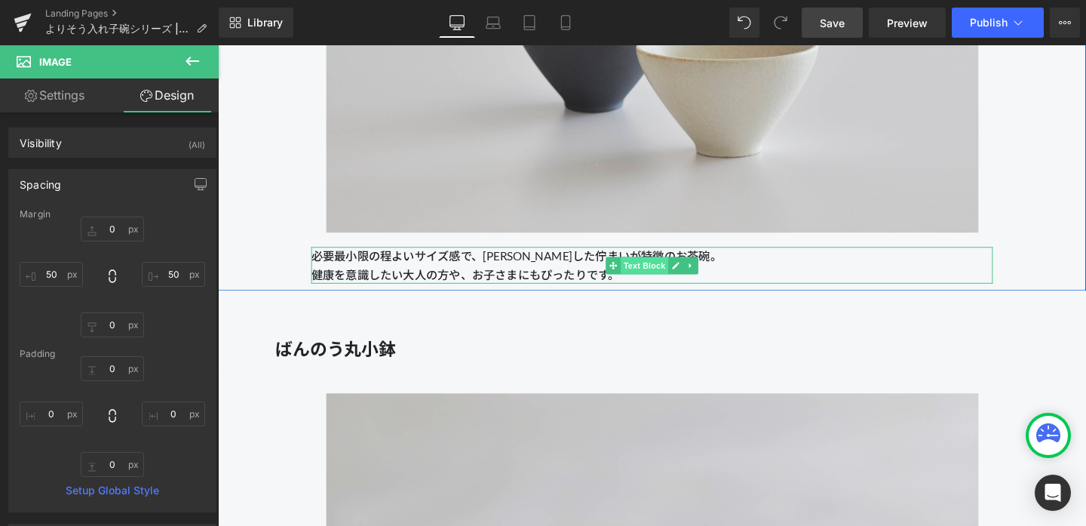
click at [671, 272] on span "Text Block" at bounding box center [666, 277] width 50 height 18
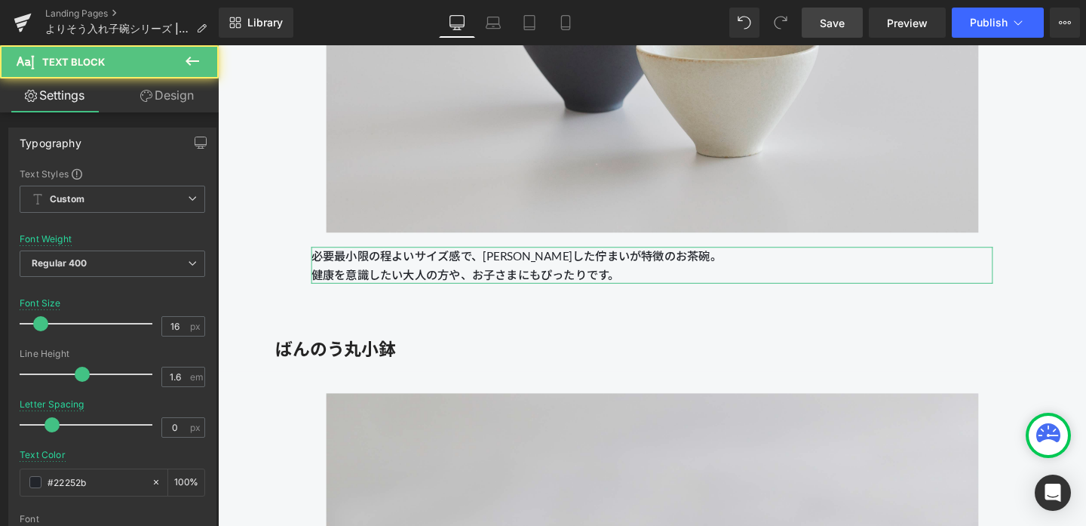
click at [173, 97] on link "Design" at bounding box center [166, 95] width 109 height 34
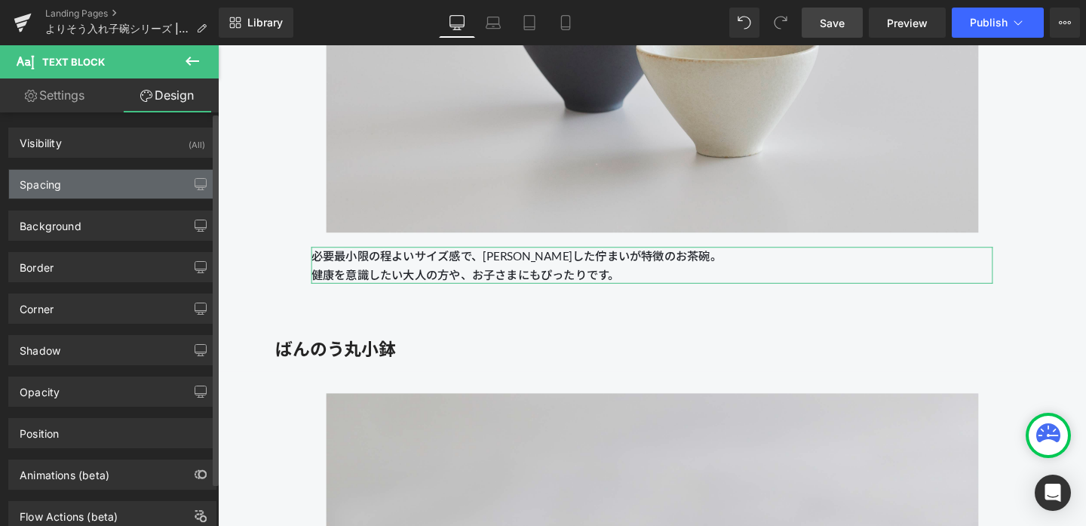
click at [90, 190] on div "Spacing" at bounding box center [112, 184] width 207 height 29
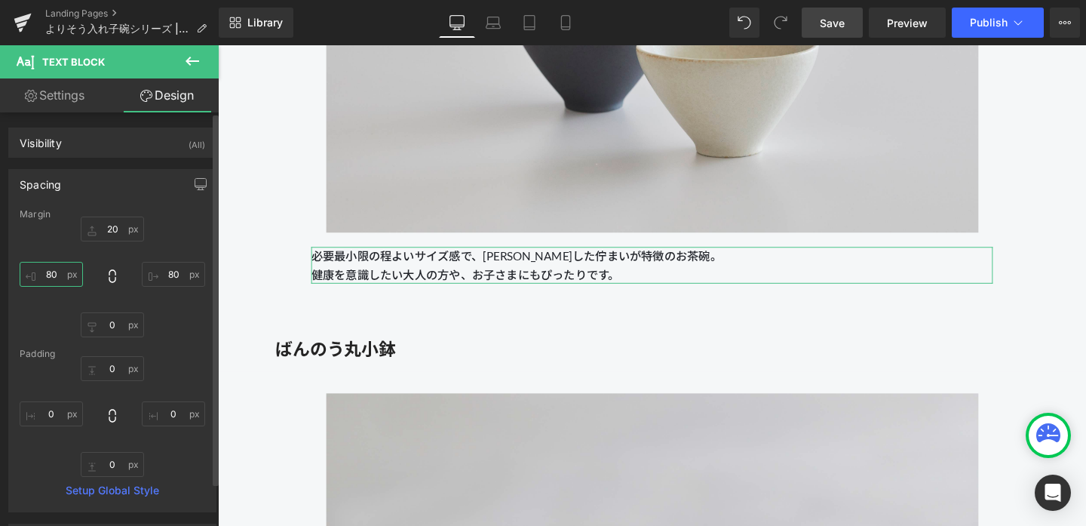
click at [57, 285] on input "80" at bounding box center [51, 274] width 63 height 25
type input "130"
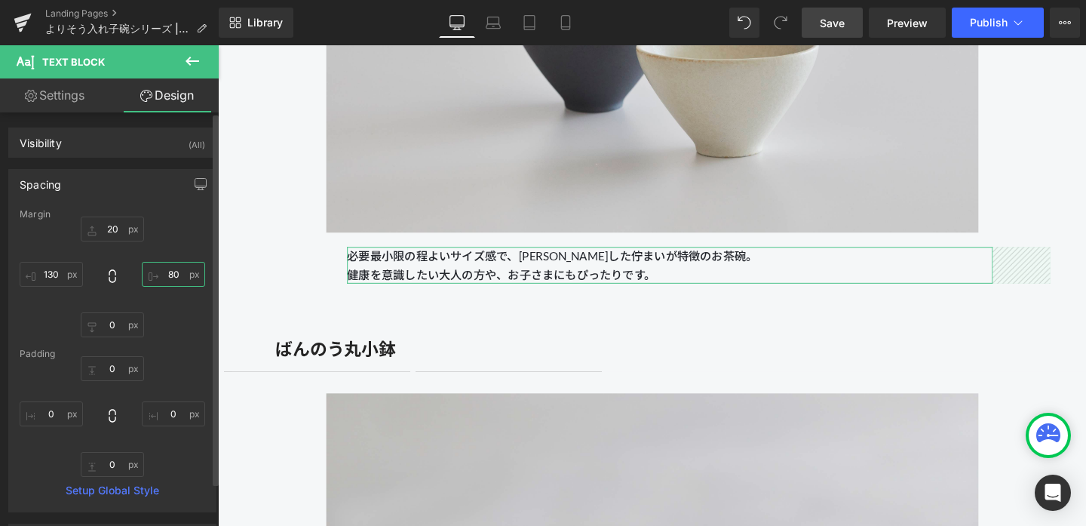
click at [174, 272] on input "80" at bounding box center [173, 274] width 63 height 25
type input "130"
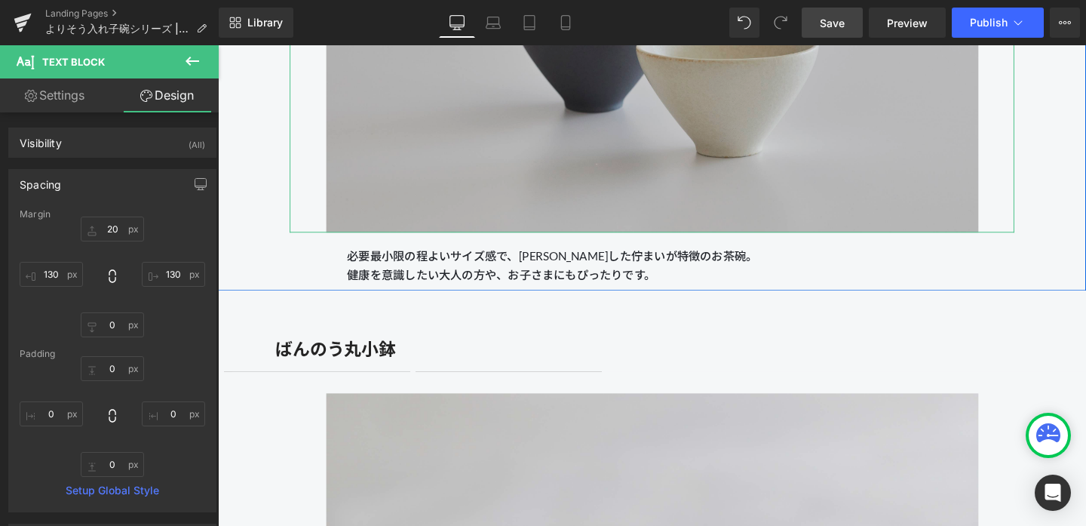
click at [476, 144] on img at bounding box center [675, 13] width 686 height 457
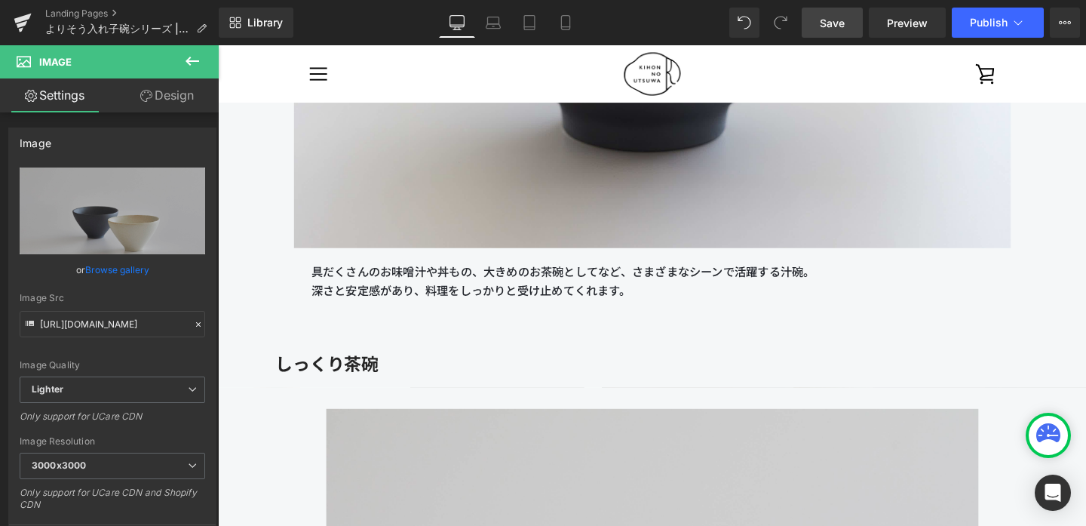
scroll to position [6639, 0]
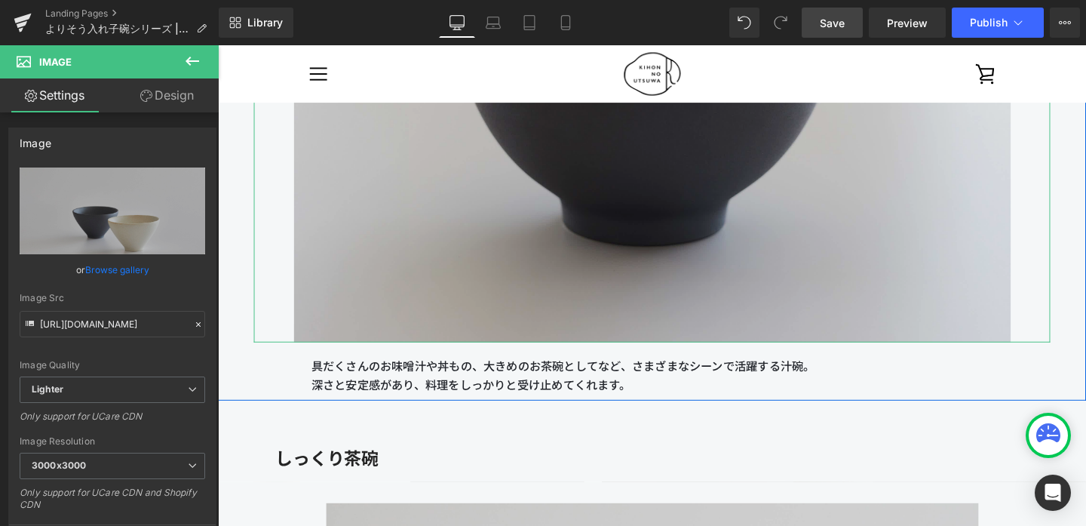
click at [539, 276] on img at bounding box center [675, 93] width 754 height 527
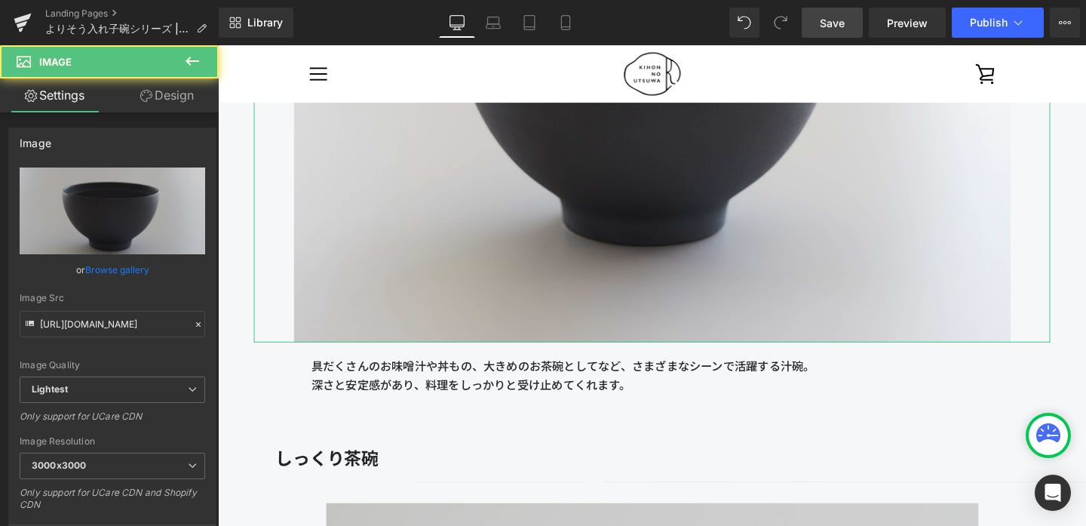
click at [174, 103] on link "Design" at bounding box center [166, 95] width 109 height 34
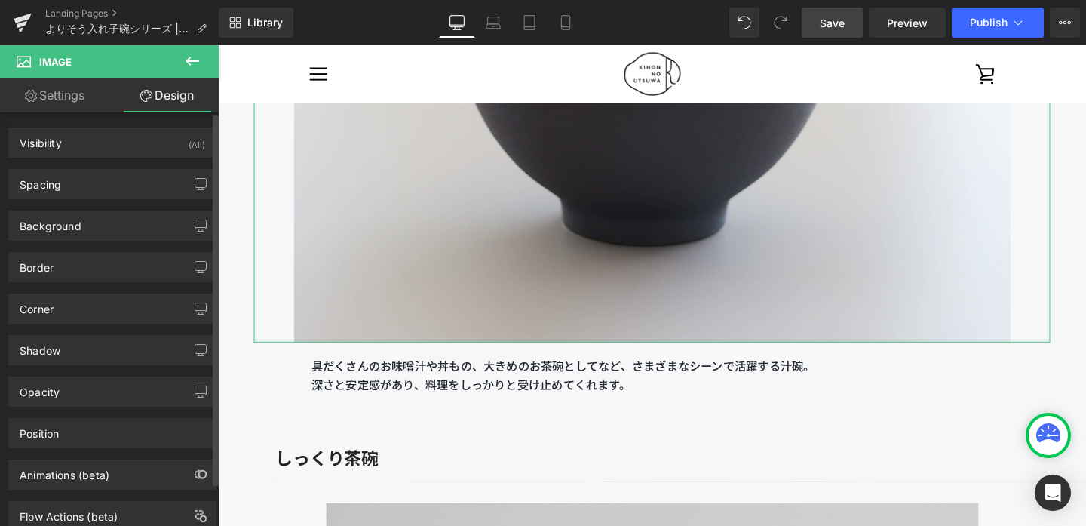
click at [134, 168] on div "Spacing [GEOGRAPHIC_DATA] 0 0 0 0 [GEOGRAPHIC_DATA] 0 0 0 0 Setup Global Style" at bounding box center [113, 178] width 226 height 41
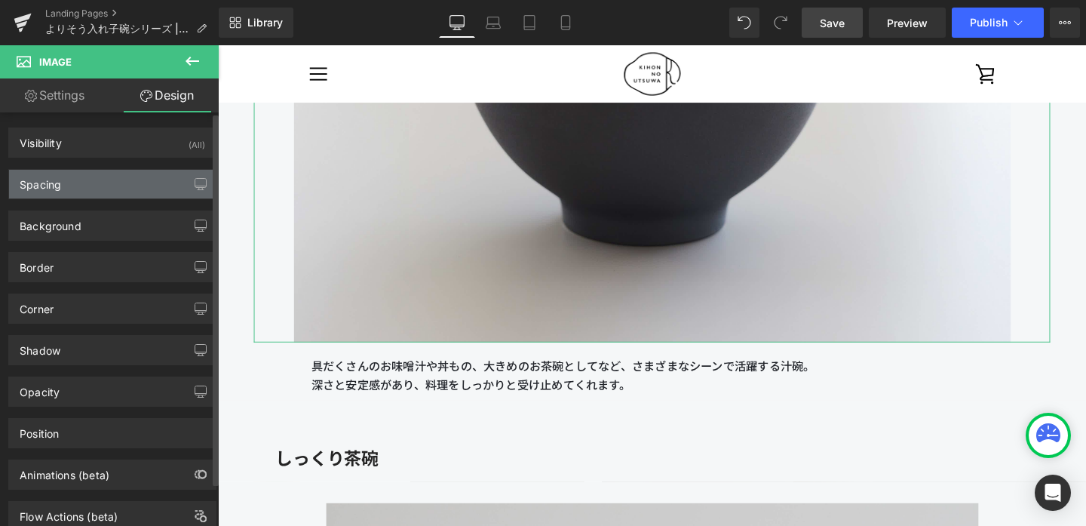
click at [134, 176] on div "Spacing" at bounding box center [112, 184] width 207 height 29
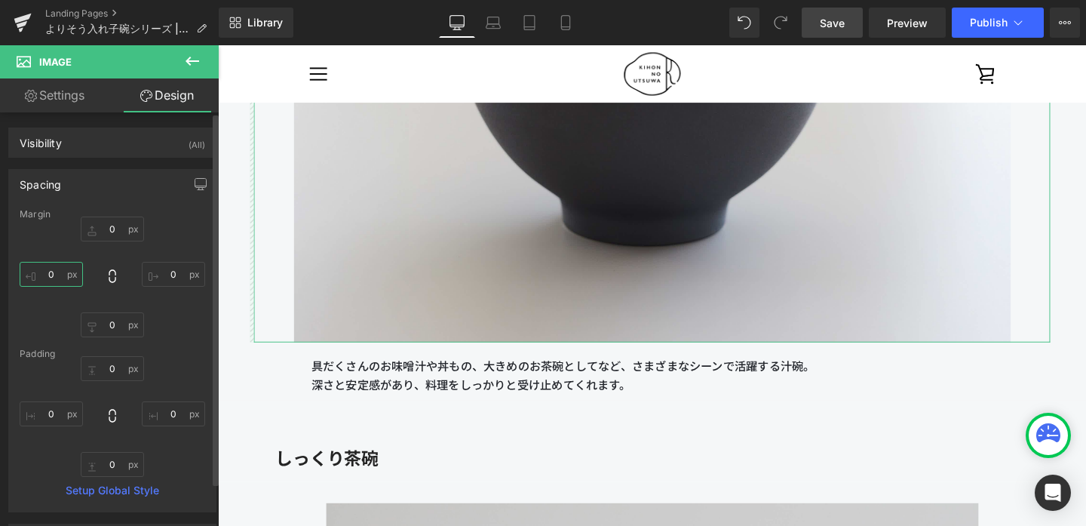
click at [64, 266] on input "0" at bounding box center [51, 274] width 63 height 25
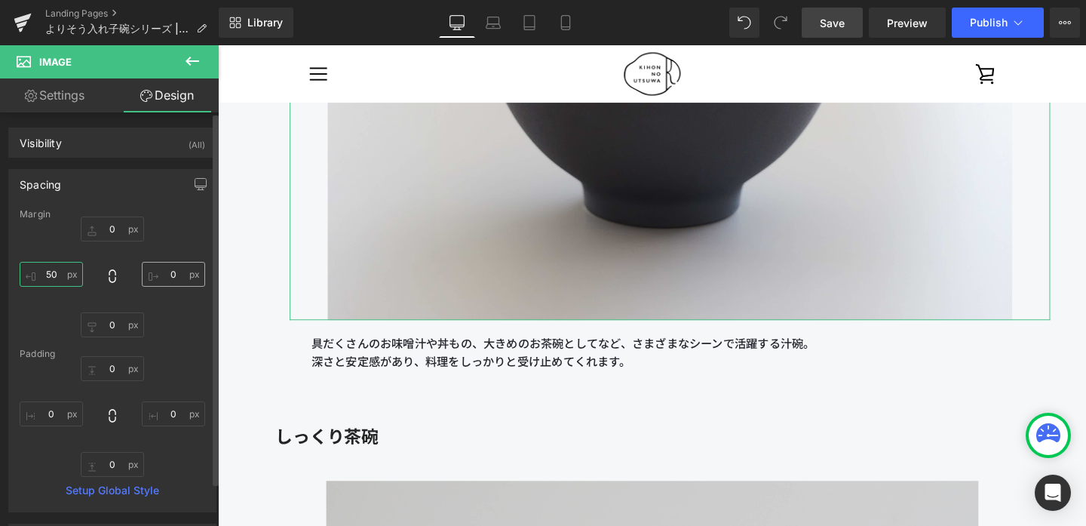
type input "50"
click at [172, 266] on input "0" at bounding box center [173, 274] width 63 height 25
type input "50"
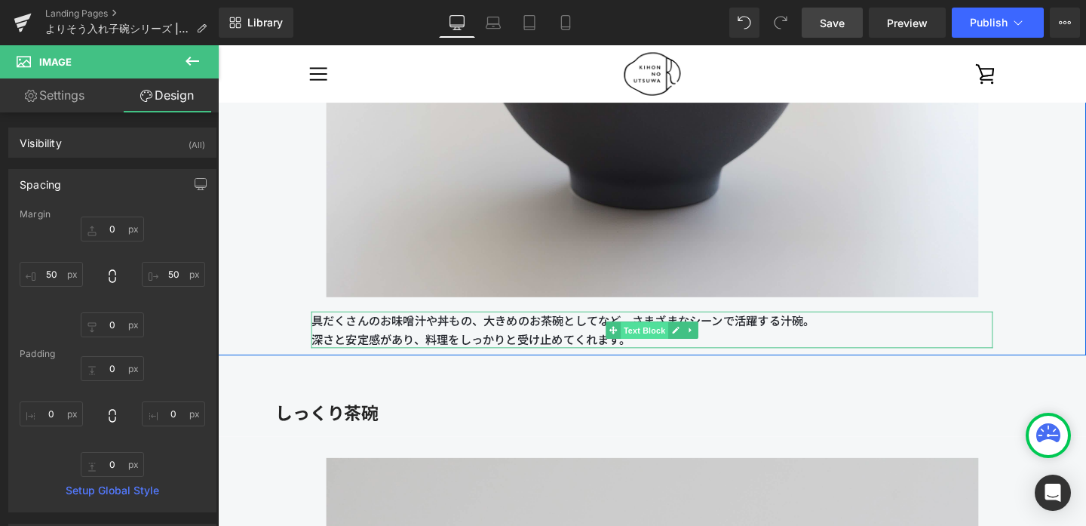
click at [665, 339] on span "Text Block" at bounding box center [666, 345] width 50 height 18
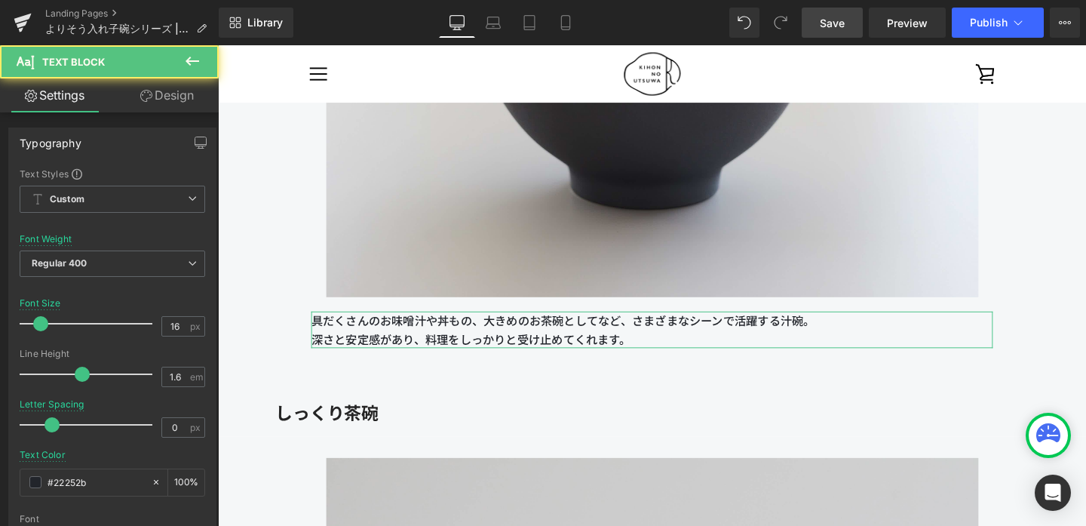
click at [183, 91] on link "Design" at bounding box center [166, 95] width 109 height 34
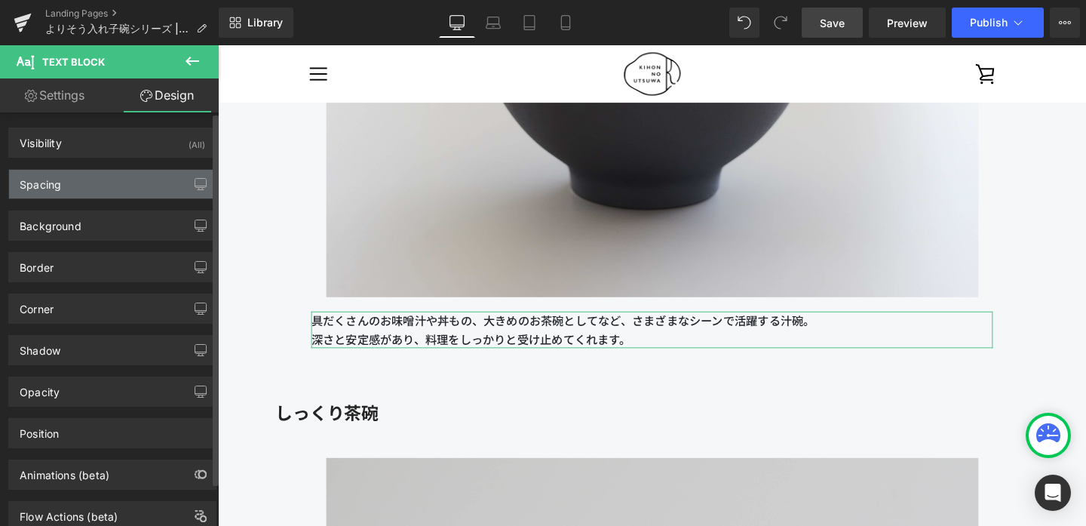
click at [118, 187] on div "Spacing" at bounding box center [112, 184] width 207 height 29
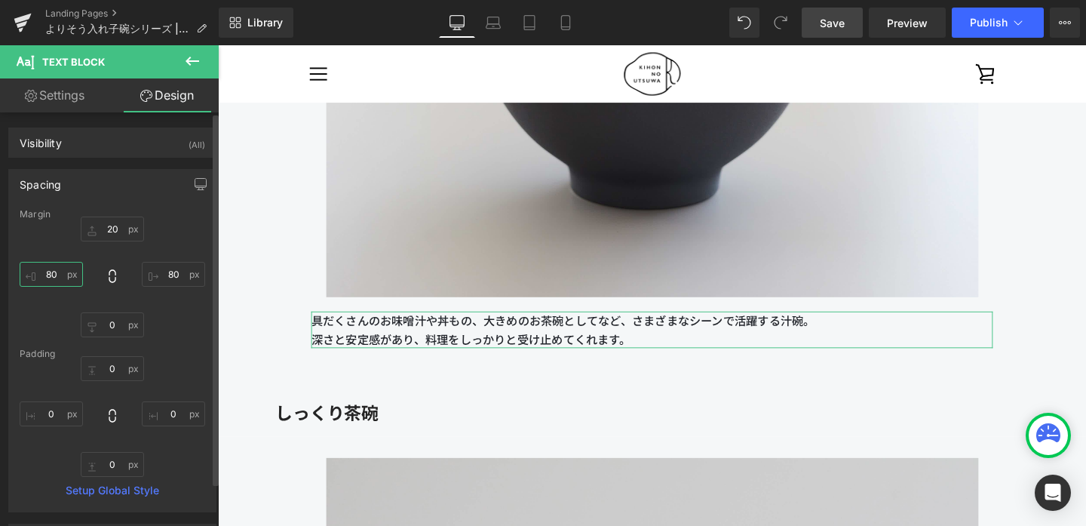
click at [54, 276] on input "80" at bounding box center [51, 274] width 63 height 25
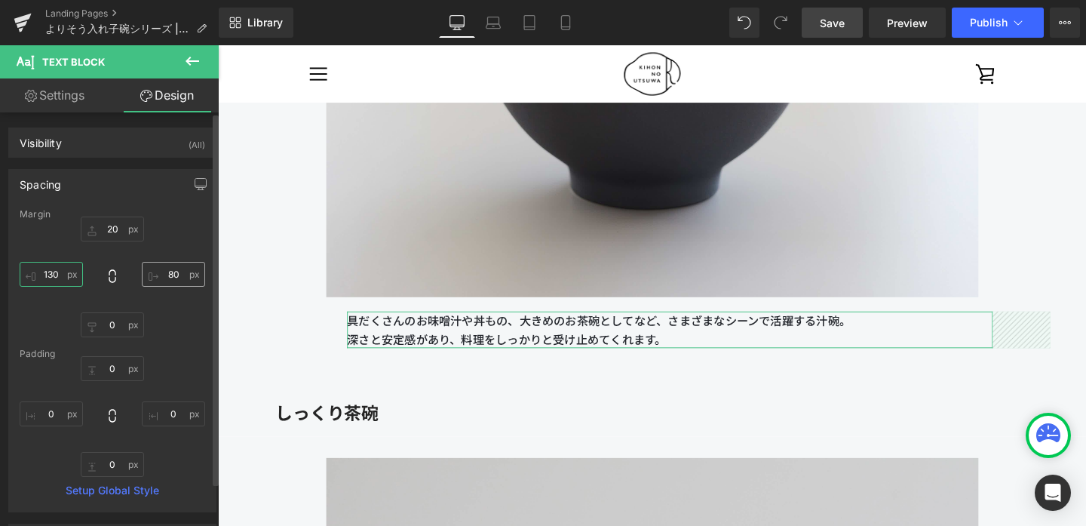
type input "130"
click at [172, 281] on input "80" at bounding box center [173, 274] width 63 height 25
type input "130"
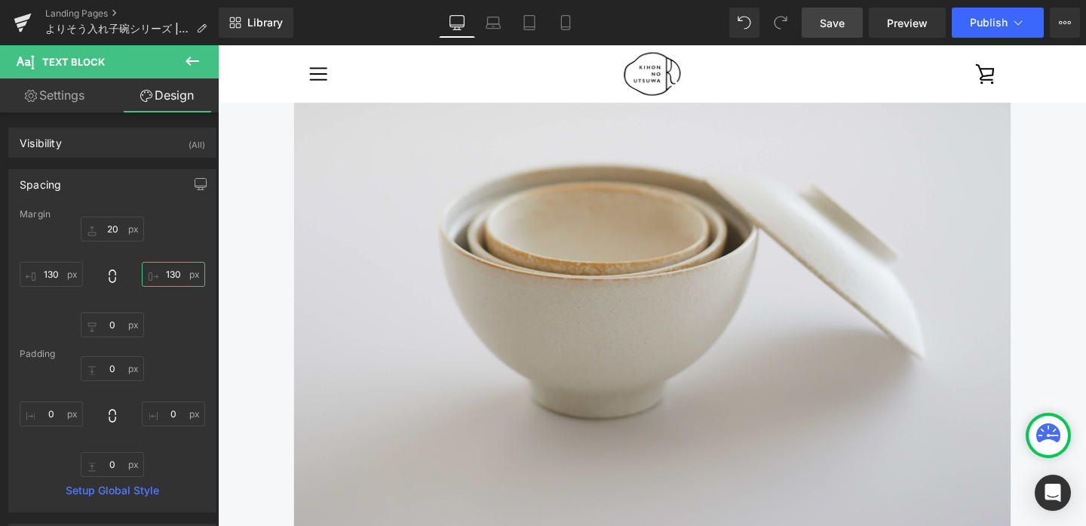
scroll to position [5074, 0]
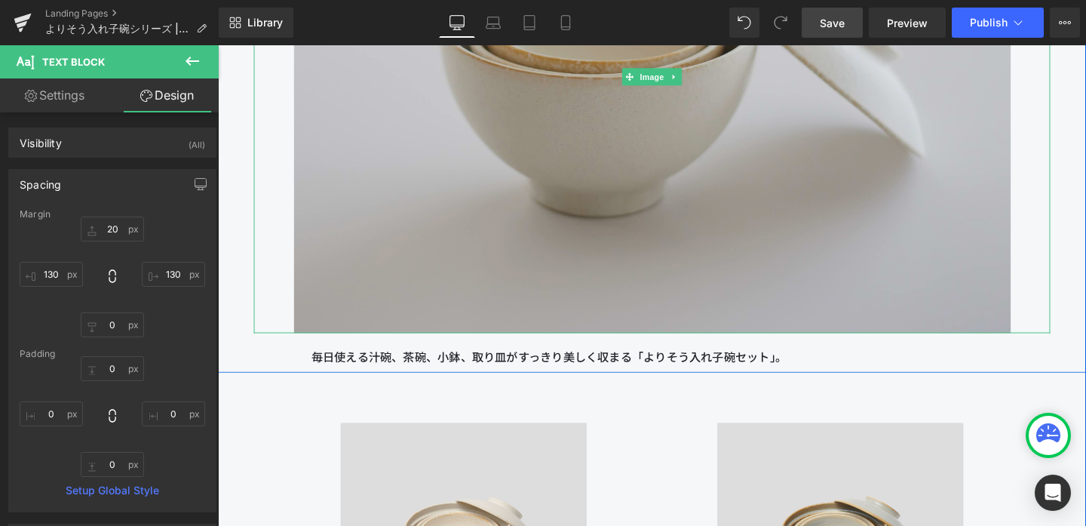
click at [422, 300] on img at bounding box center [675, 79] width 754 height 538
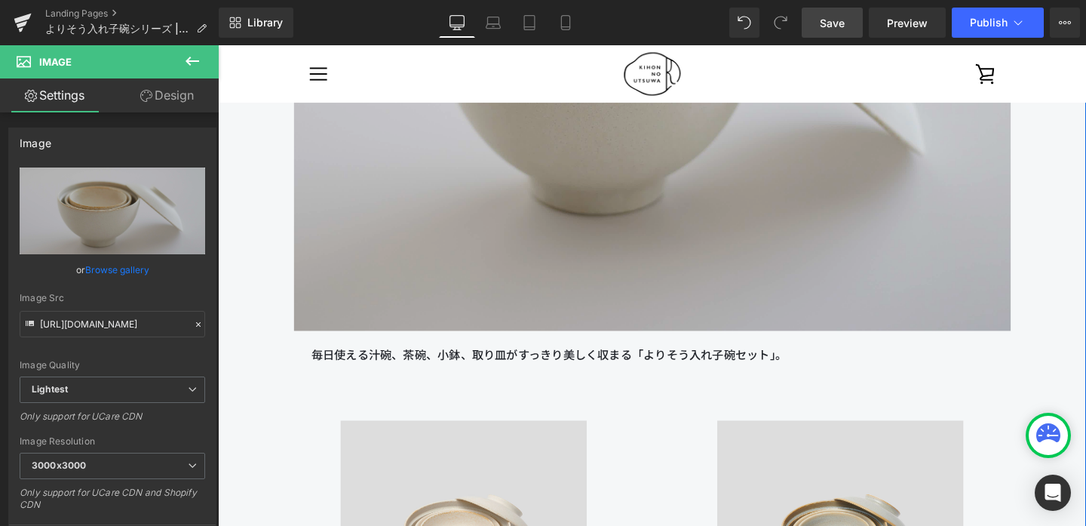
scroll to position [5086, 0]
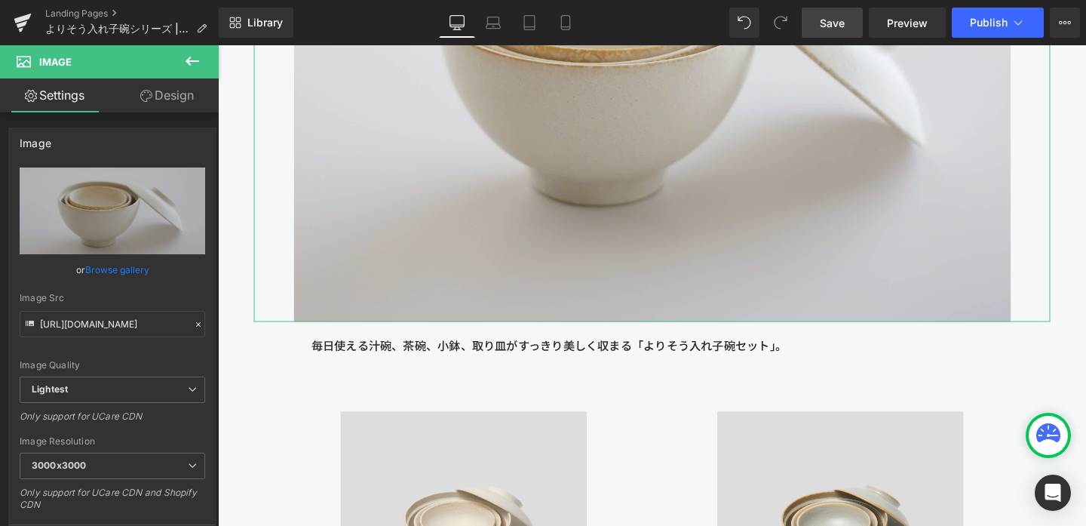
click at [169, 99] on link "Design" at bounding box center [166, 95] width 109 height 34
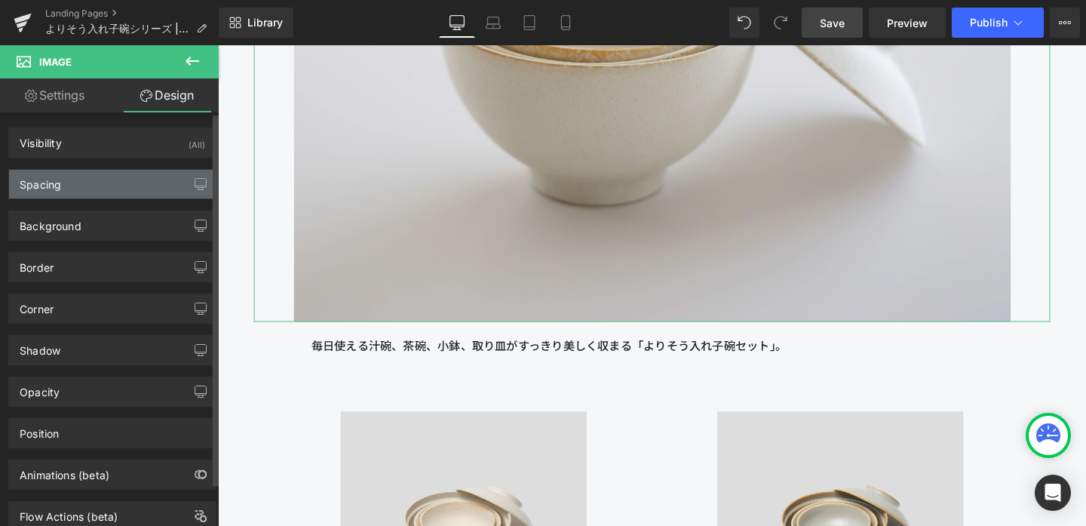
click at [106, 188] on div "Spacing" at bounding box center [112, 184] width 207 height 29
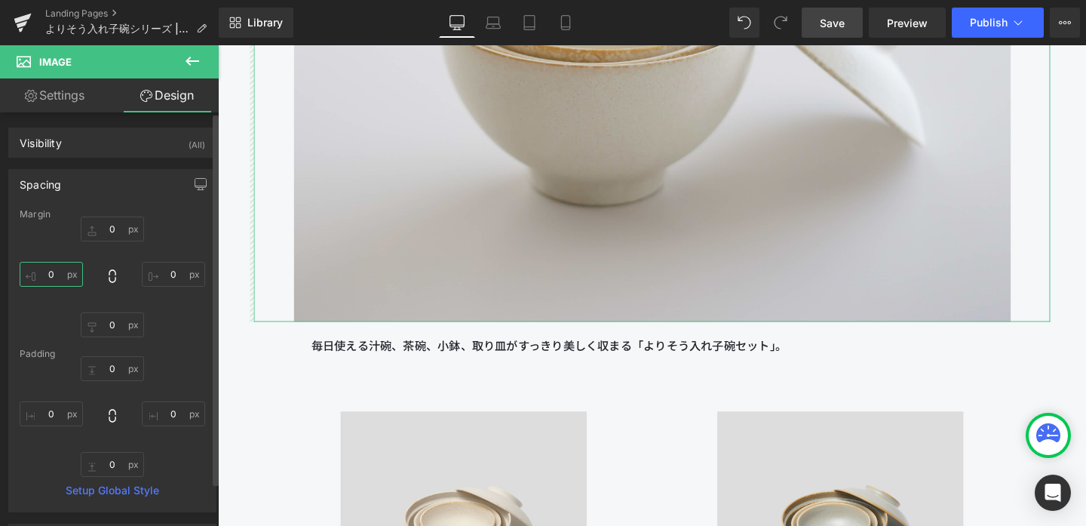
click at [60, 273] on input "0" at bounding box center [51, 274] width 63 height 25
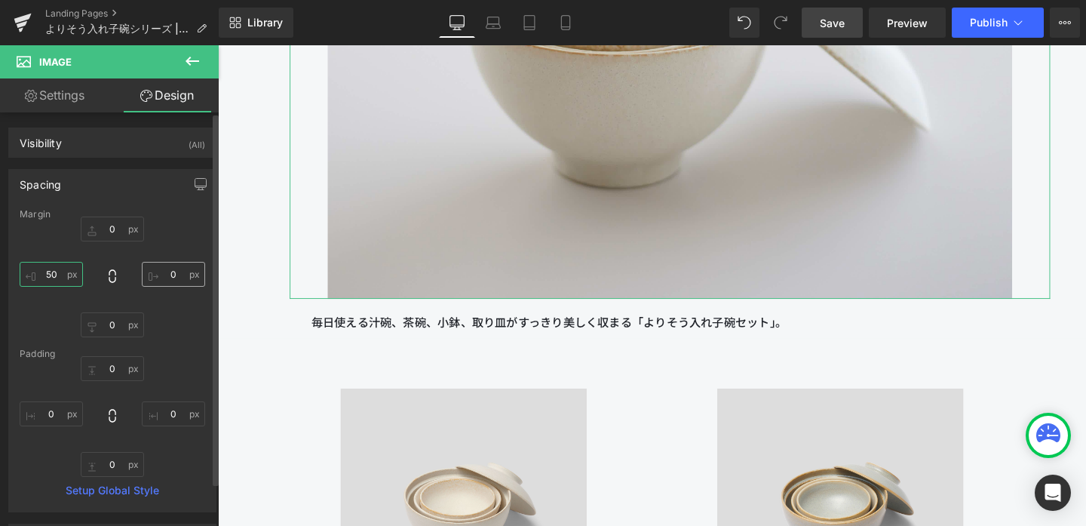
type input "50"
click at [179, 272] on input "0" at bounding box center [173, 274] width 63 height 25
type input "50"
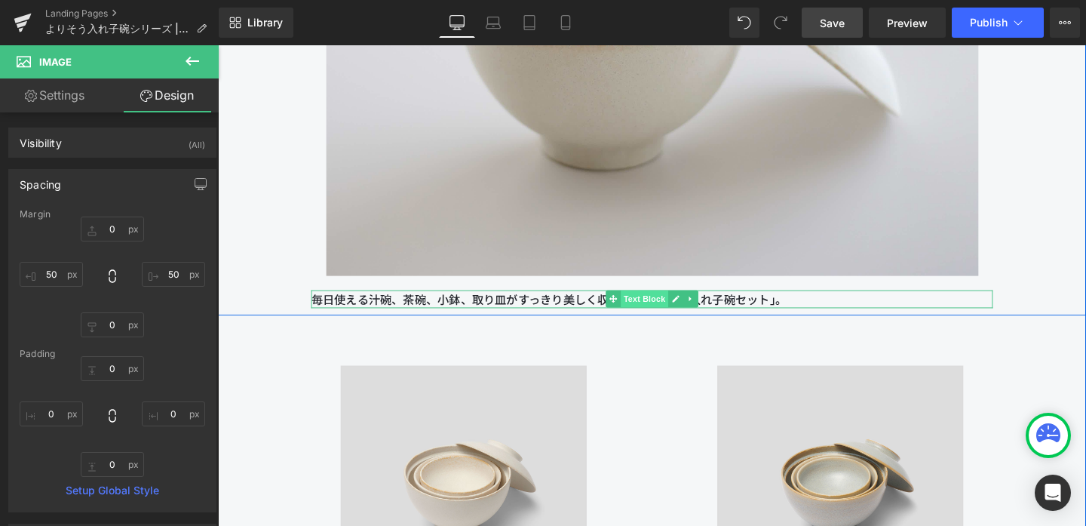
click at [656, 311] on span "Text Block" at bounding box center [666, 312] width 50 height 18
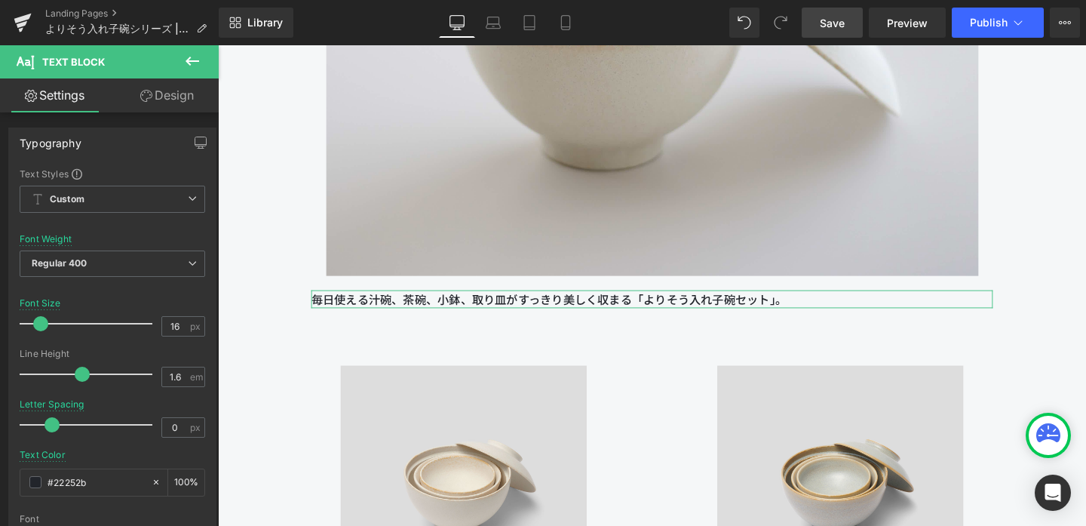
click at [167, 94] on link "Design" at bounding box center [166, 95] width 109 height 34
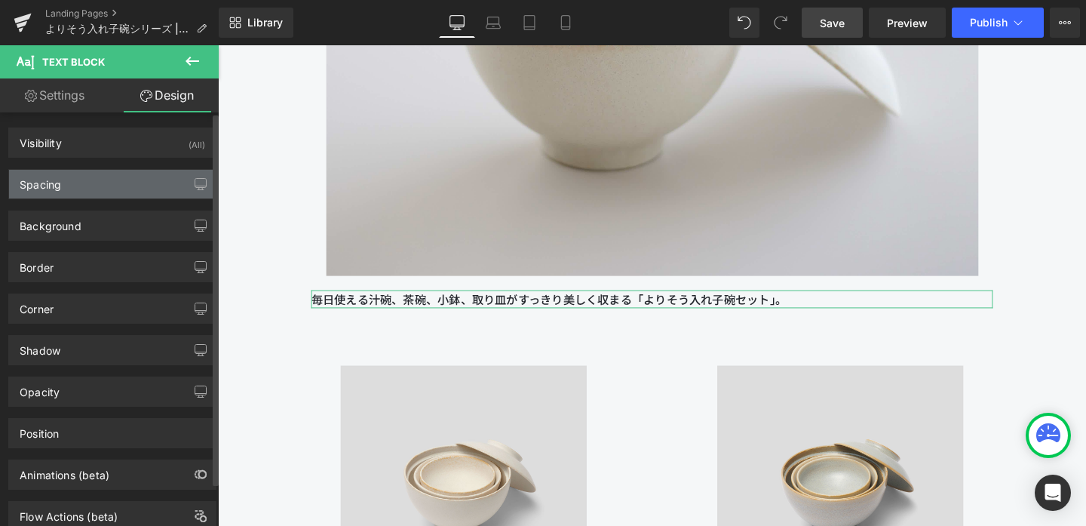
click at [118, 183] on div "Spacing" at bounding box center [112, 184] width 207 height 29
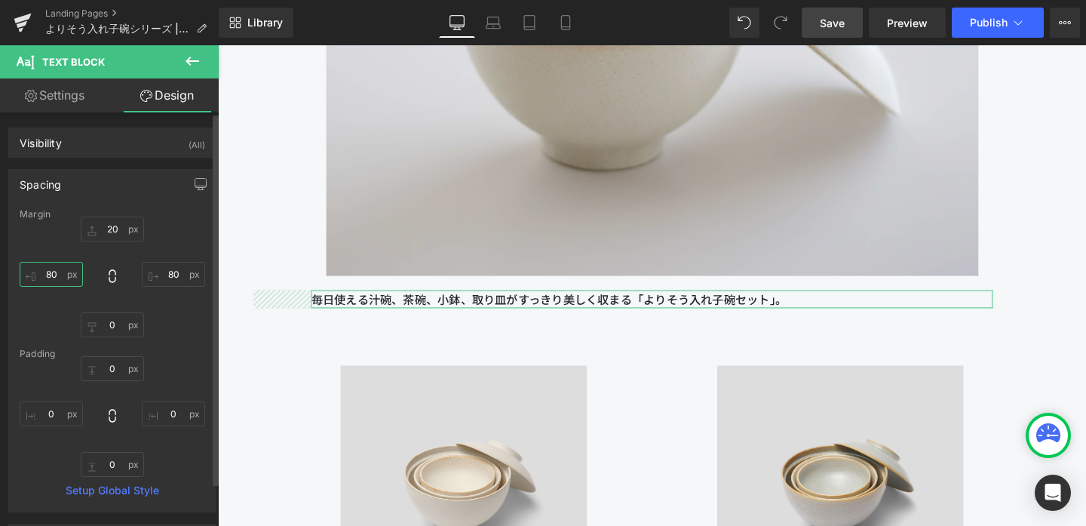
click at [54, 275] on input "80" at bounding box center [51, 274] width 63 height 25
type input "130"
click at [175, 276] on input "80" at bounding box center [173, 274] width 63 height 25
type input "130"
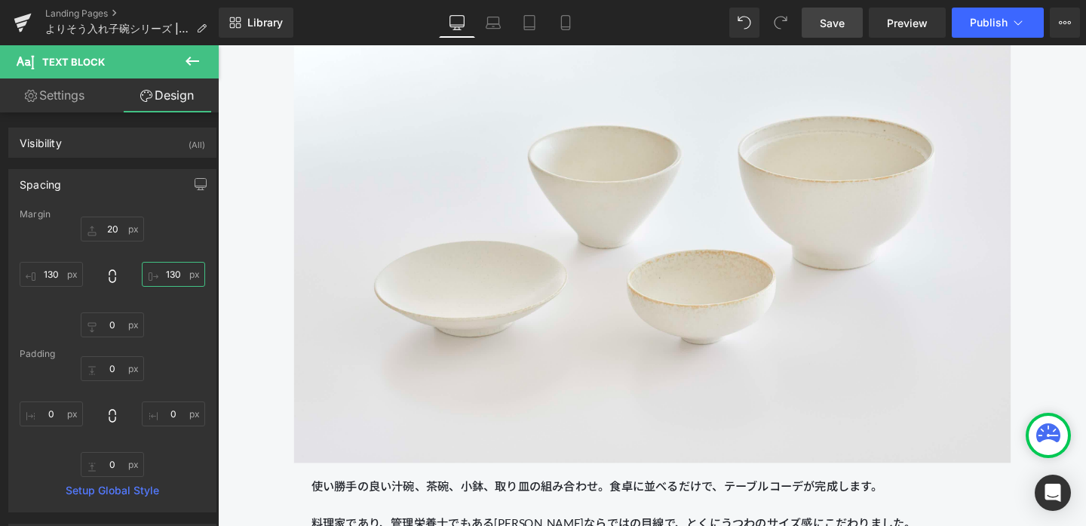
scroll to position [2147, 0]
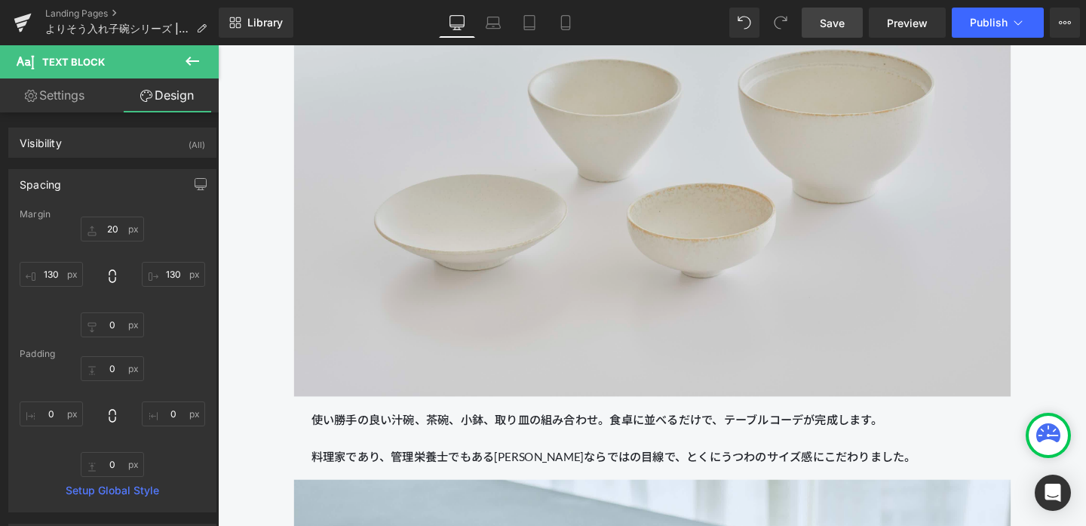
click at [397, 272] on img at bounding box center [675, 163] width 754 height 502
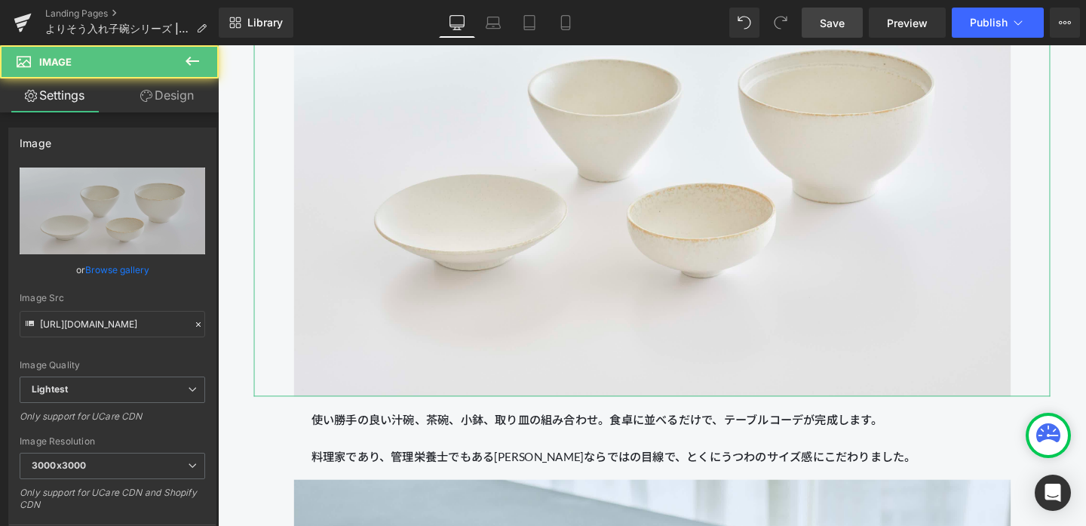
click at [188, 95] on link "Design" at bounding box center [166, 95] width 109 height 34
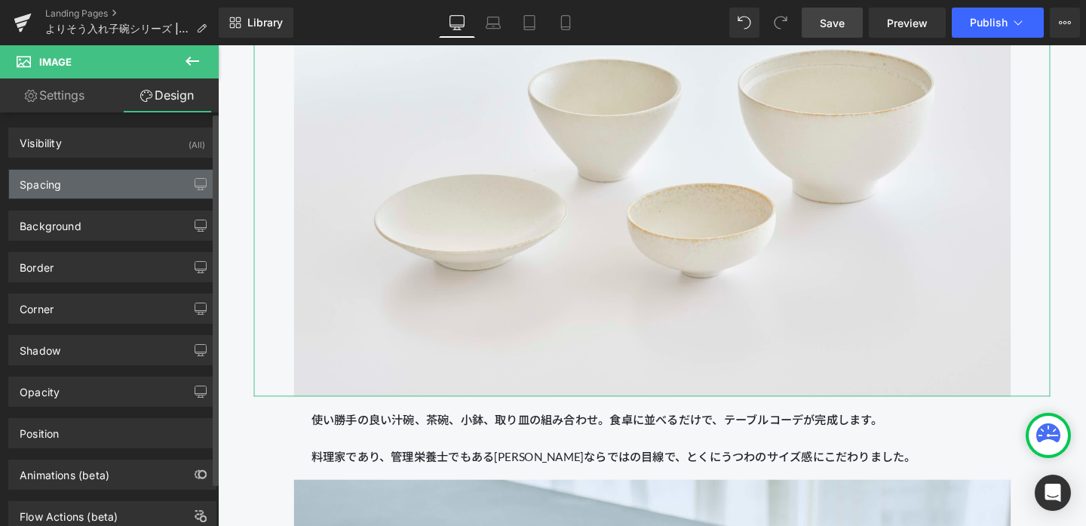
click at [129, 174] on div "Spacing" at bounding box center [112, 184] width 207 height 29
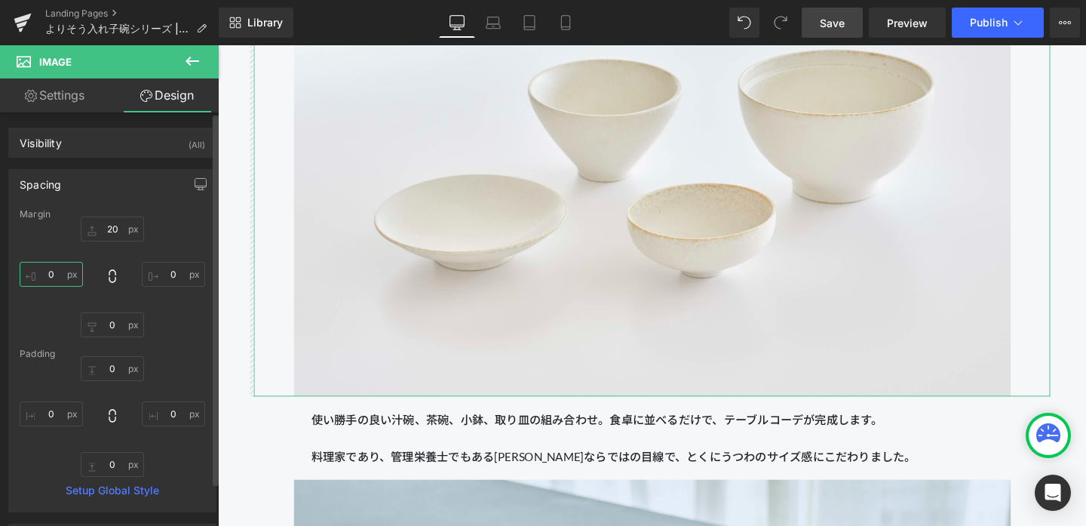
click at [63, 270] on input "0" at bounding box center [51, 274] width 63 height 25
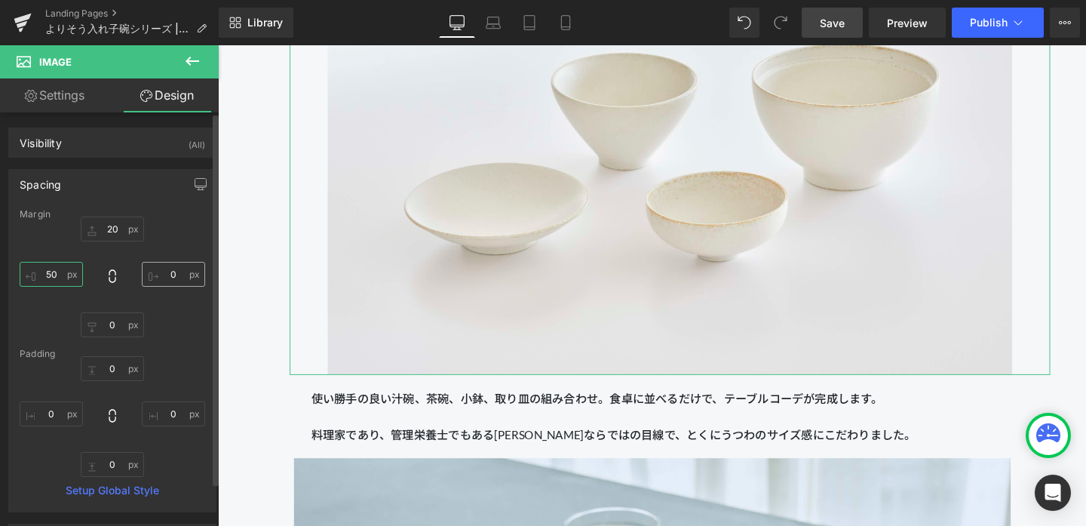
type input "50"
click at [174, 272] on input "0" at bounding box center [173, 274] width 63 height 25
type input "50"
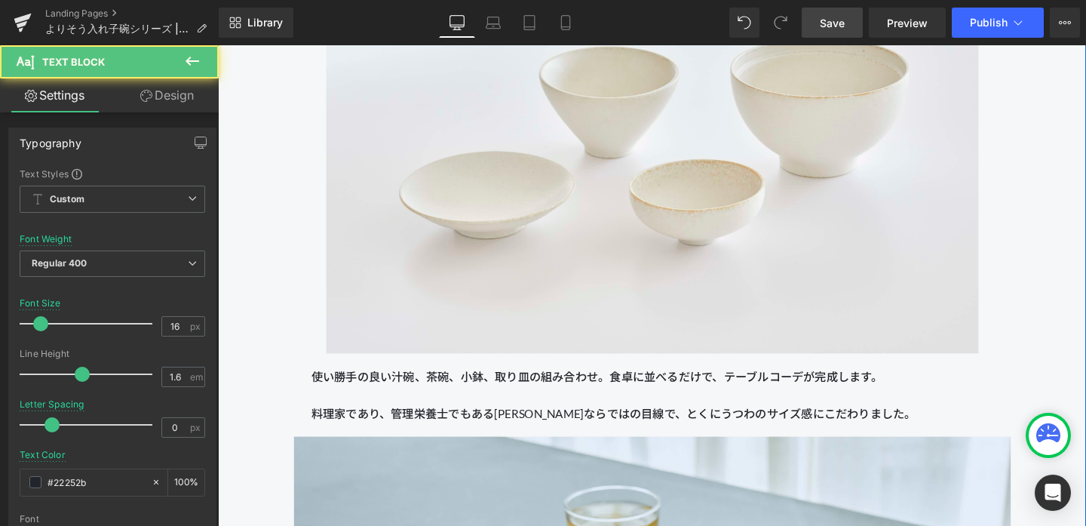
click at [450, 398] on span "使い勝手の良い汁碗、茶碗、小鉢、取り皿の組み合わせ。食卓に並べるだけで、テーブルコーデが完成します。 料理家であり、管理栄養士でもある[PERSON_NAME…" at bounding box center [634, 412] width 636 height 53
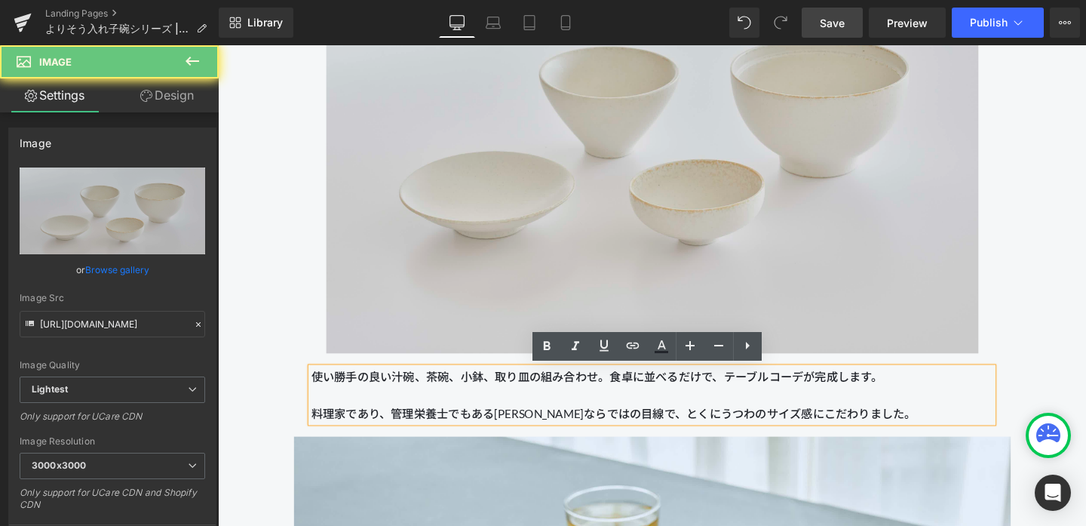
click at [450, 282] on img at bounding box center [675, 140] width 686 height 457
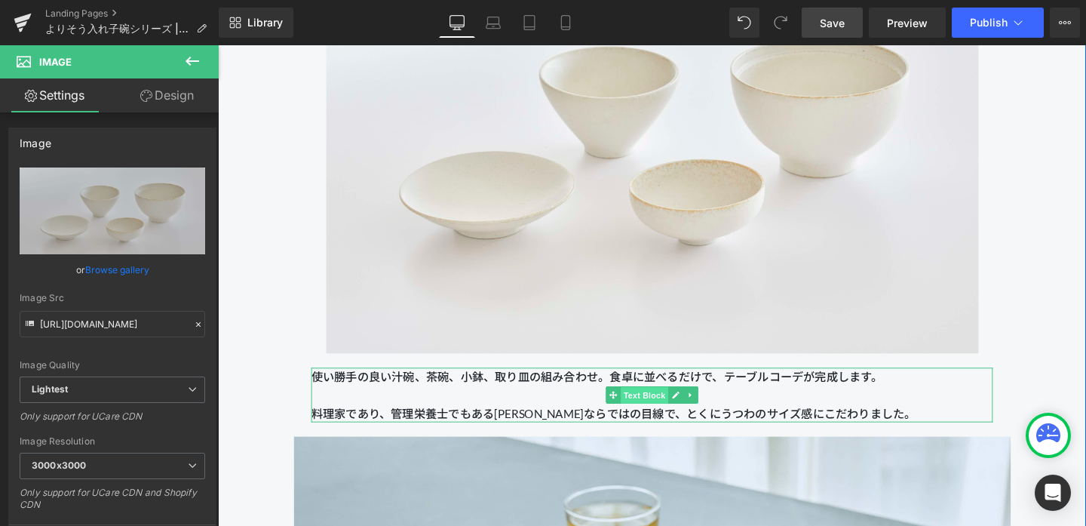
click at [663, 413] on span "Text Block" at bounding box center [666, 413] width 50 height 18
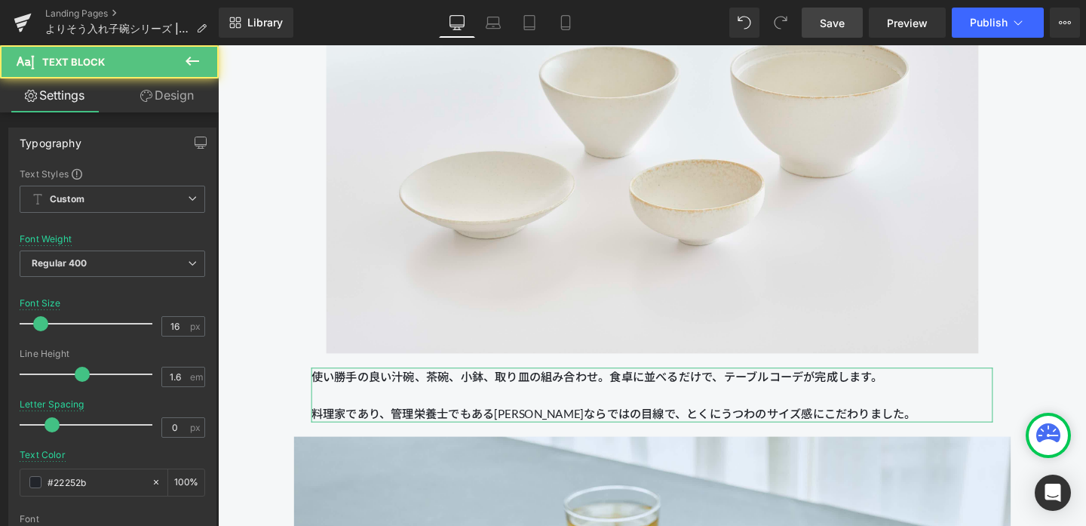
click at [155, 91] on link "Design" at bounding box center [166, 95] width 109 height 34
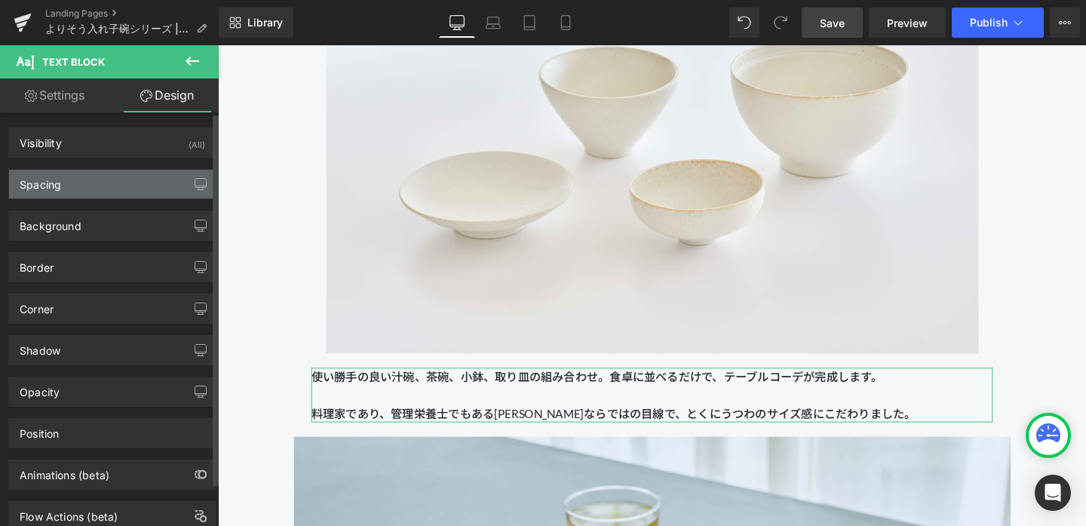
click at [117, 185] on div "Spacing" at bounding box center [112, 184] width 207 height 29
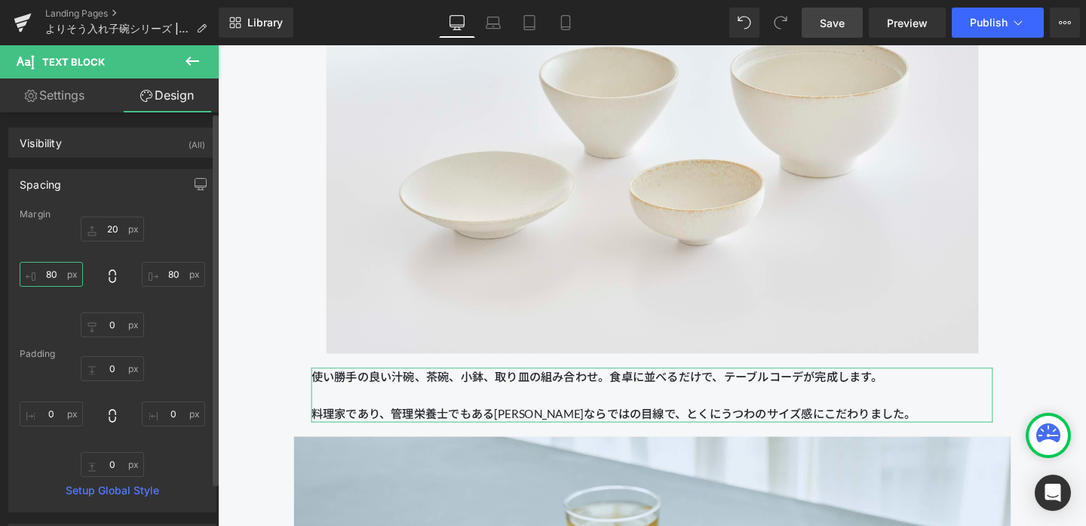
click at [60, 280] on input "80" at bounding box center [51, 274] width 63 height 25
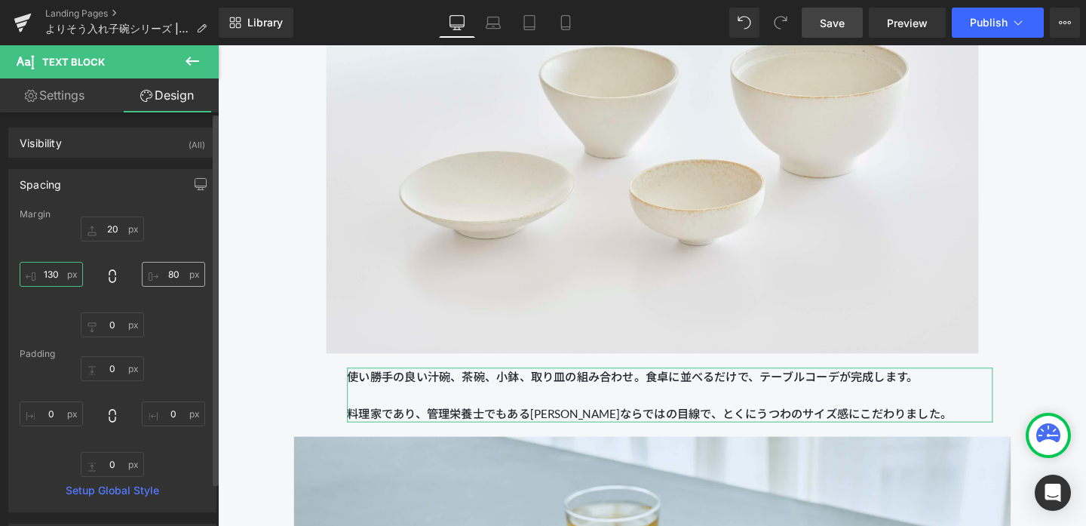
type input "130"
click at [174, 281] on input "80" at bounding box center [173, 274] width 63 height 25
type input "130"
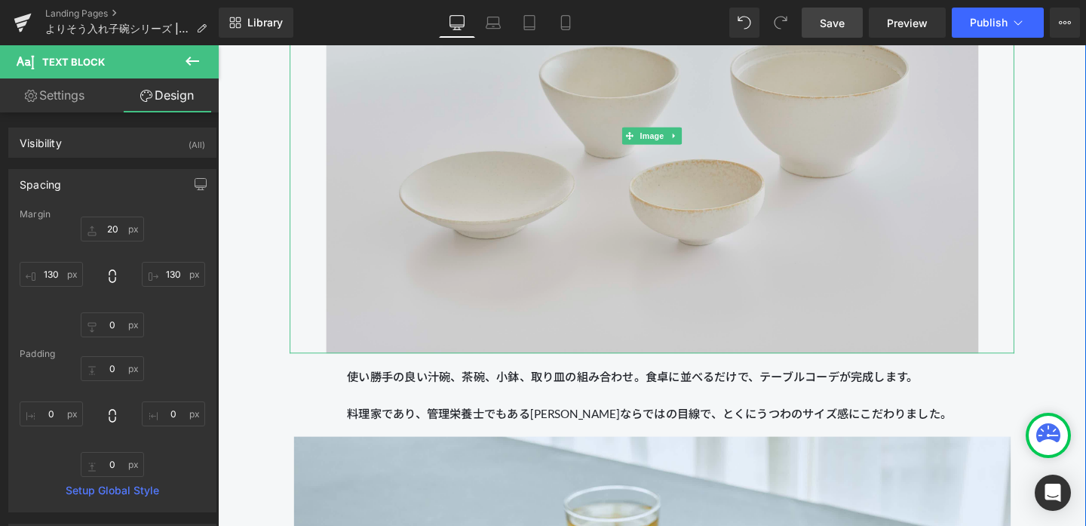
click at [354, 252] on img at bounding box center [675, 140] width 686 height 457
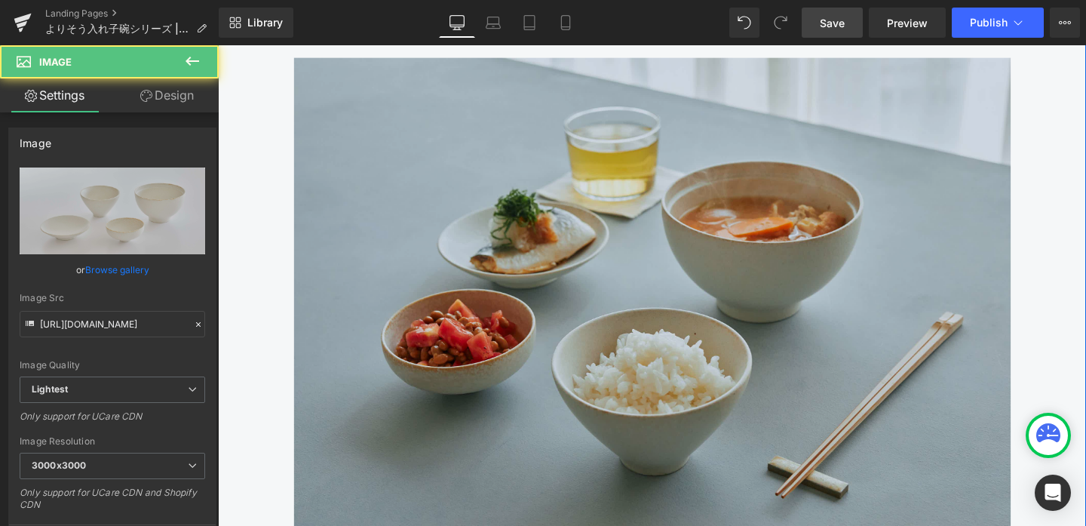
scroll to position [2578, 0]
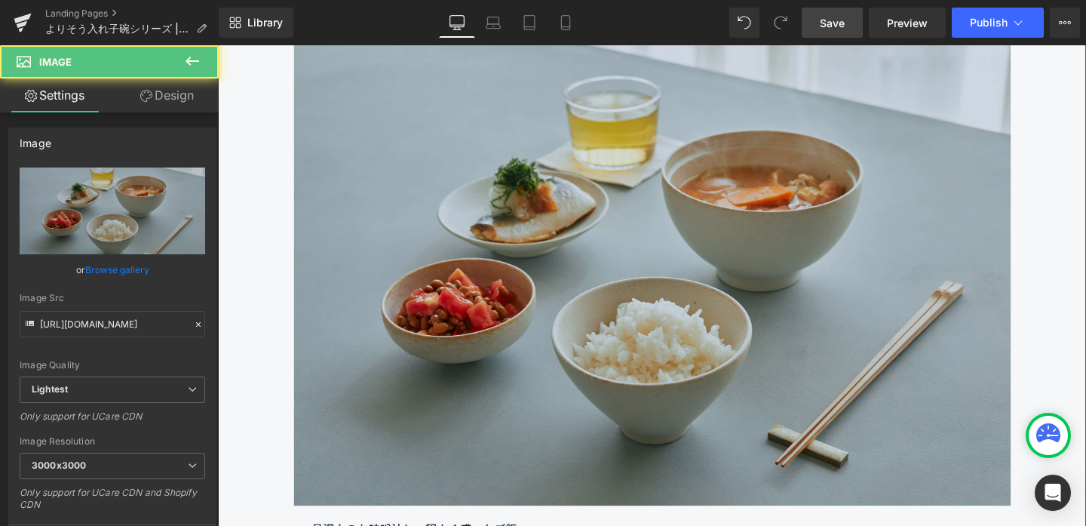
click at [502, 262] on img at bounding box center [675, 277] width 754 height 502
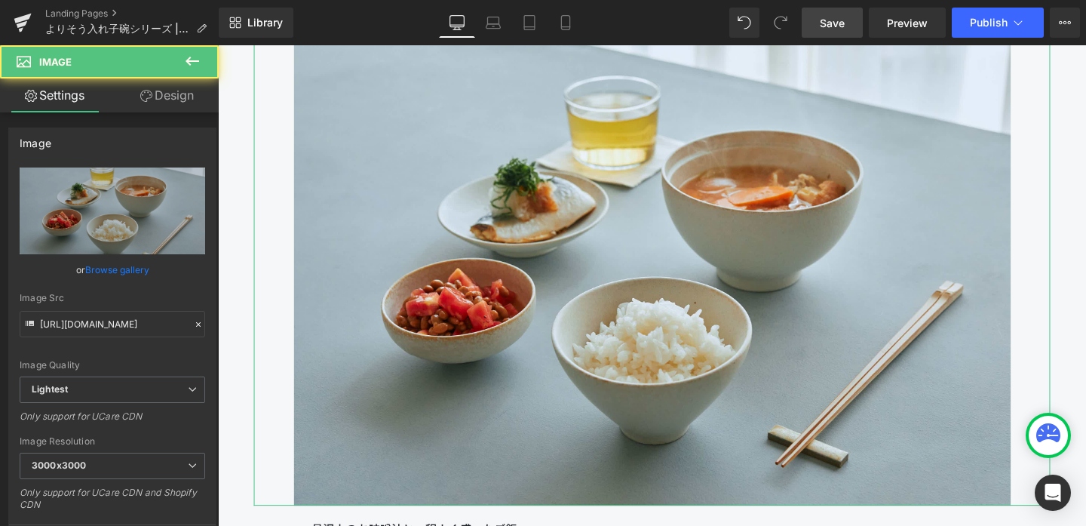
click at [169, 97] on link "Design" at bounding box center [166, 95] width 109 height 34
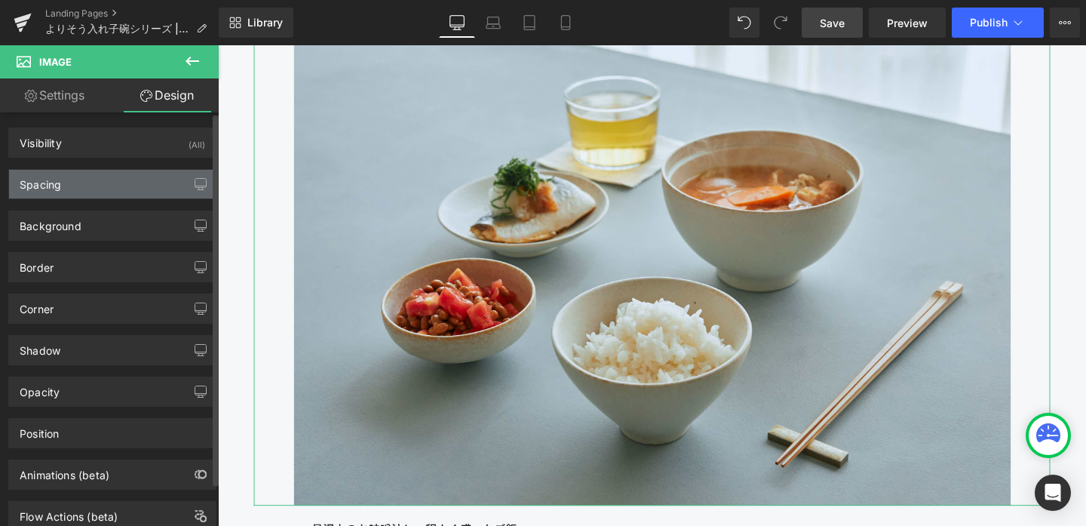
click at [83, 177] on div "Spacing" at bounding box center [112, 184] width 207 height 29
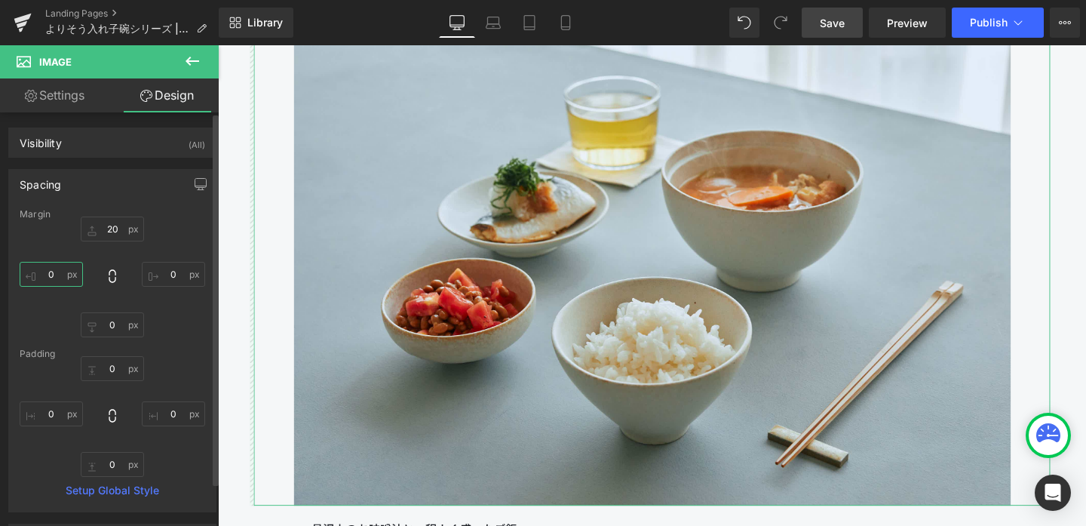
click at [61, 275] on input "0" at bounding box center [51, 274] width 63 height 25
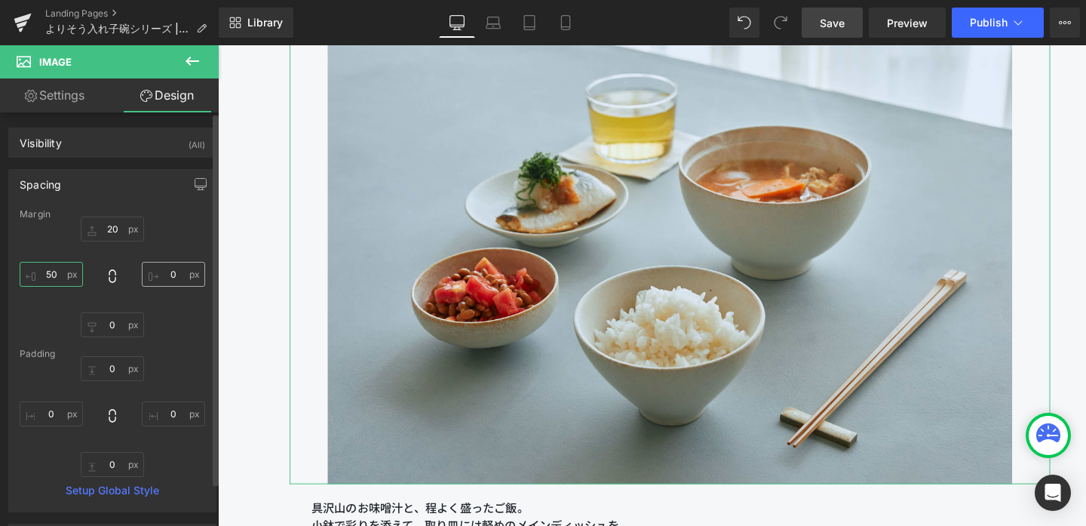
type input "50"
click at [167, 276] on input "0" at bounding box center [173, 274] width 63 height 25
type input "50"
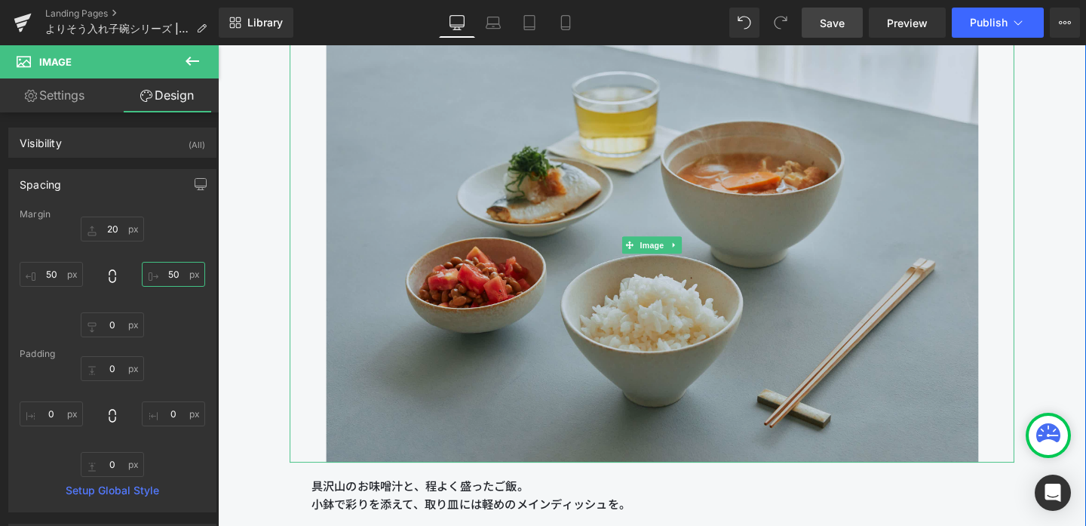
scroll to position [2819, 0]
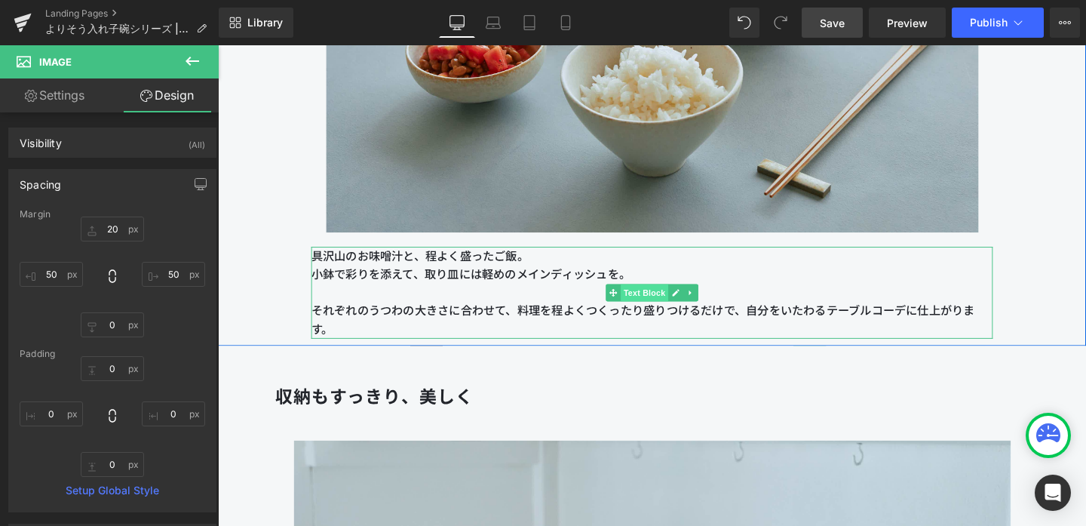
click at [675, 306] on span "Text Block" at bounding box center [666, 305] width 50 height 18
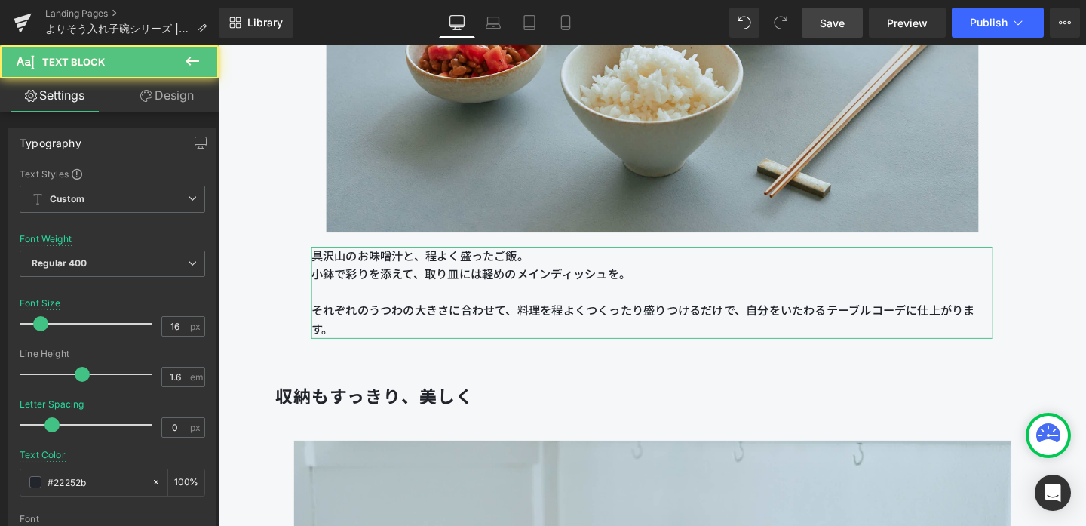
click at [184, 100] on link "Design" at bounding box center [166, 95] width 109 height 34
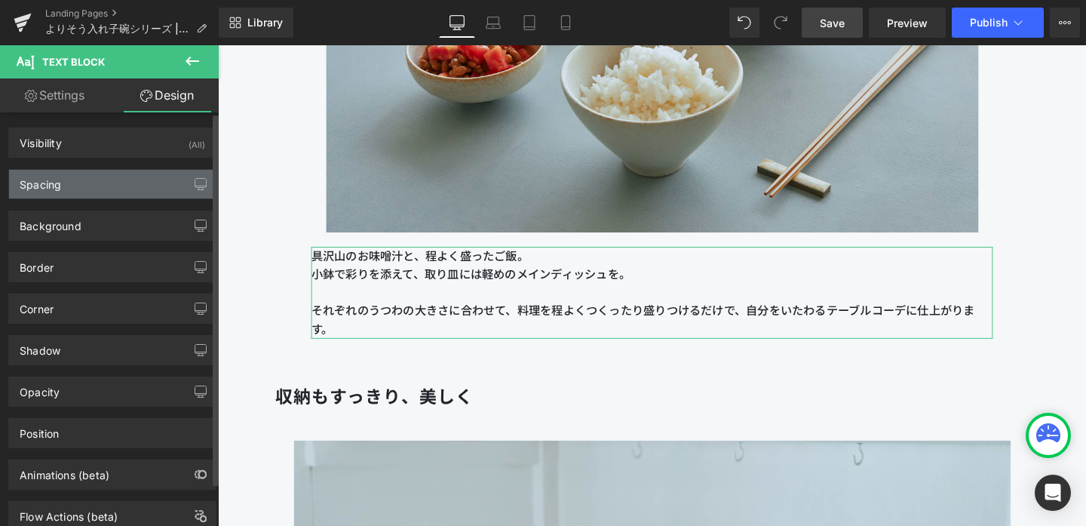
click at [127, 192] on div "Spacing" at bounding box center [112, 184] width 207 height 29
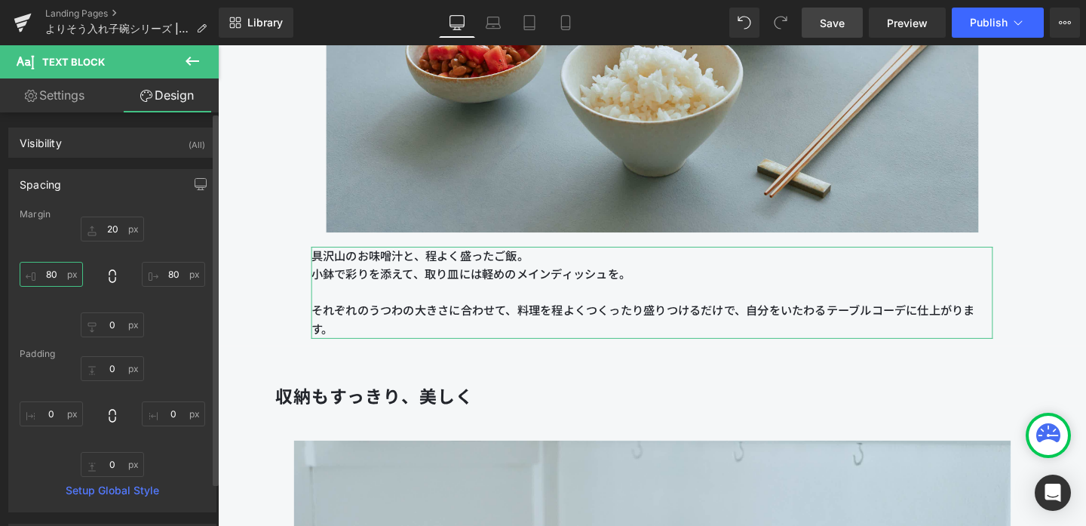
click at [60, 274] on input "text" at bounding box center [51, 274] width 63 height 25
type input "80"
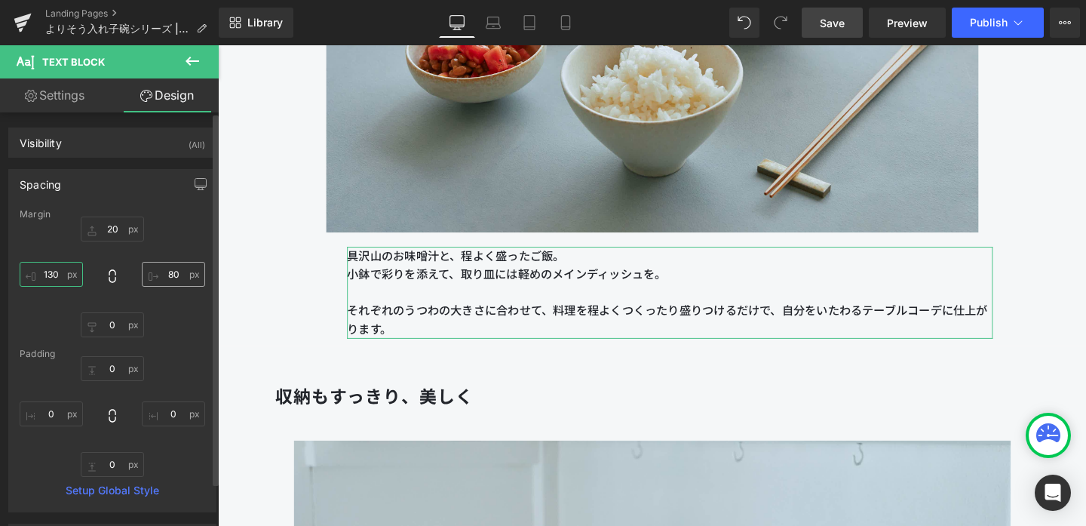
type input "130"
click at [177, 277] on input "text" at bounding box center [173, 274] width 63 height 25
type input "80"
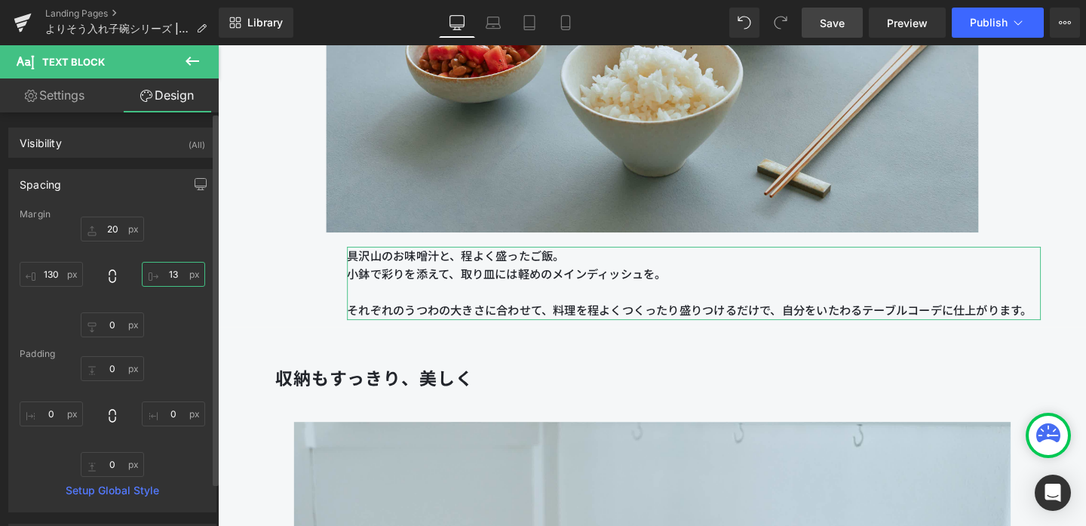
type input "130"
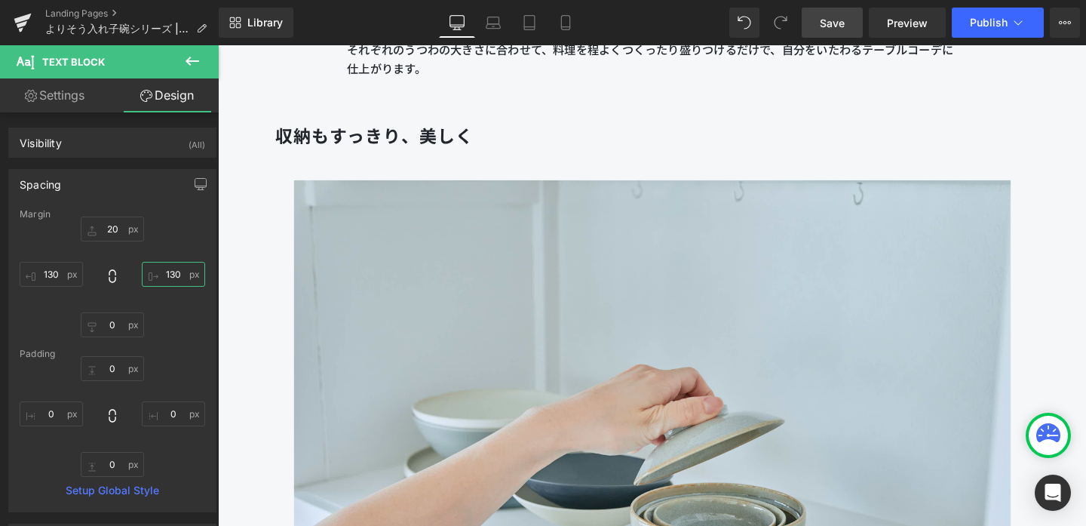
scroll to position [3321, 0]
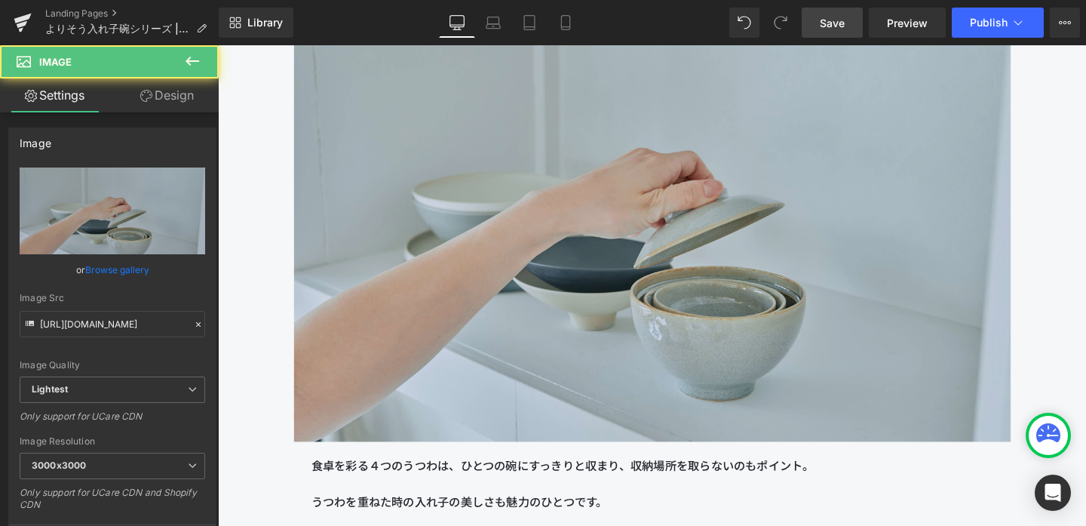
click at [407, 298] on img at bounding box center [675, 210] width 754 height 502
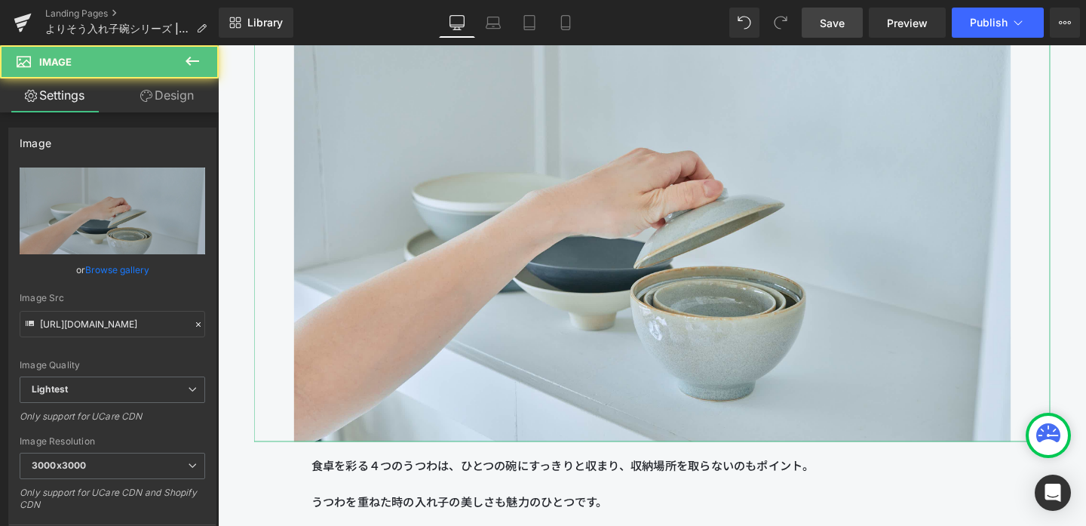
click at [170, 88] on link "Design" at bounding box center [166, 95] width 109 height 34
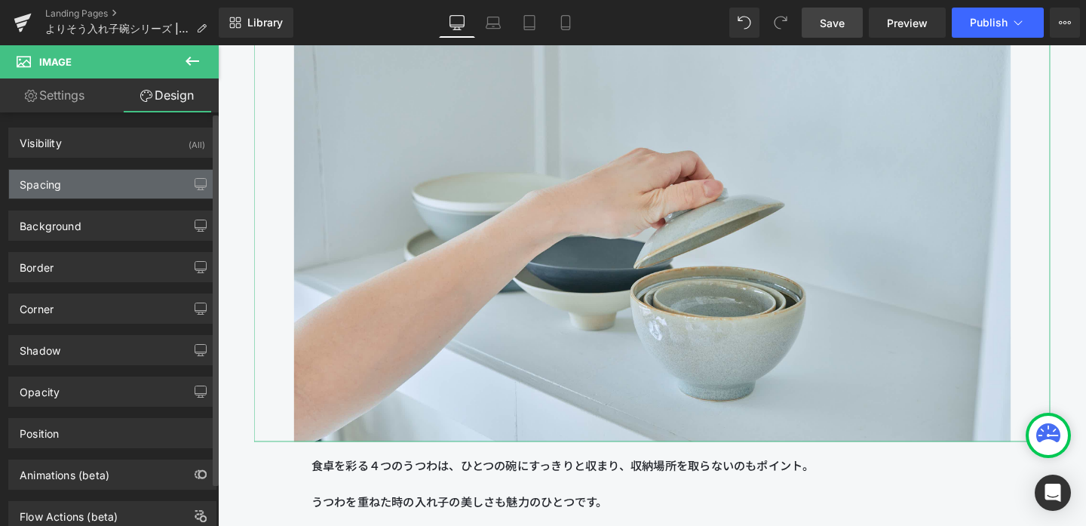
click at [106, 195] on div "Spacing" at bounding box center [112, 184] width 207 height 29
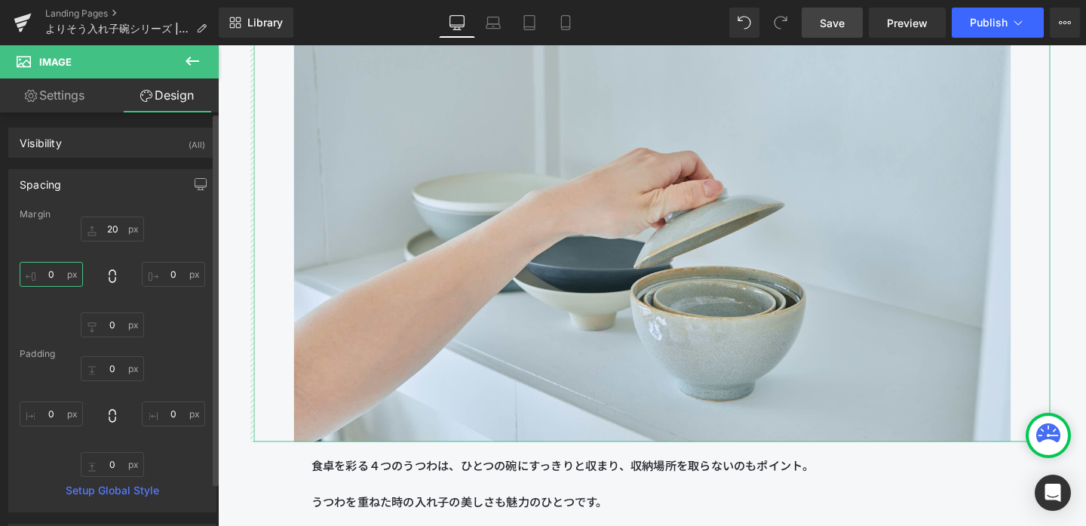
click at [60, 272] on input "text" at bounding box center [51, 274] width 63 height 25
type input "0"
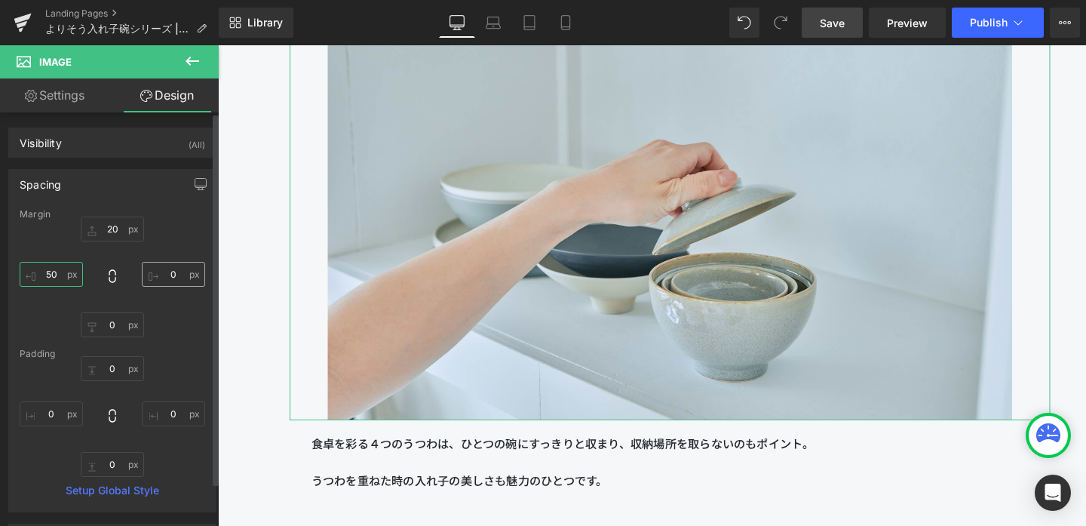
type input "50"
click at [171, 278] on input "text" at bounding box center [173, 274] width 63 height 25
type input "0"
type input "50"
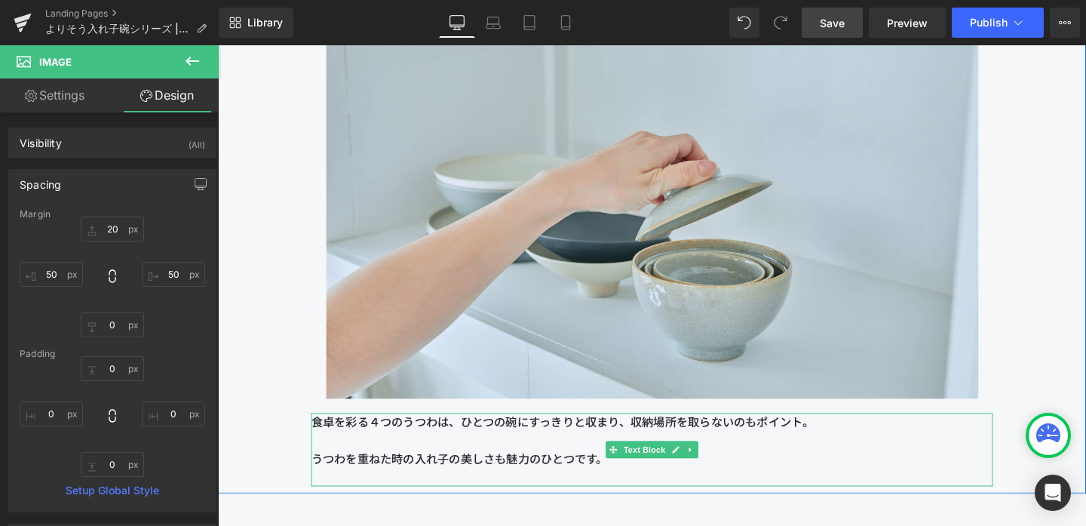
click at [661, 459] on p "食卓を彩る４つのうつわは、ひとつの碗にすっきりと収まり、収納場所を取らないのもポイント。" at bounding box center [674, 451] width 717 height 38
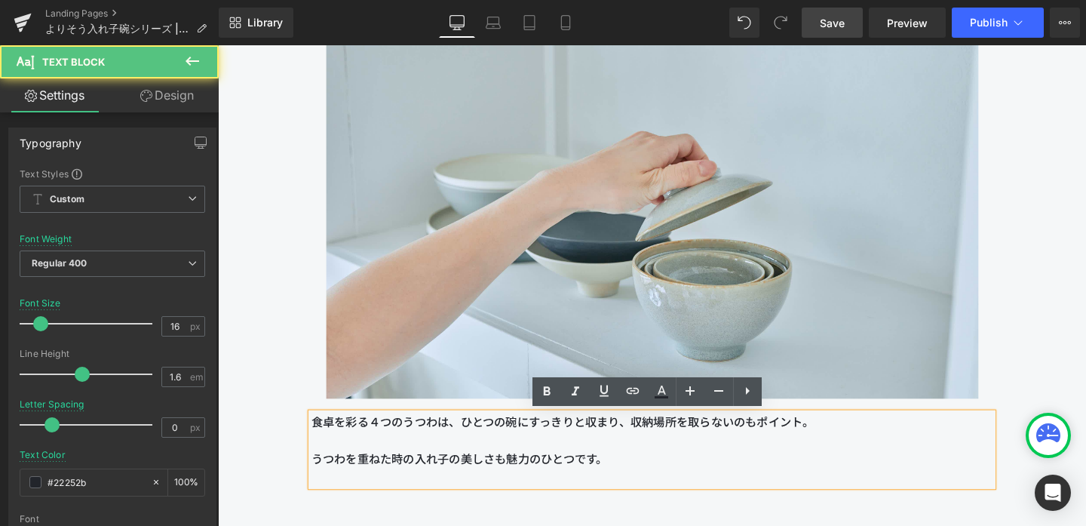
click at [659, 501] on p at bounding box center [674, 499] width 717 height 20
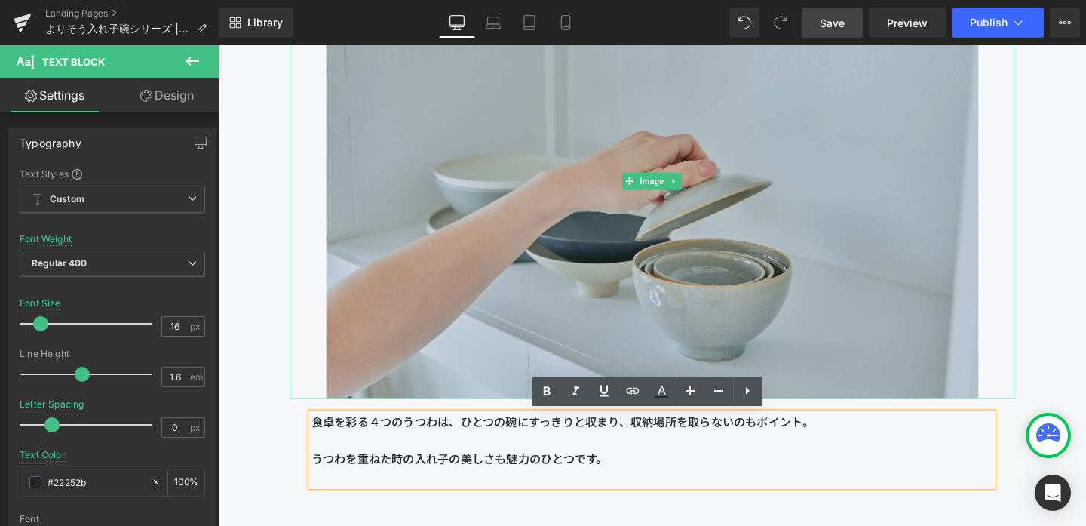
click at [553, 270] on img at bounding box center [675, 187] width 686 height 457
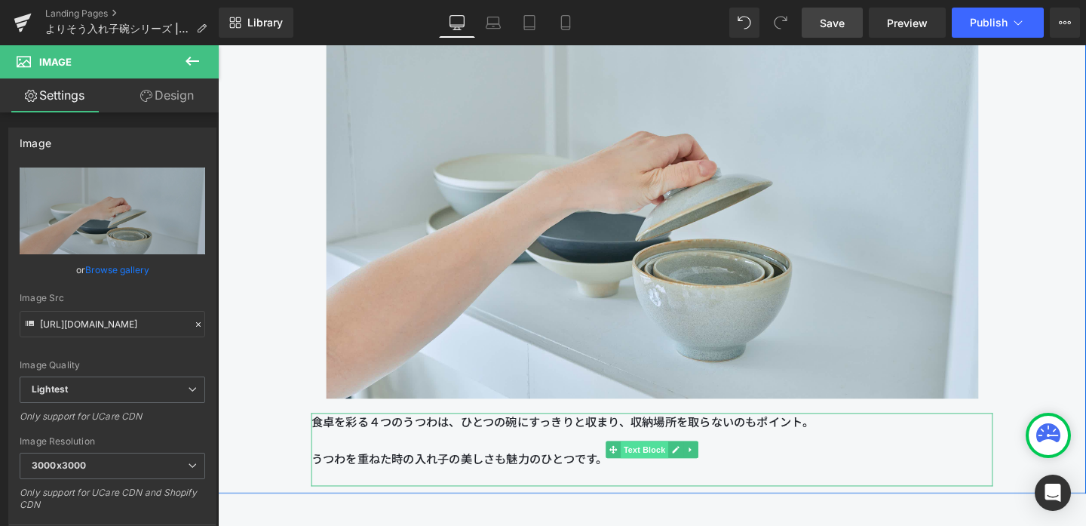
click at [671, 473] on span "Text Block" at bounding box center [666, 470] width 50 height 18
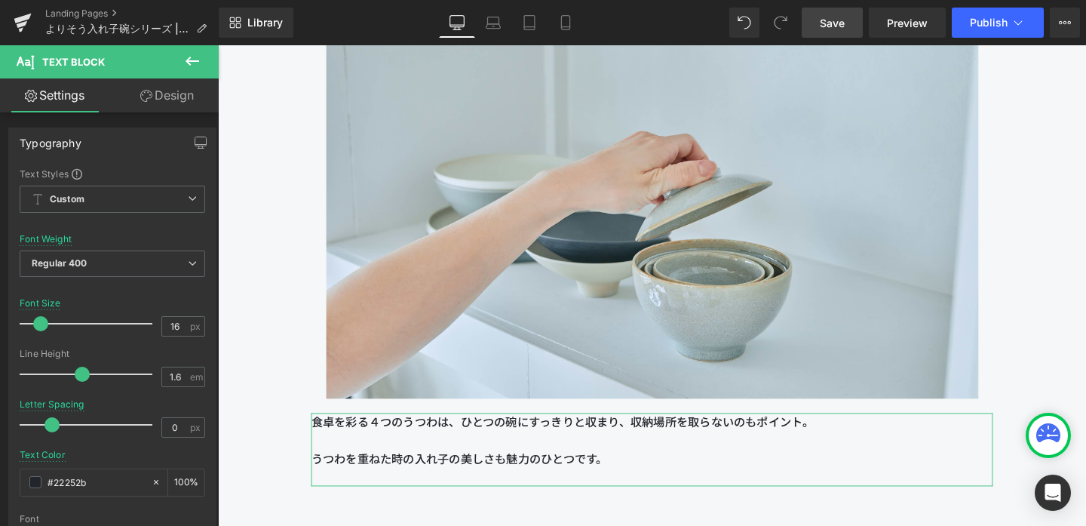
click at [186, 100] on link "Design" at bounding box center [166, 95] width 109 height 34
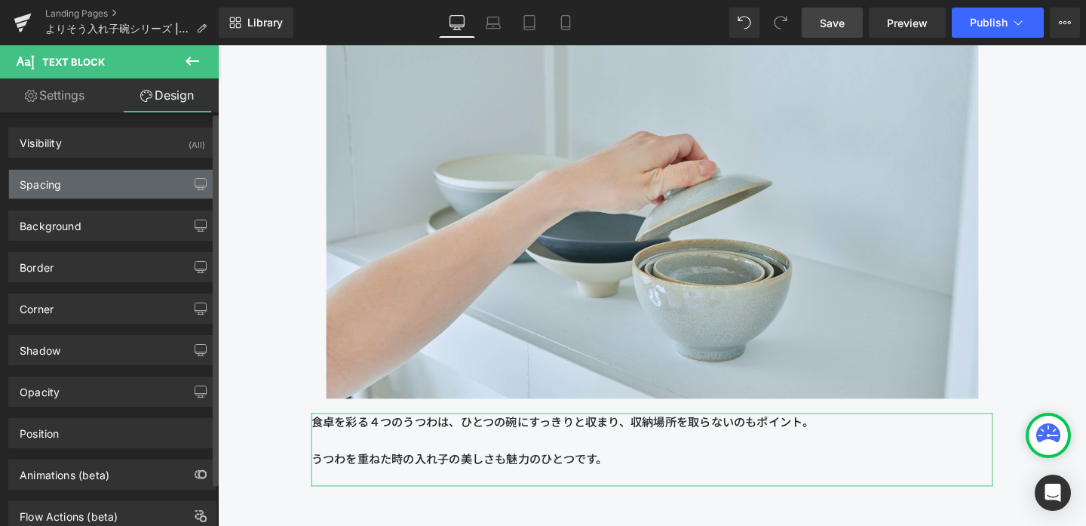
click at [121, 176] on div "Spacing" at bounding box center [112, 184] width 207 height 29
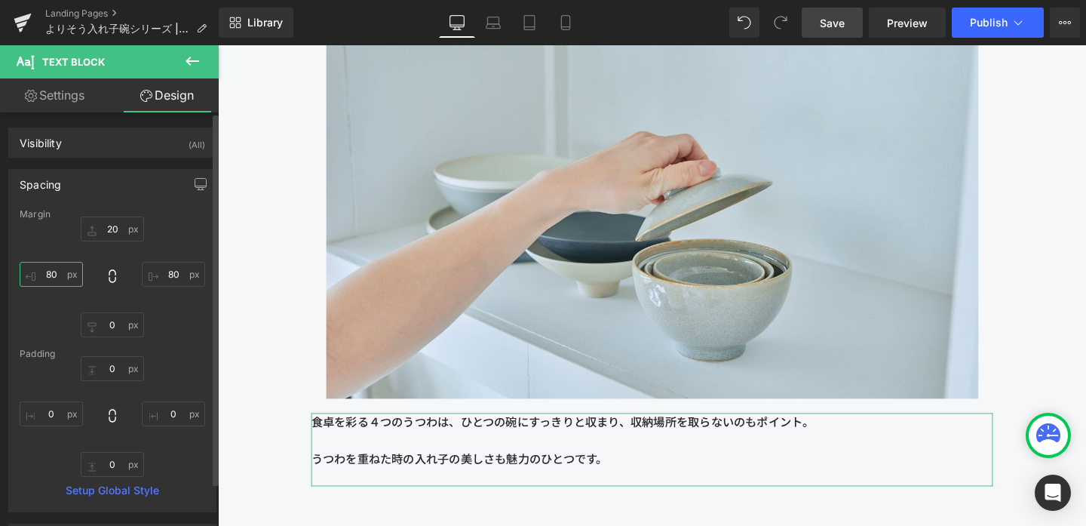
click at [58, 275] on input "80" at bounding box center [51, 274] width 63 height 25
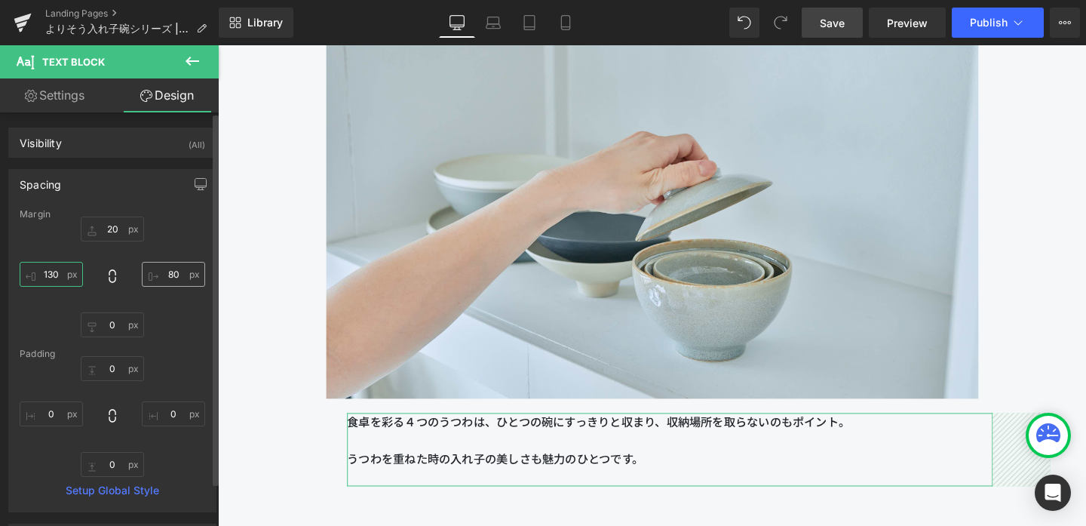
type input "130"
click at [171, 270] on input "80" at bounding box center [173, 274] width 63 height 25
type input "130"
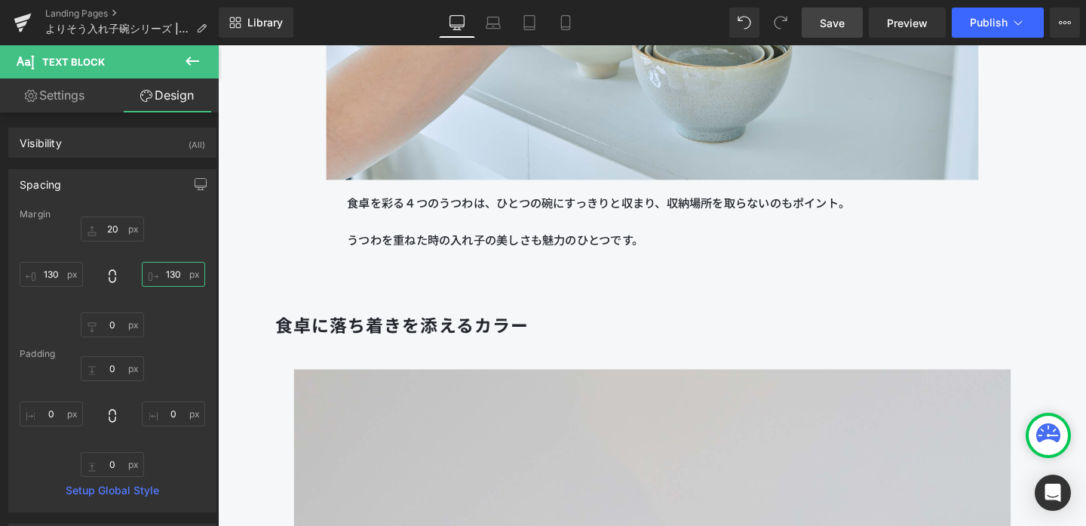
scroll to position [3599, 0]
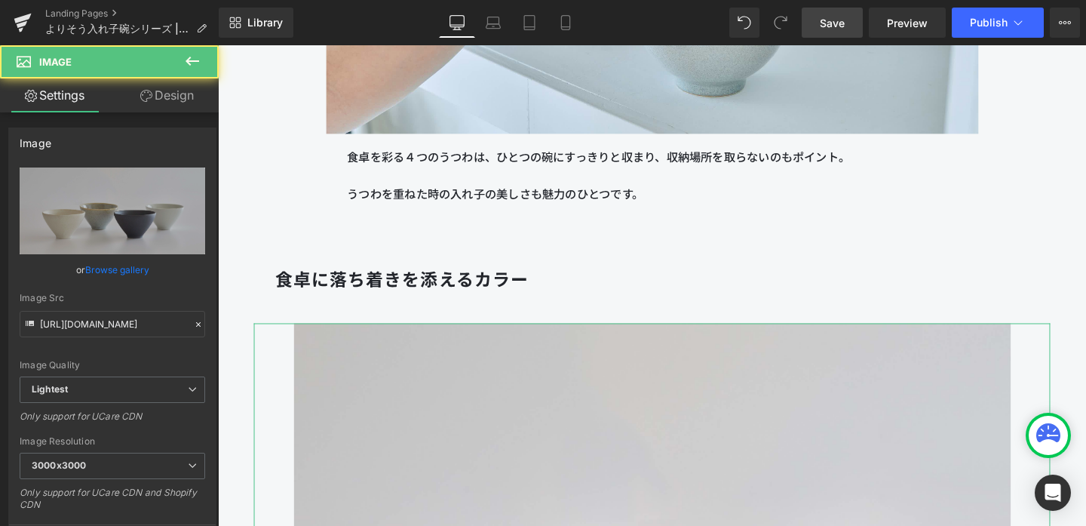
click at [189, 101] on link "Design" at bounding box center [166, 95] width 109 height 34
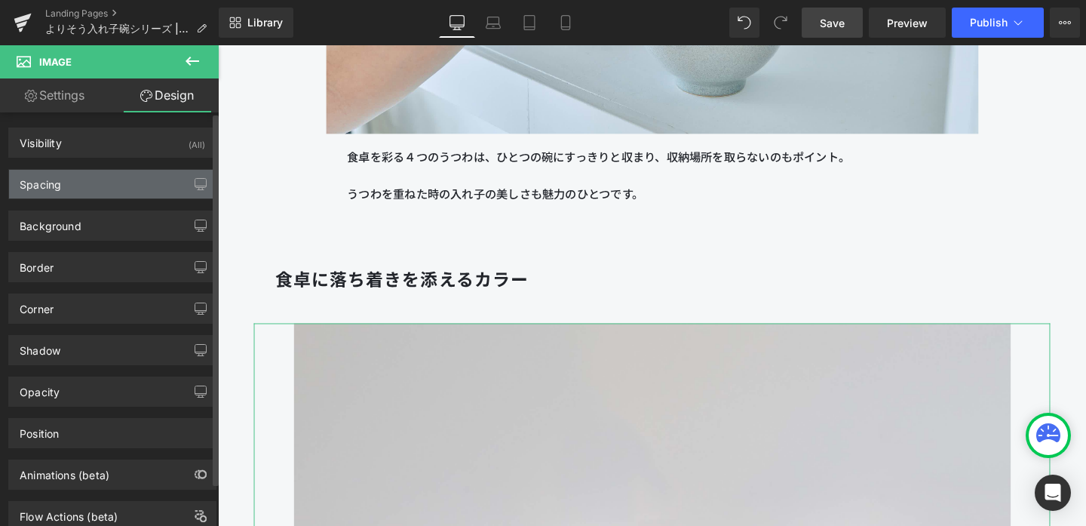
click at [117, 194] on div "Spacing" at bounding box center [112, 184] width 207 height 29
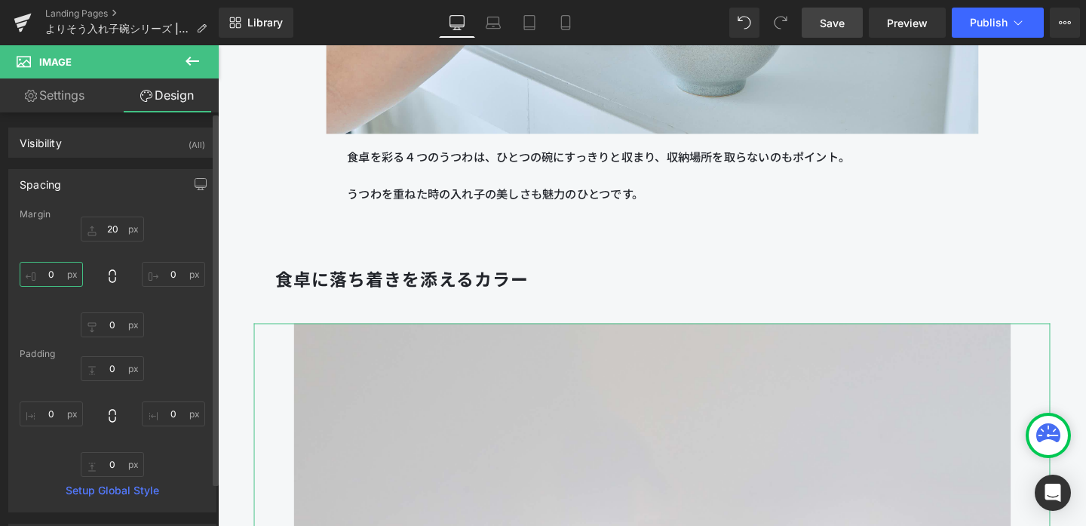
click at [63, 279] on input "0" at bounding box center [51, 274] width 63 height 25
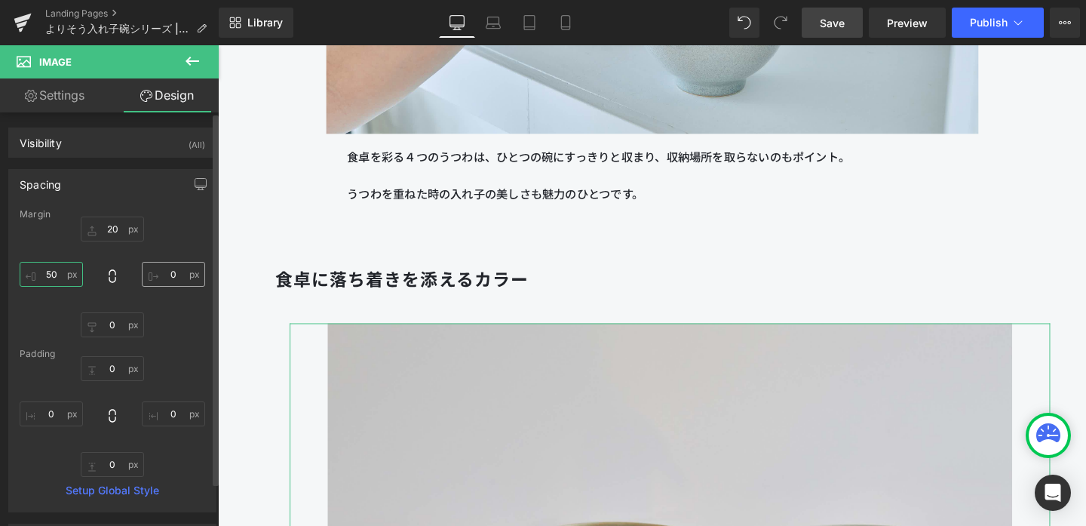
type input "50"
click at [170, 276] on input "0" at bounding box center [173, 274] width 63 height 25
type input "50"
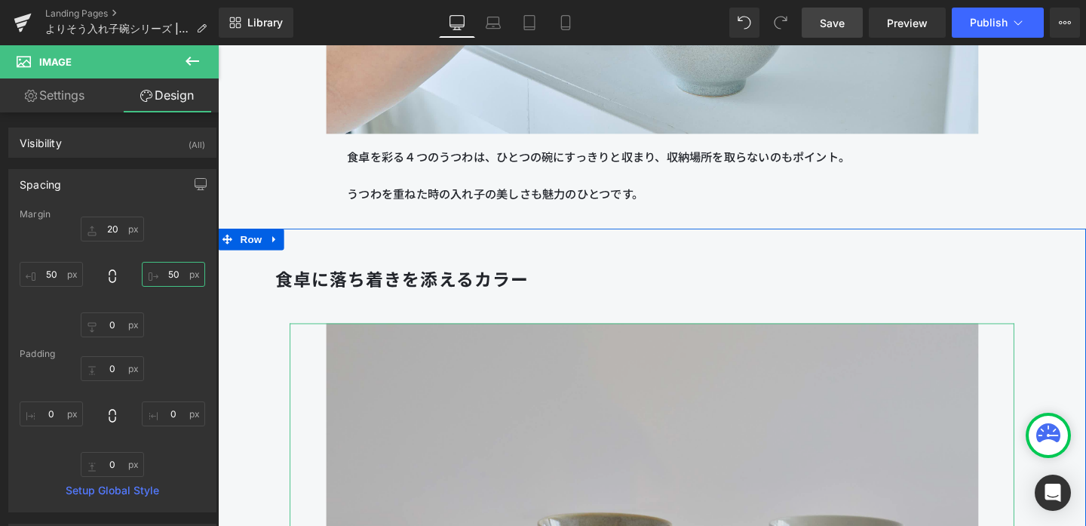
scroll to position [4088, 0]
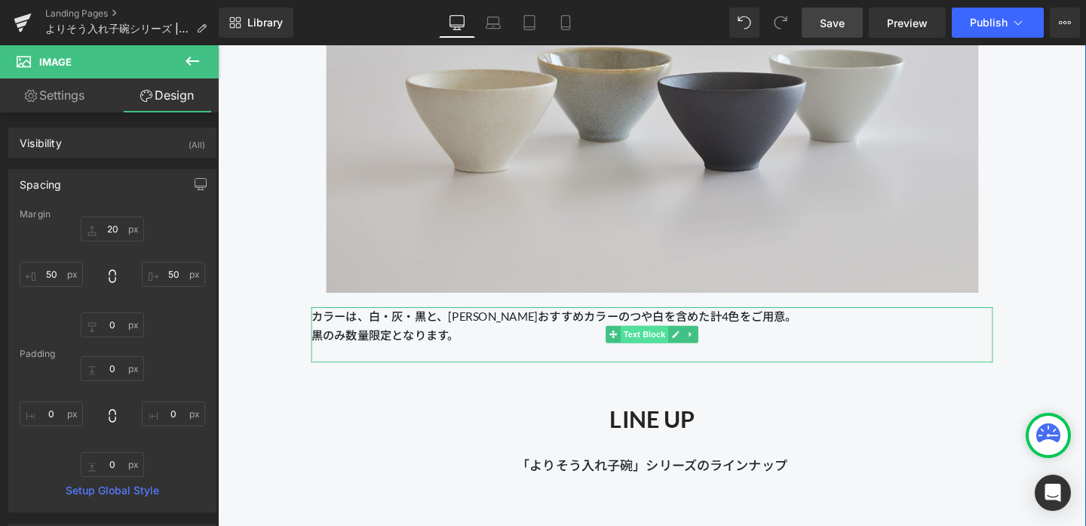
click at [659, 348] on span "Text Block" at bounding box center [666, 349] width 50 height 18
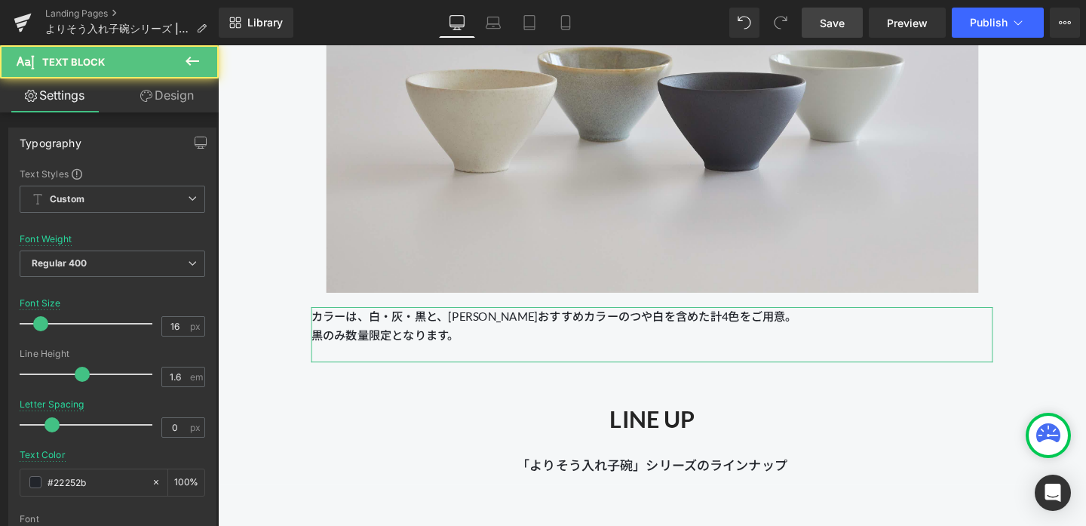
click at [182, 92] on link "Design" at bounding box center [166, 95] width 109 height 34
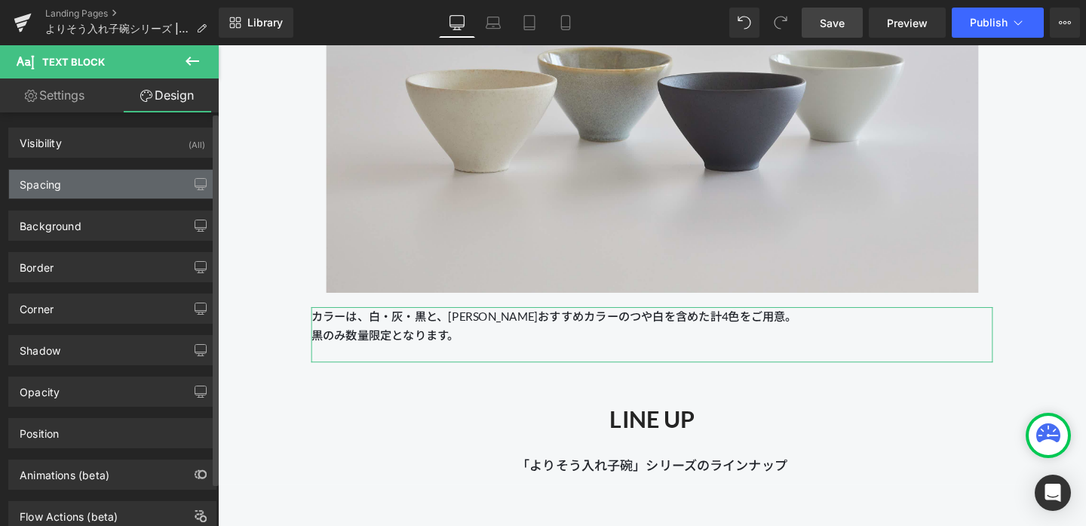
click at [143, 174] on div "Spacing" at bounding box center [112, 184] width 207 height 29
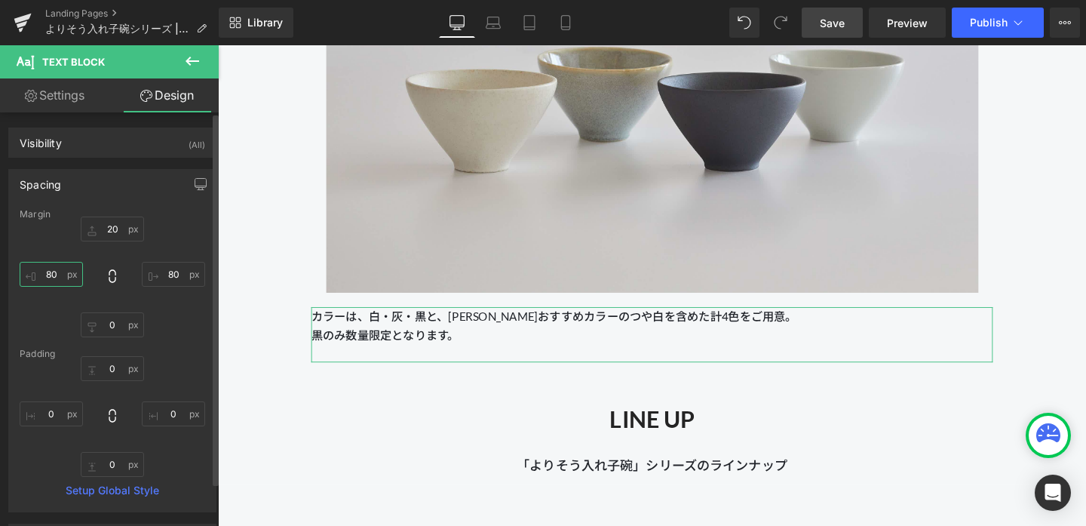
click at [63, 272] on input "80" at bounding box center [51, 274] width 63 height 25
type input "130"
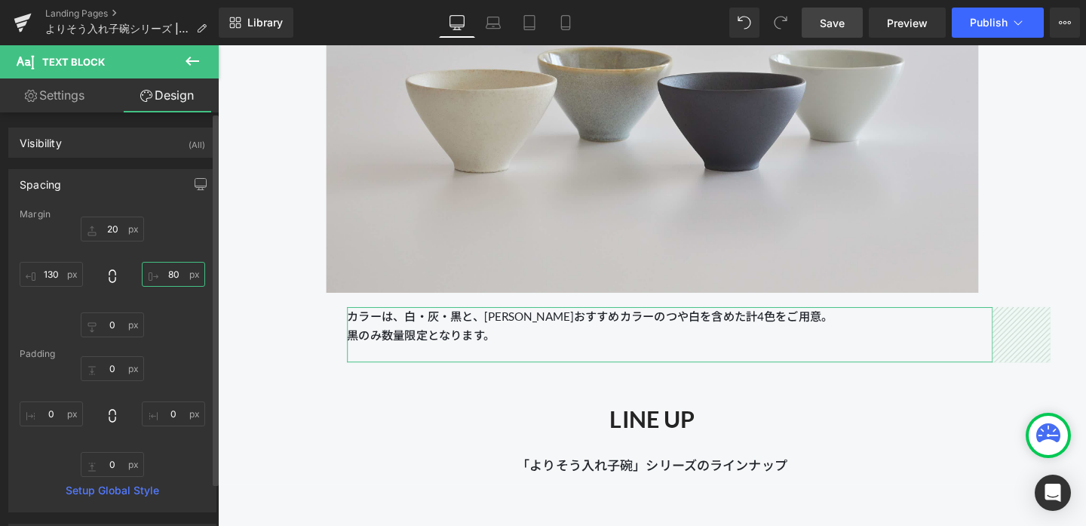
click at [171, 273] on input "80" at bounding box center [173, 274] width 63 height 25
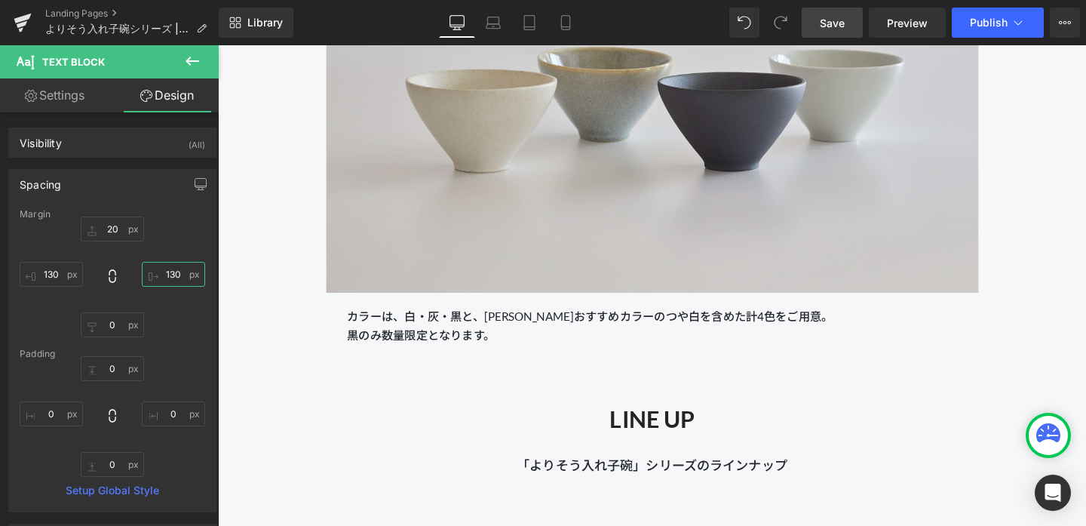
type input "130"
click at [828, 23] on span "Save" at bounding box center [832, 23] width 25 height 16
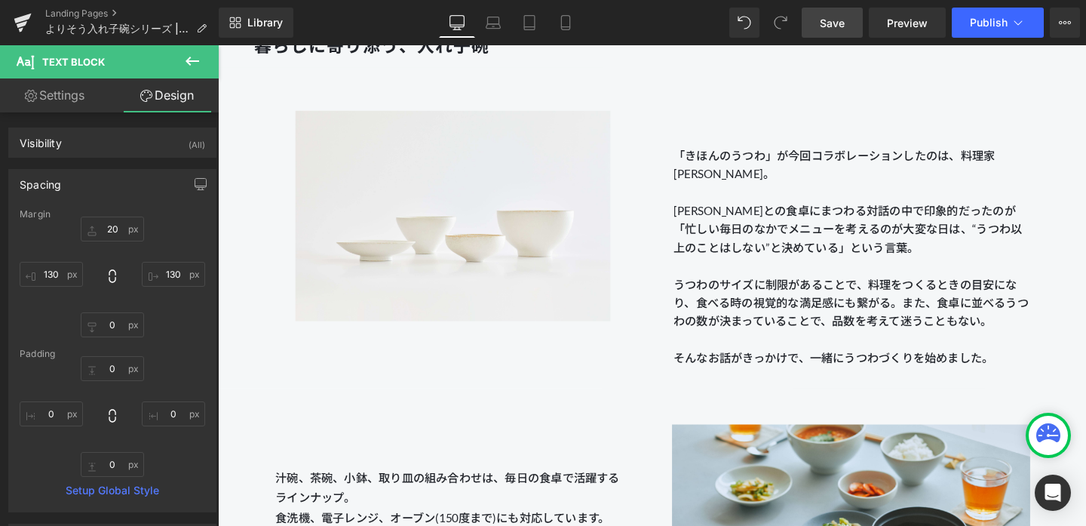
scroll to position [796, 0]
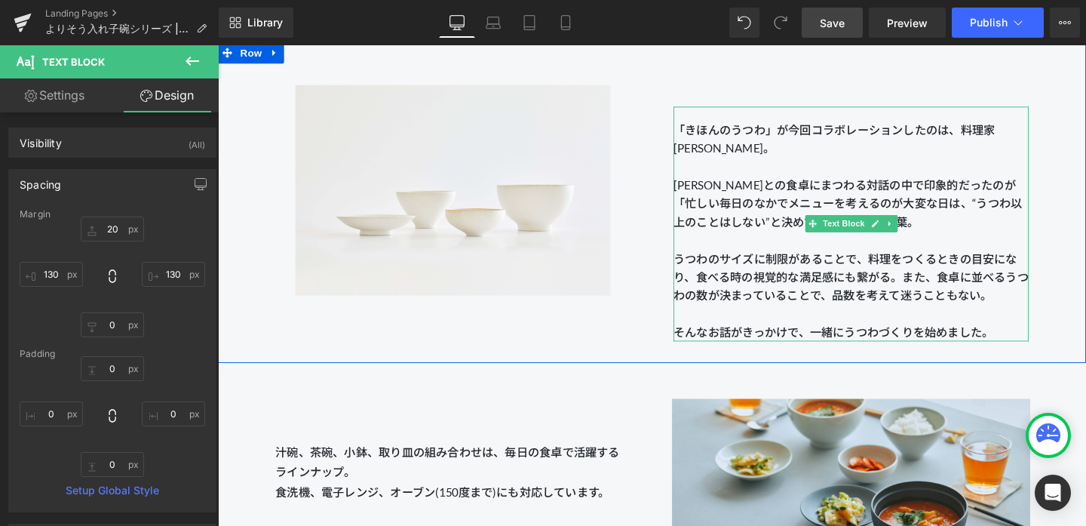
click at [818, 321] on p at bounding box center [883, 328] width 373 height 20
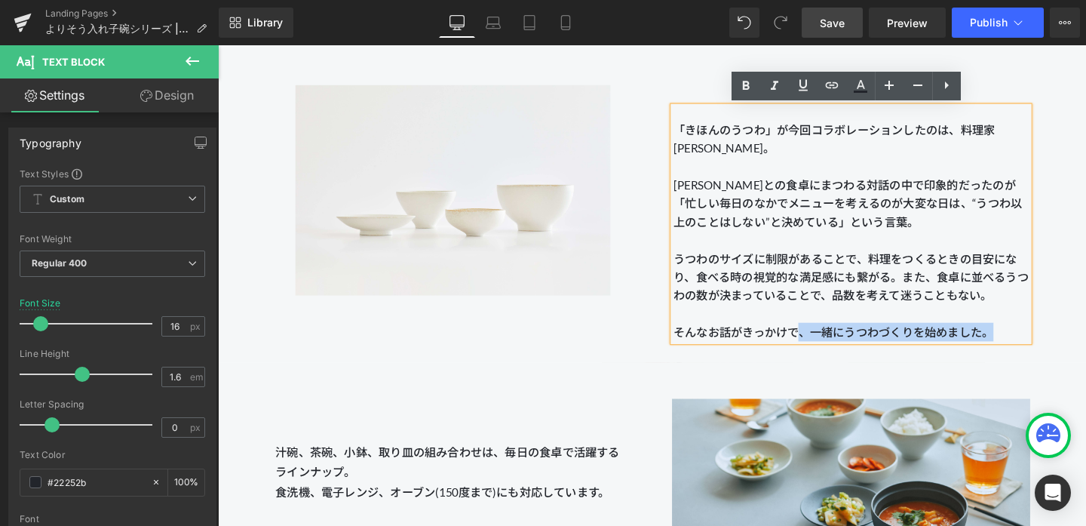
drag, startPoint x: 1055, startPoint y: 349, endPoint x: 830, endPoint y: 346, distance: 224.8
click at [830, 346] on p "そんなお話がきっかけで、一緒にうつわづくりを始めました。" at bounding box center [883, 347] width 373 height 20
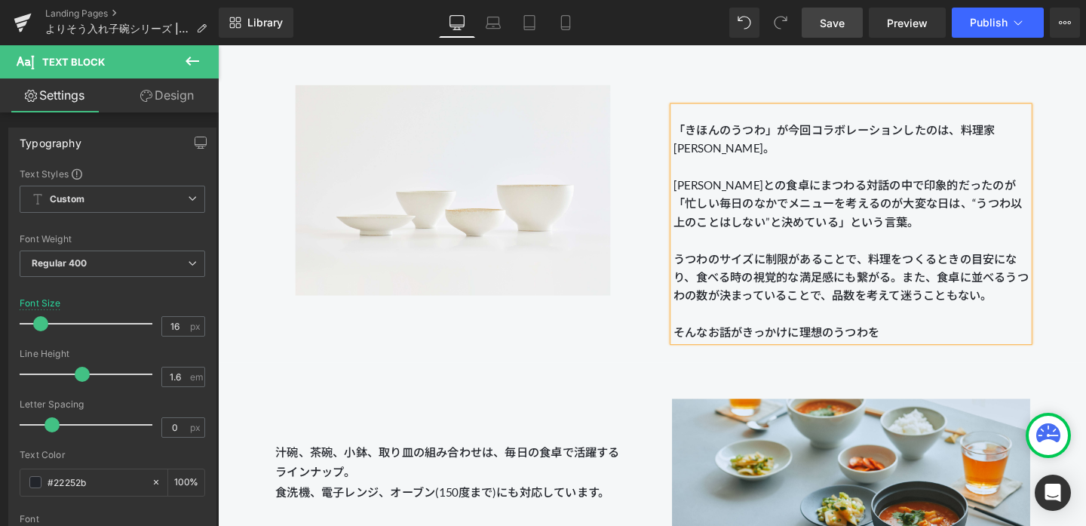
click at [771, 352] on p "そんなお話がきっかけに理想のうつわを" at bounding box center [883, 347] width 373 height 20
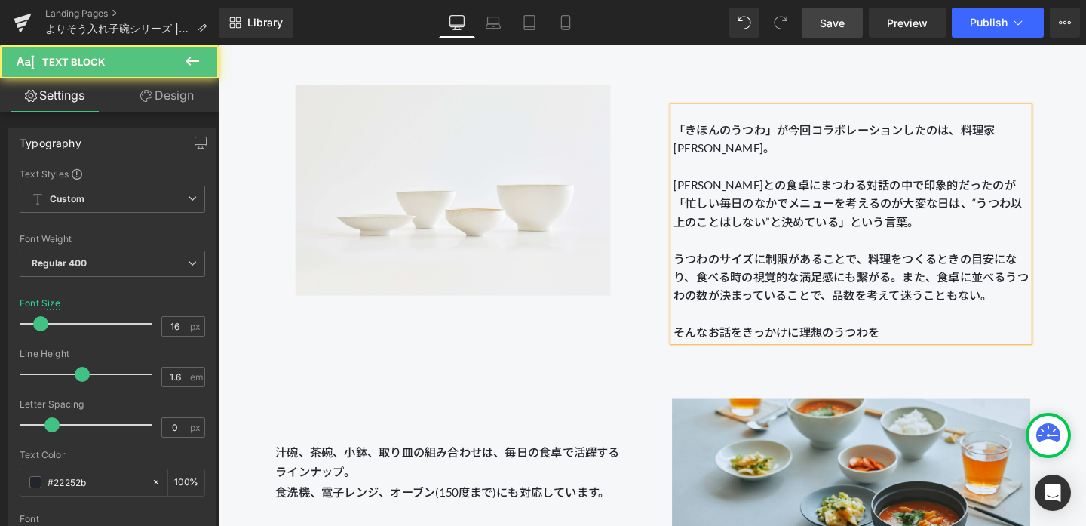
click at [831, 349] on p "そんなお話をきっかけに理想のうつわを" at bounding box center [883, 347] width 373 height 20
click at [930, 347] on p "そんなお話をきっかけに、理想のうつわを" at bounding box center [883, 347] width 373 height 20
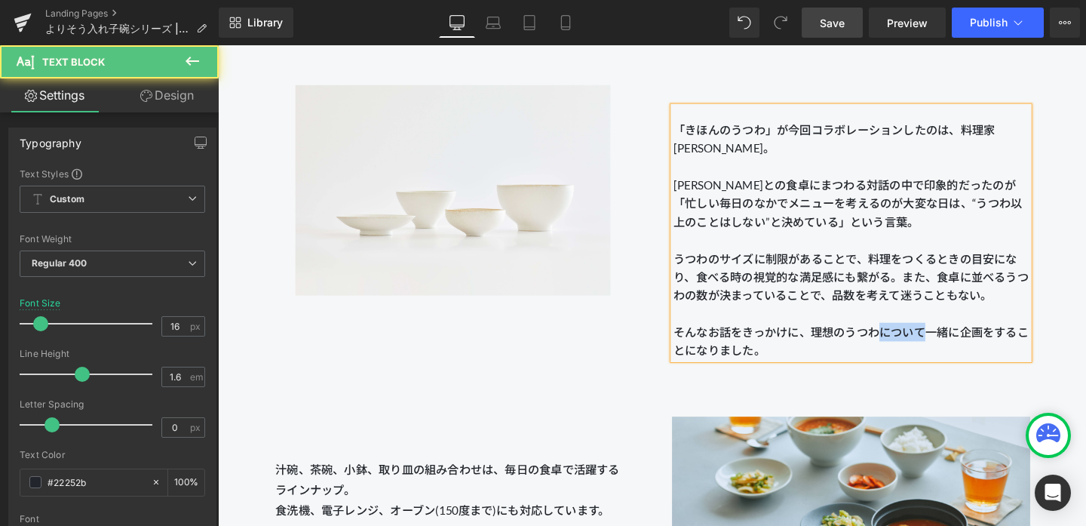
drag, startPoint x: 959, startPoint y: 349, endPoint x: 915, endPoint y: 349, distance: 43.8
click at [915, 349] on p "そんなお話をきっかけに、理想のうつわについて一緒に企画をすることになりました。" at bounding box center [883, 356] width 373 height 38
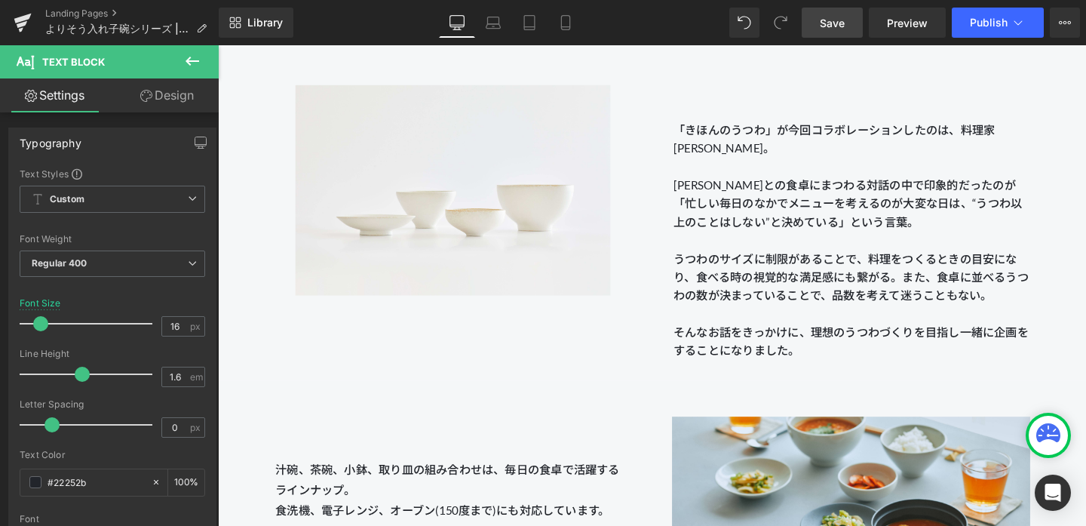
click at [825, 28] on span "Save" at bounding box center [832, 23] width 25 height 16
